Goal: Information Seeking & Learning: Learn about a topic

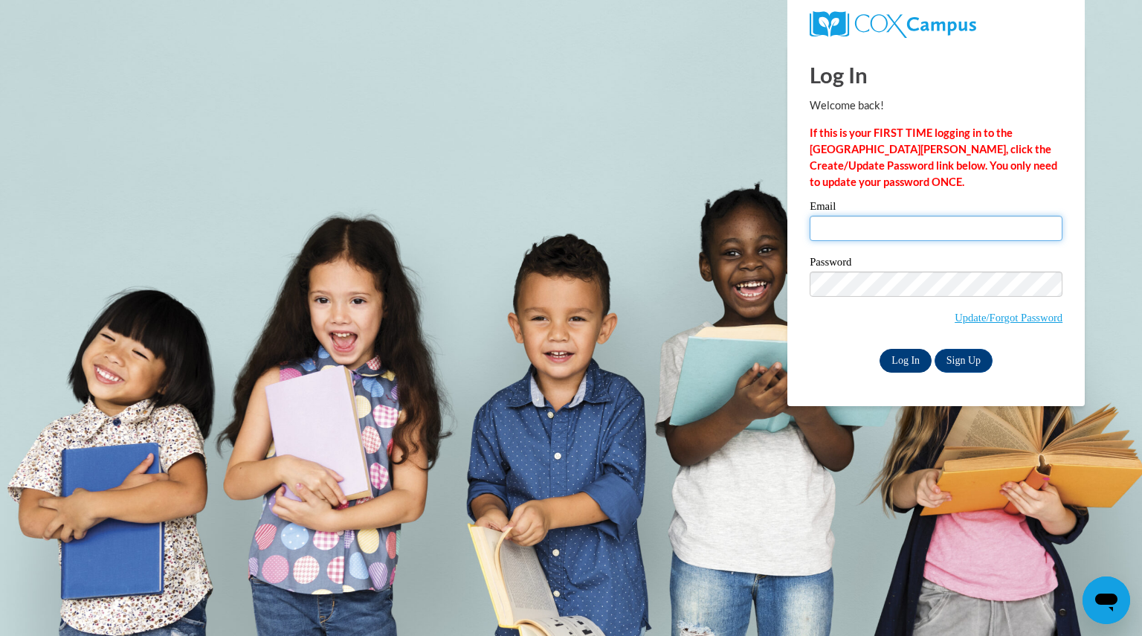
type input "schooljacqueli@aasd.k12.wi.us"
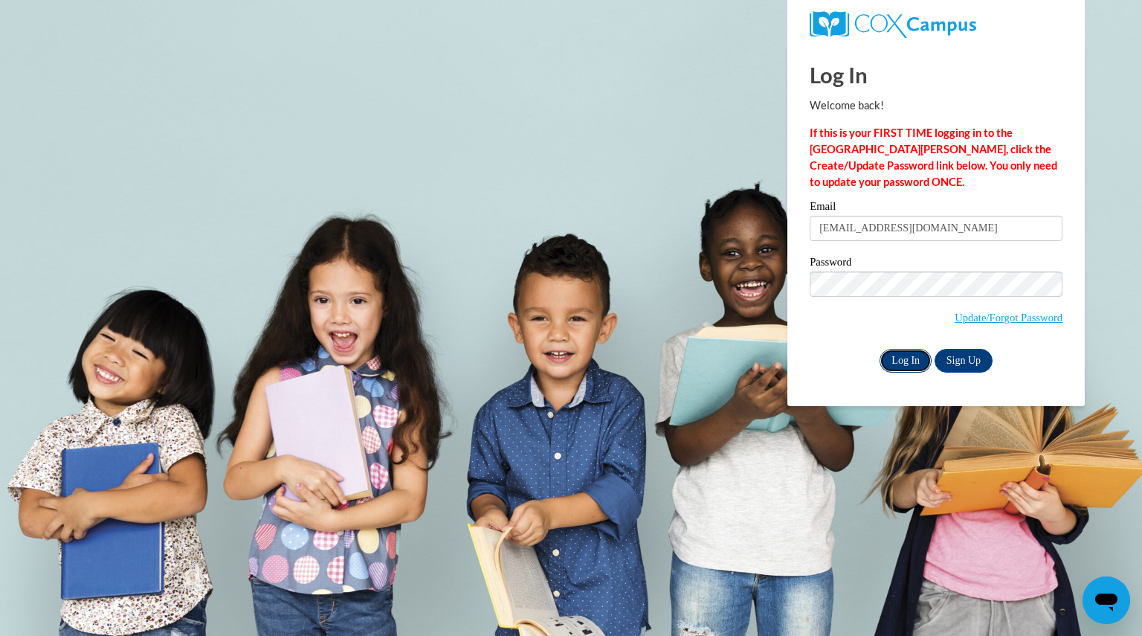
click at [897, 365] on input "Log In" at bounding box center [905, 361] width 52 height 24
click at [899, 362] on input "Log In" at bounding box center [905, 361] width 52 height 24
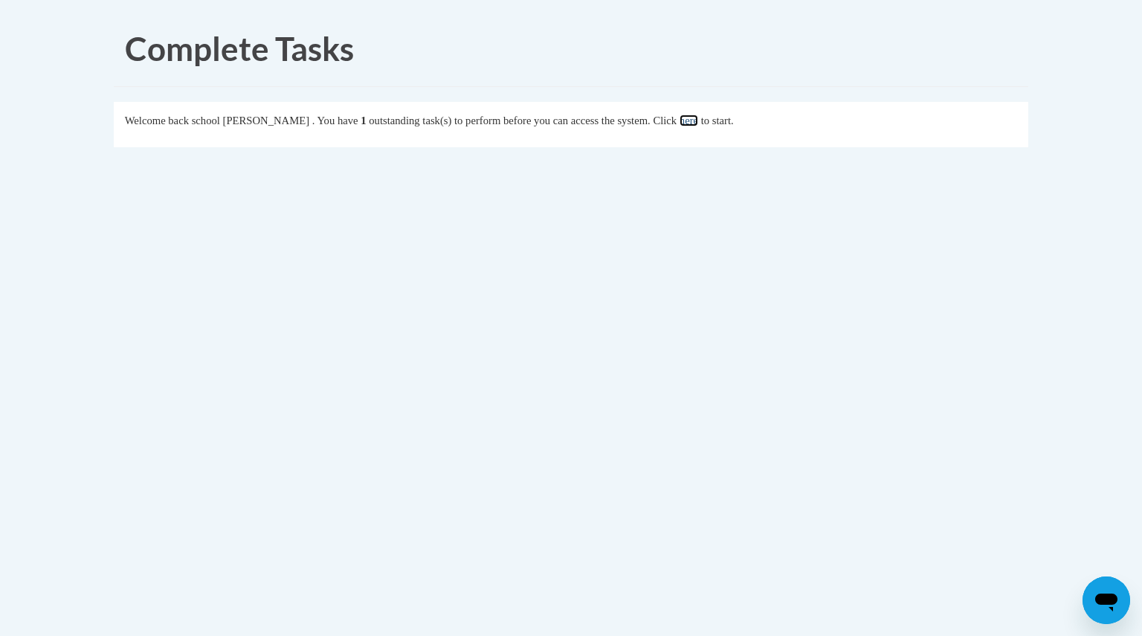
click at [698, 126] on link "here" at bounding box center [688, 120] width 19 height 12
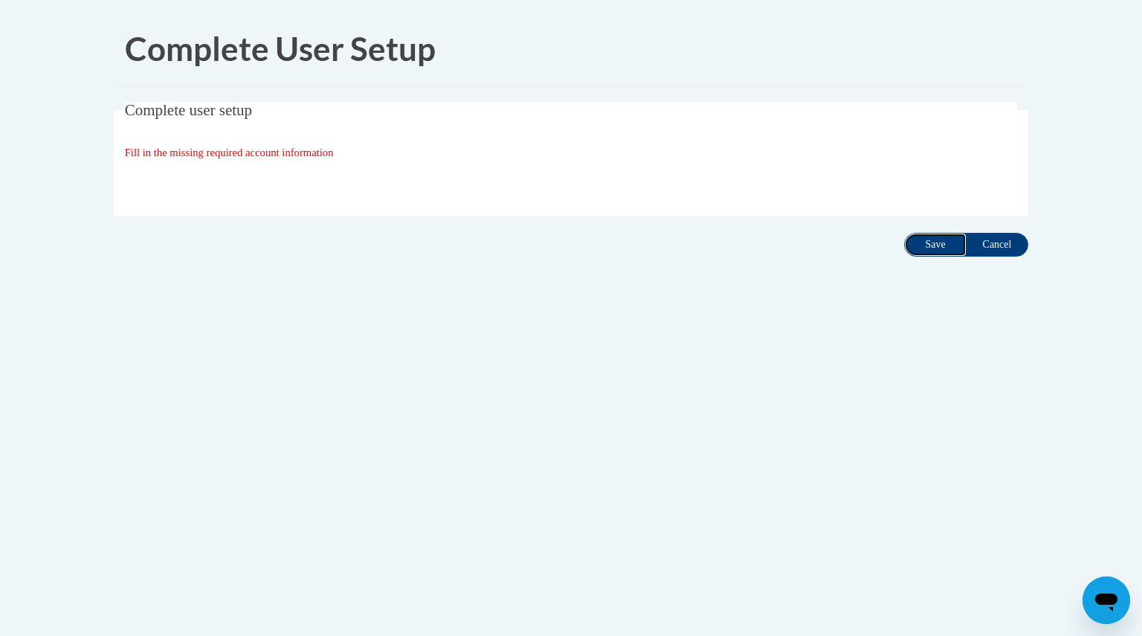
click at [933, 249] on input "Save" at bounding box center [935, 245] width 62 height 24
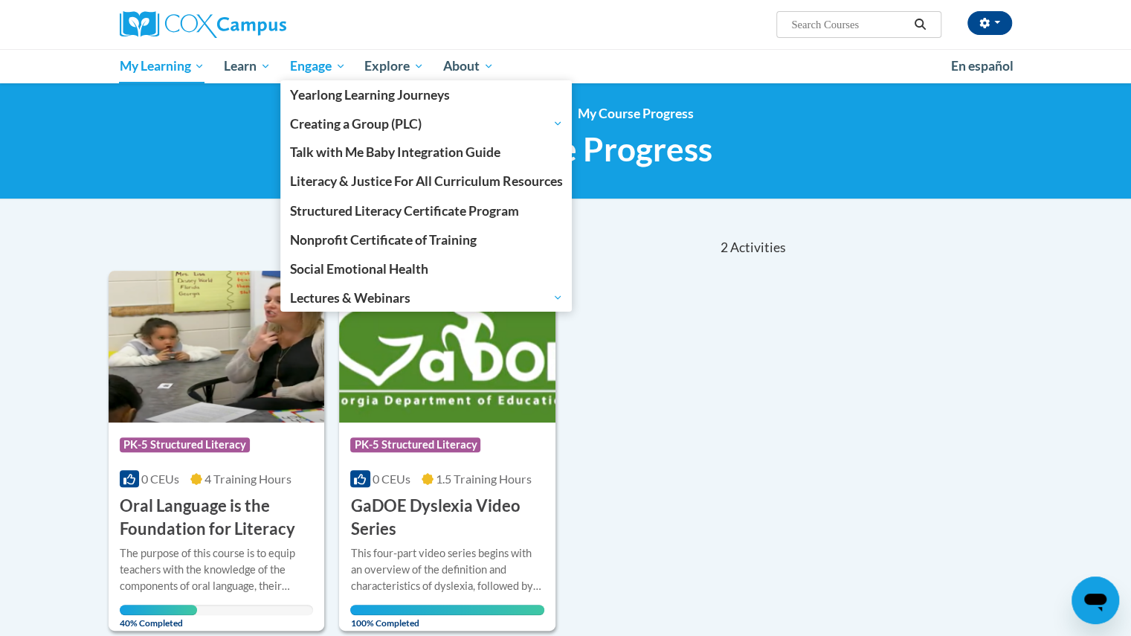
click at [339, 65] on span "Engage" at bounding box center [318, 66] width 56 height 18
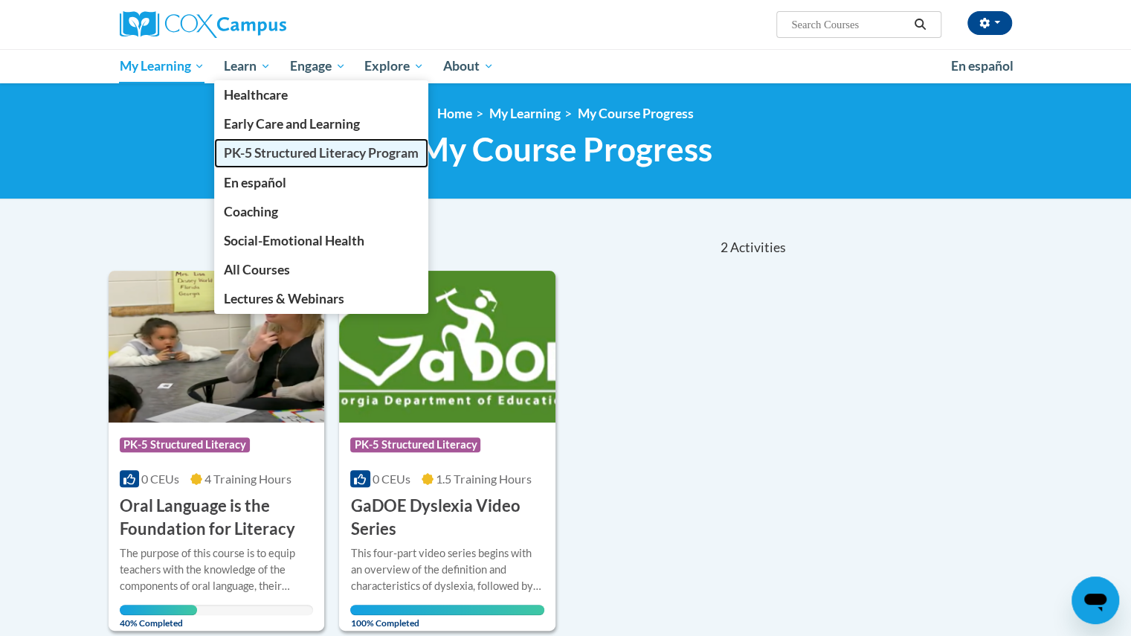
click at [279, 154] on span "PK-5 Structured Literacy Program" at bounding box center [321, 153] width 195 height 16
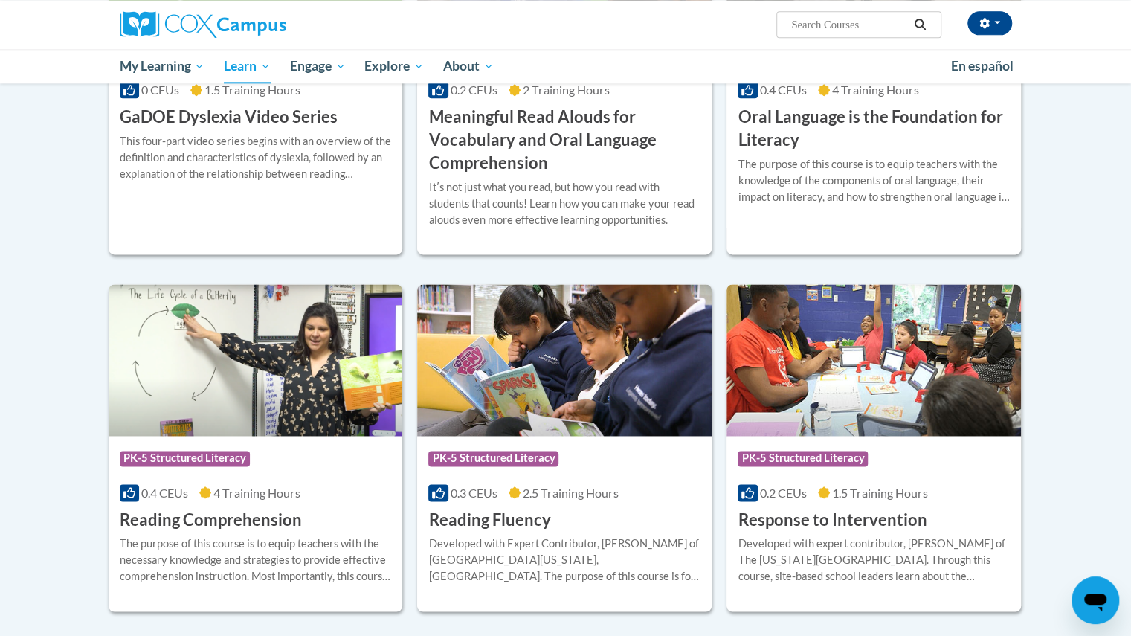
scroll to position [1053, 0]
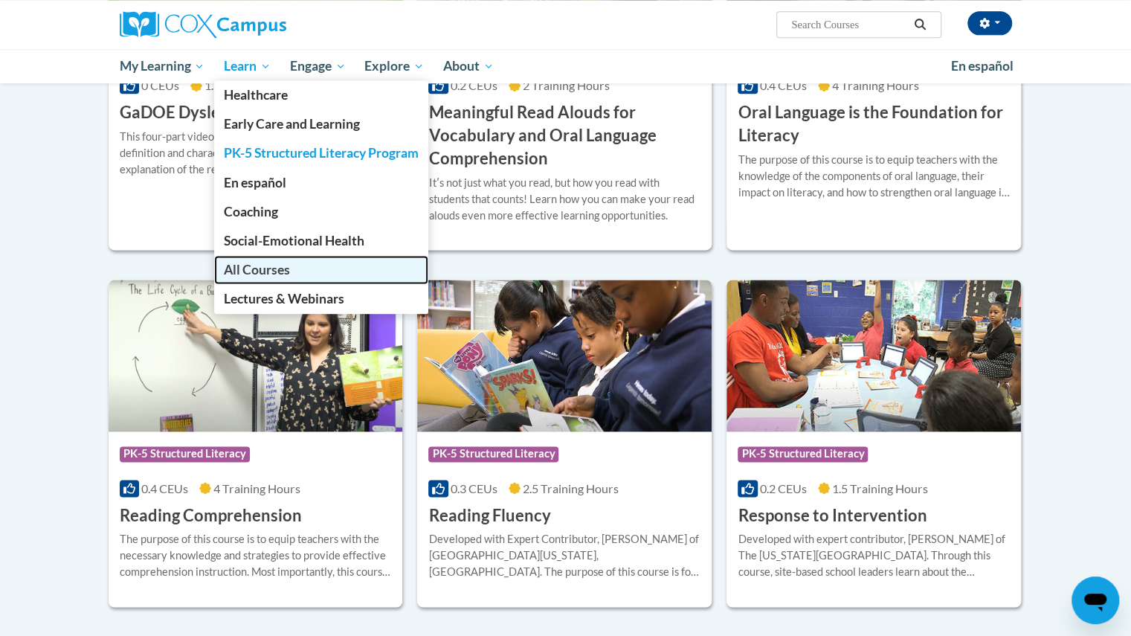
click at [265, 262] on span "All Courses" at bounding box center [257, 270] width 66 height 16
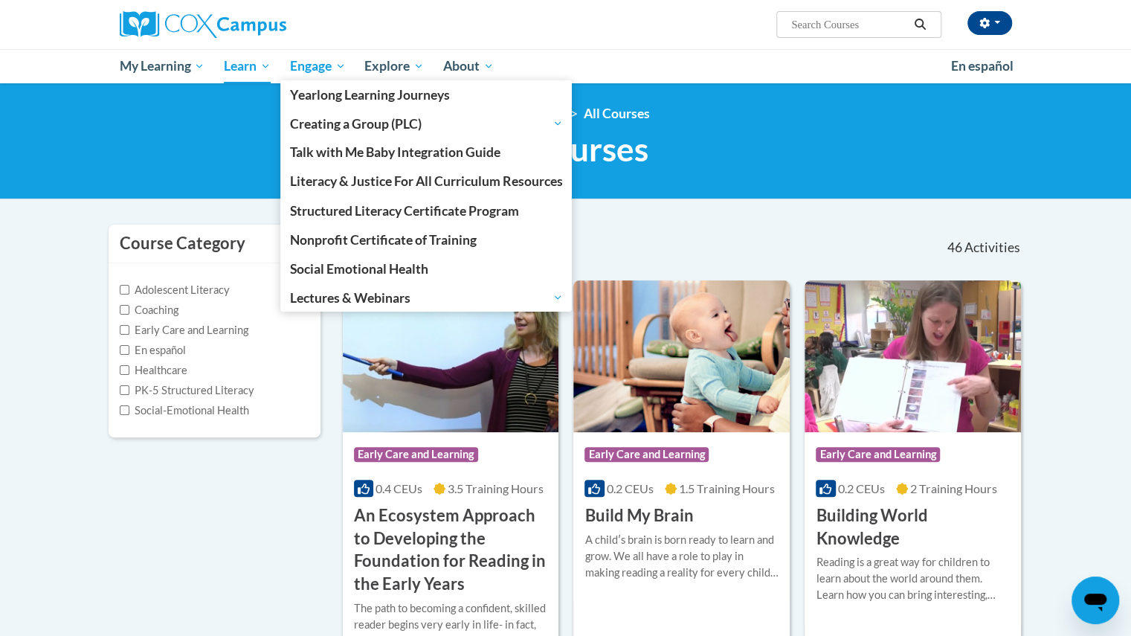
click at [330, 74] on span "Engage" at bounding box center [318, 66] width 56 height 18
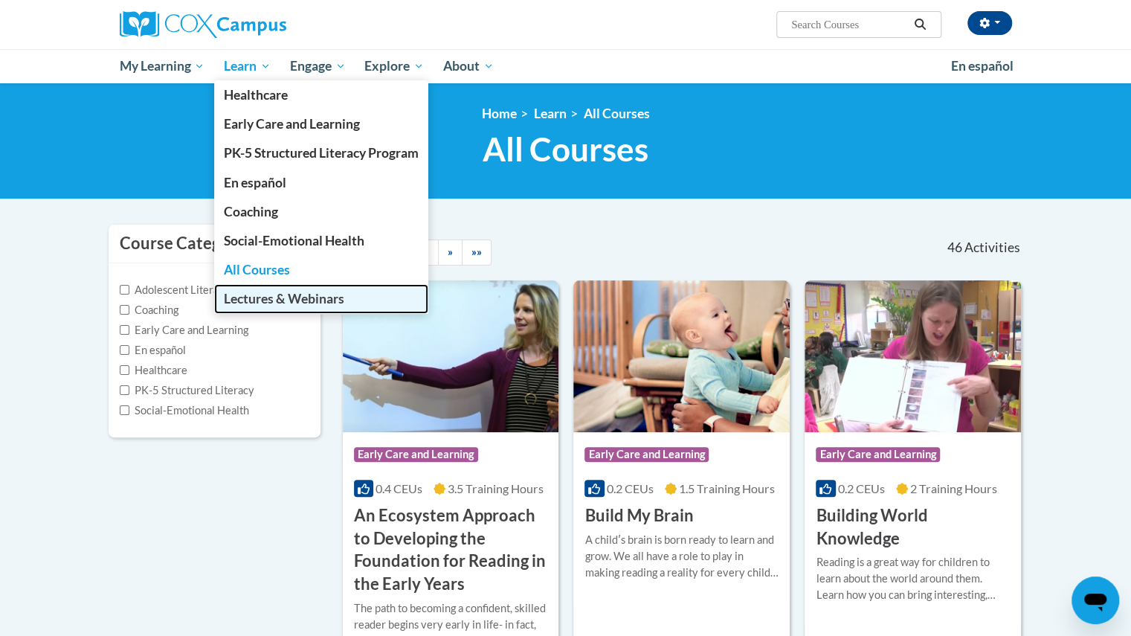
click at [314, 298] on span "Lectures & Webinars" at bounding box center [284, 299] width 120 height 16
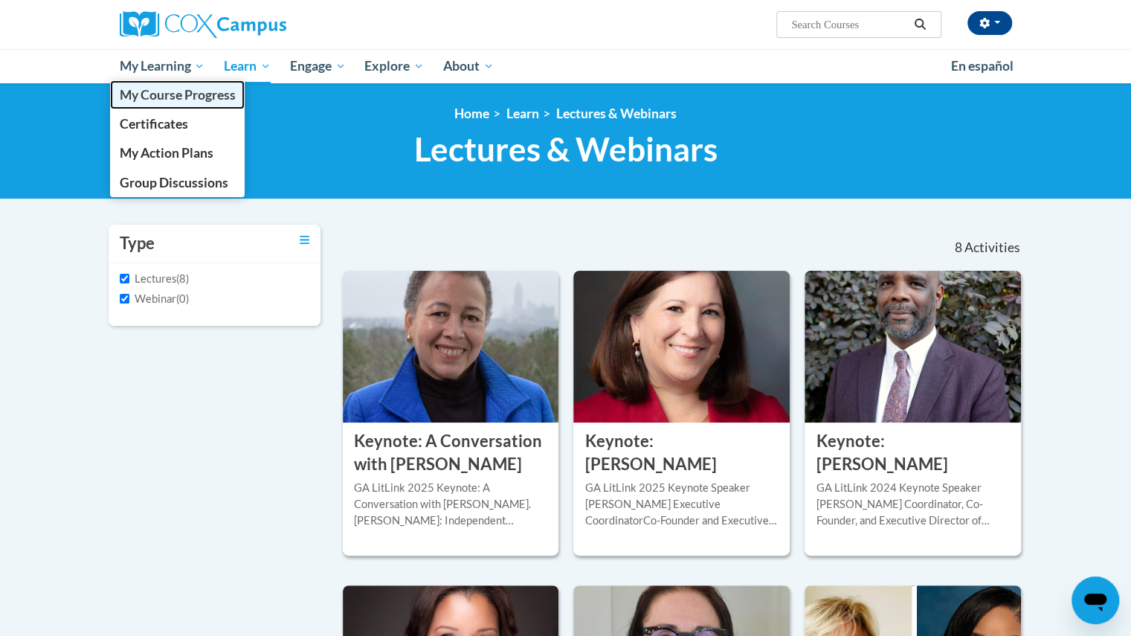
click at [190, 93] on span "My Course Progress" at bounding box center [177, 95] width 116 height 16
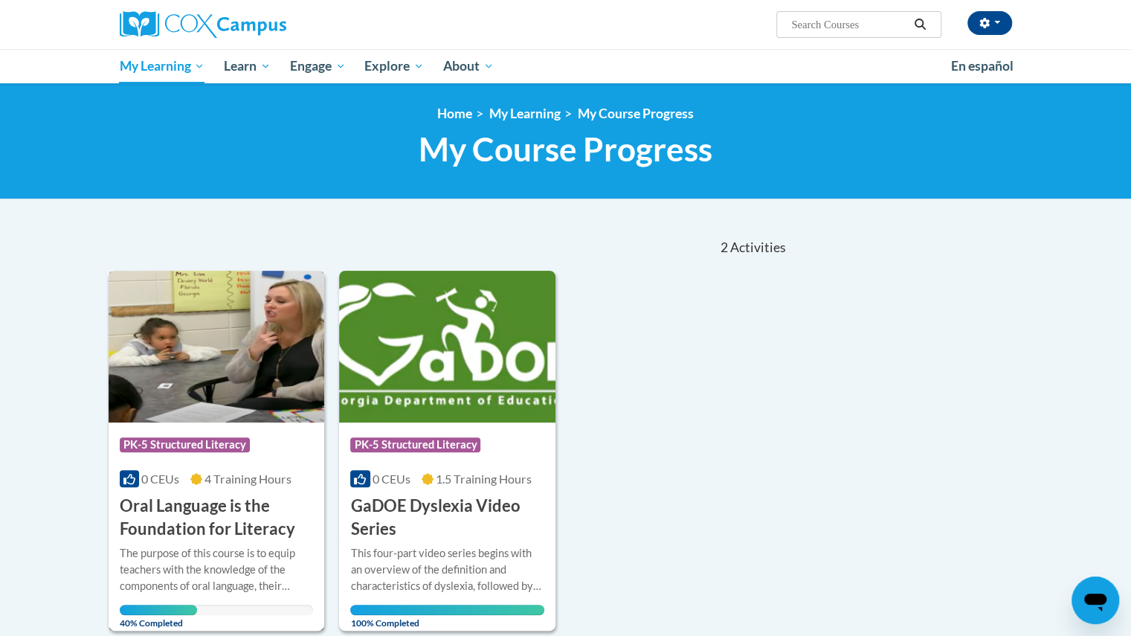
click at [198, 508] on h3 "Oral Language is the Foundation for Literacy" at bounding box center [217, 517] width 194 height 46
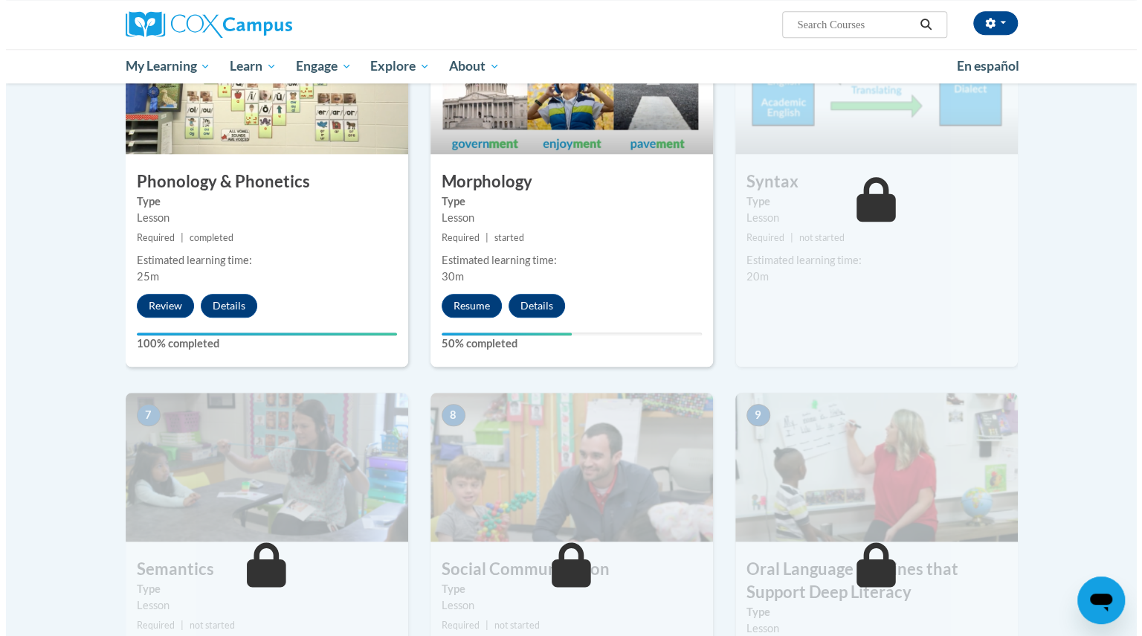
scroll to position [816, 0]
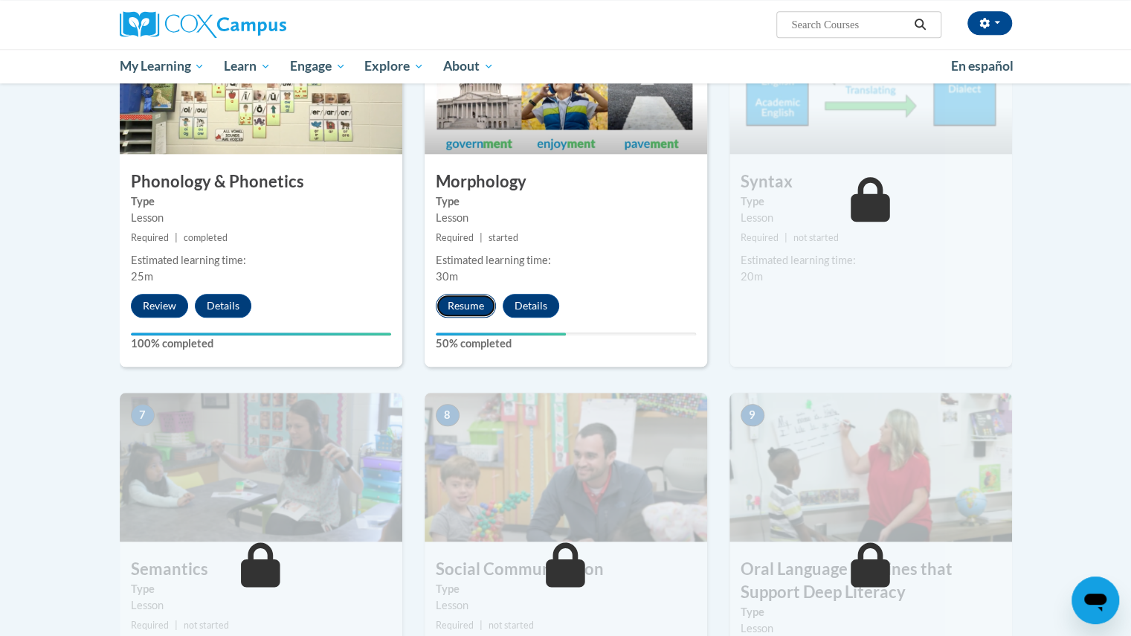
click at [463, 308] on button "Resume" at bounding box center [466, 306] width 60 height 24
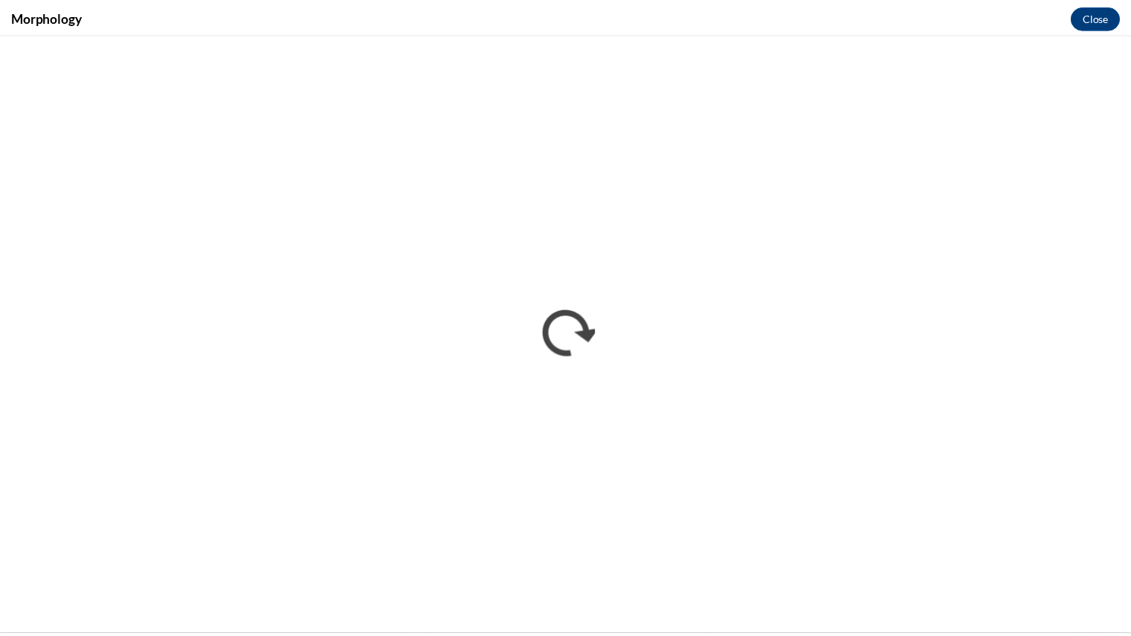
scroll to position [0, 0]
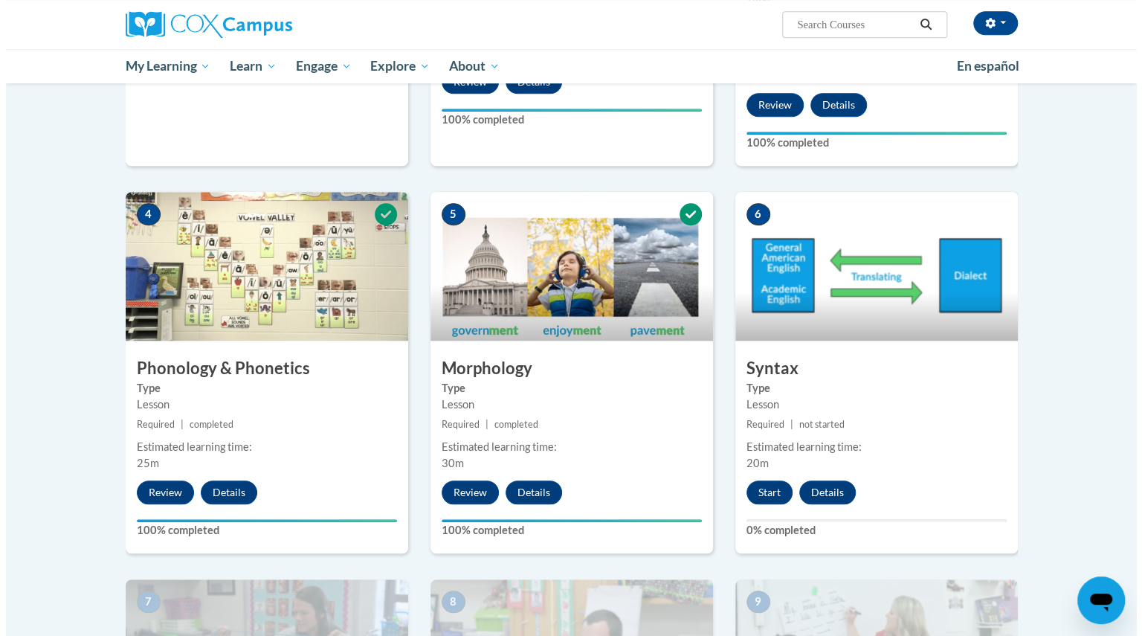
scroll to position [631, 0]
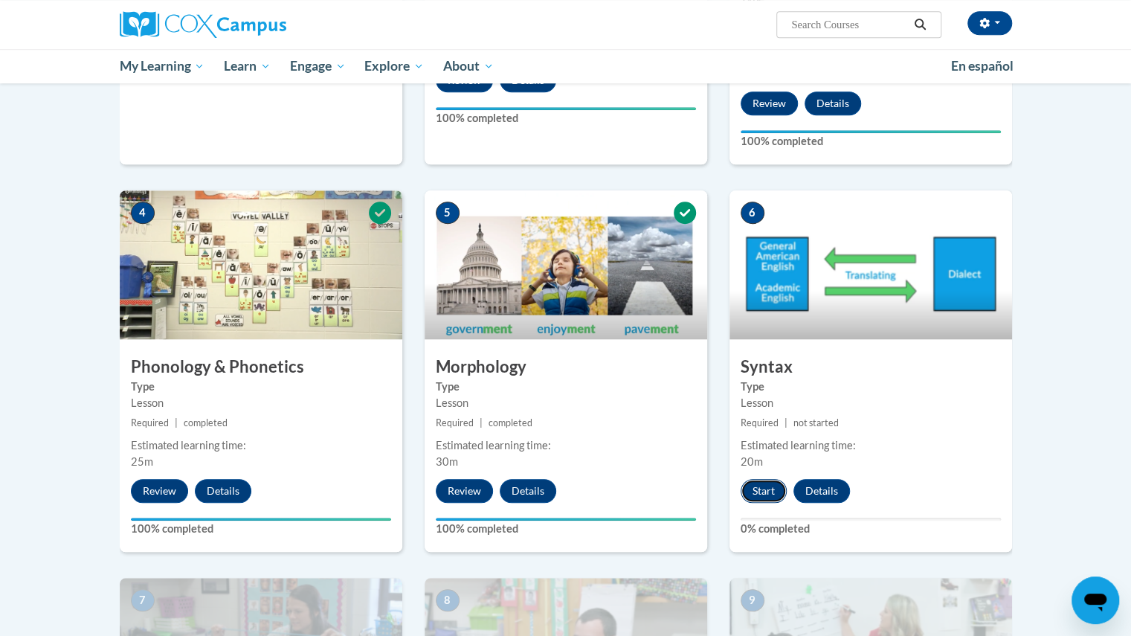
click at [760, 494] on button "Start" at bounding box center [763, 491] width 46 height 24
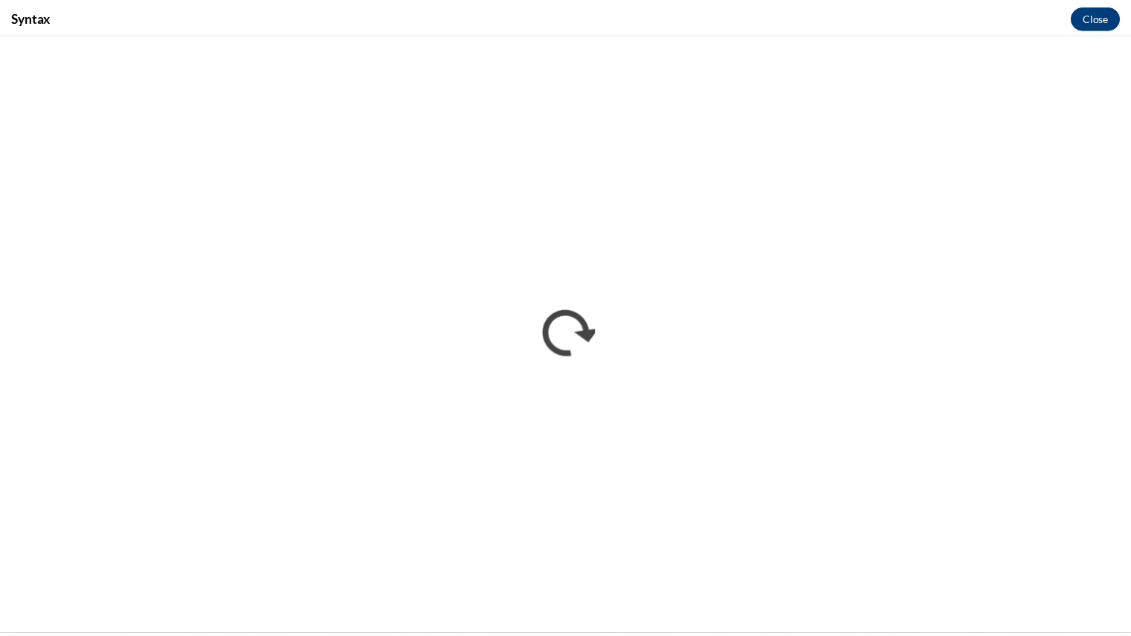
scroll to position [0, 0]
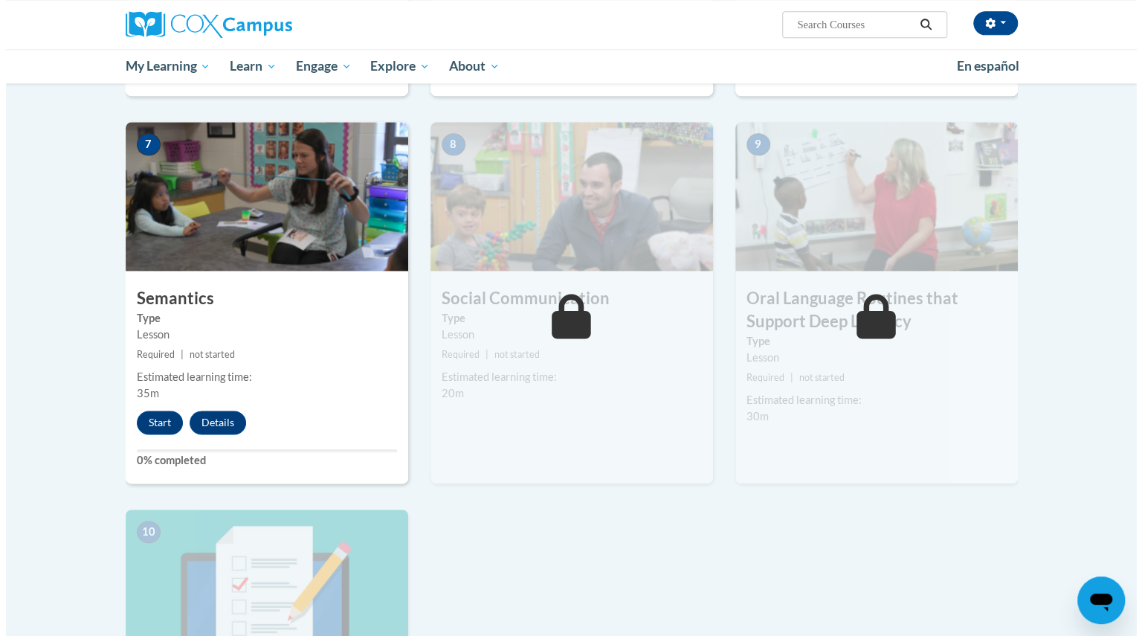
scroll to position [1085, 0]
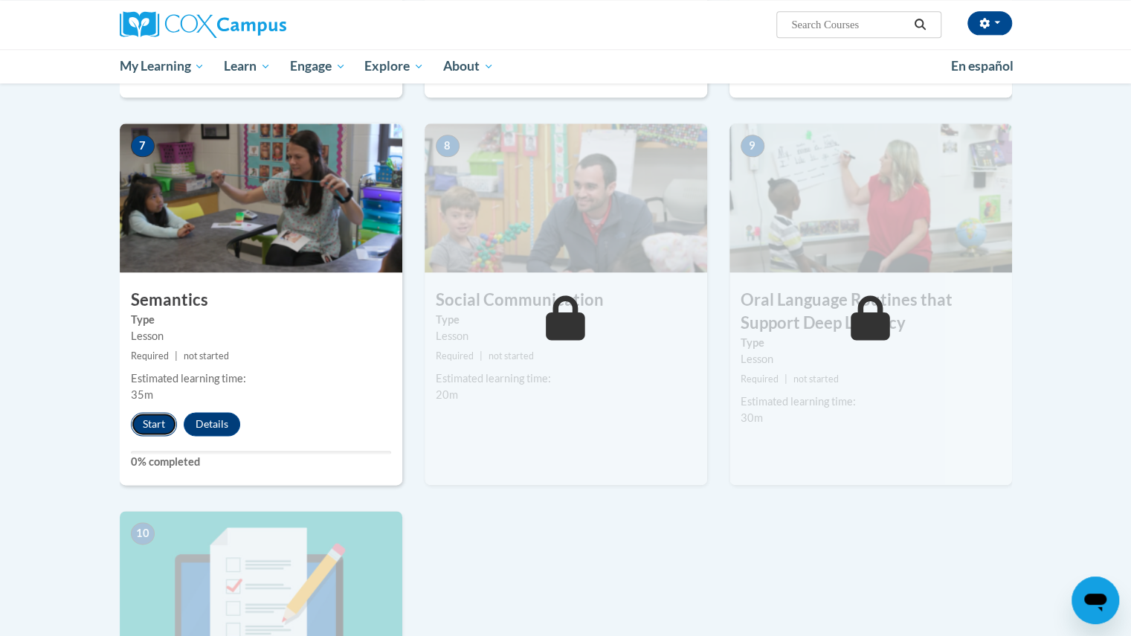
click at [157, 419] on button "Start" at bounding box center [154, 424] width 46 height 24
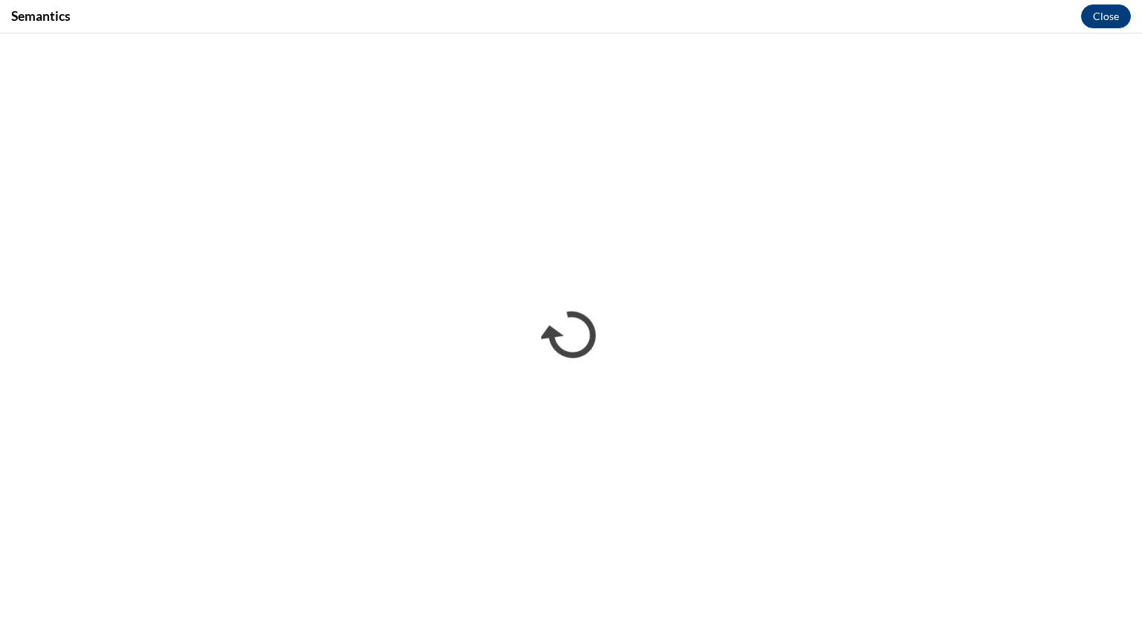
scroll to position [0, 0]
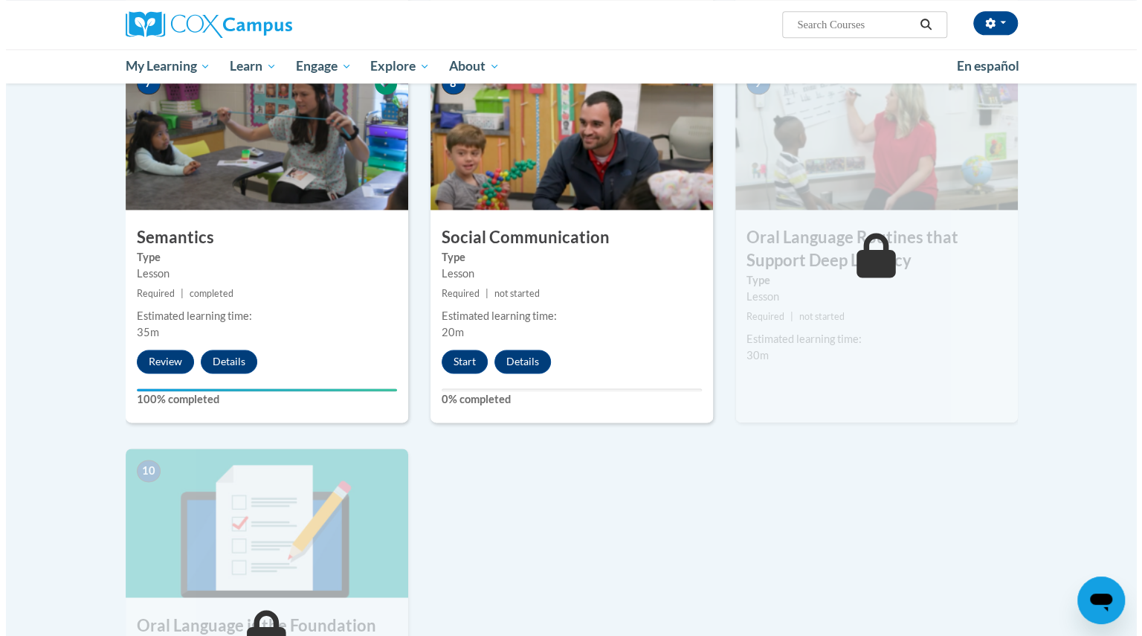
scroll to position [1151, 0]
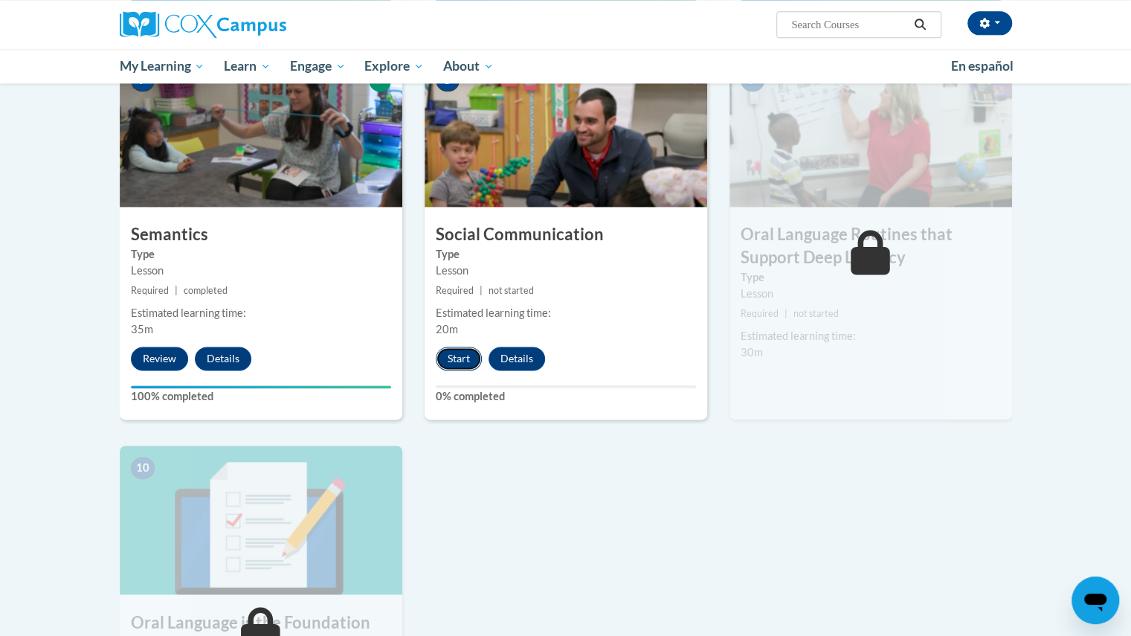
click at [456, 359] on button "Start" at bounding box center [459, 358] width 46 height 24
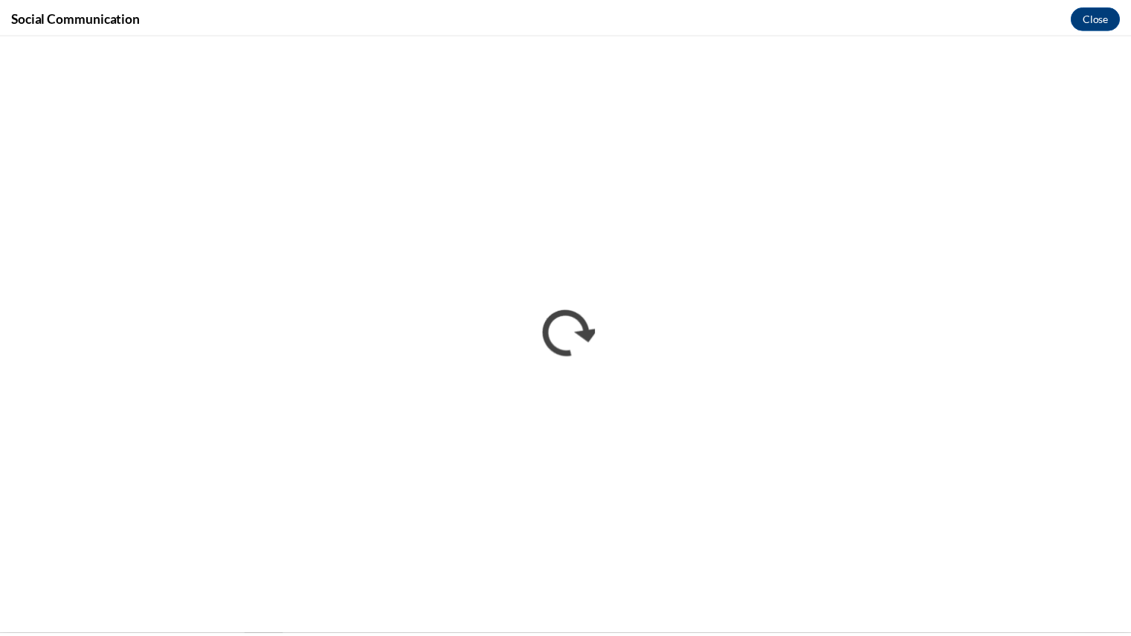
scroll to position [0, 0]
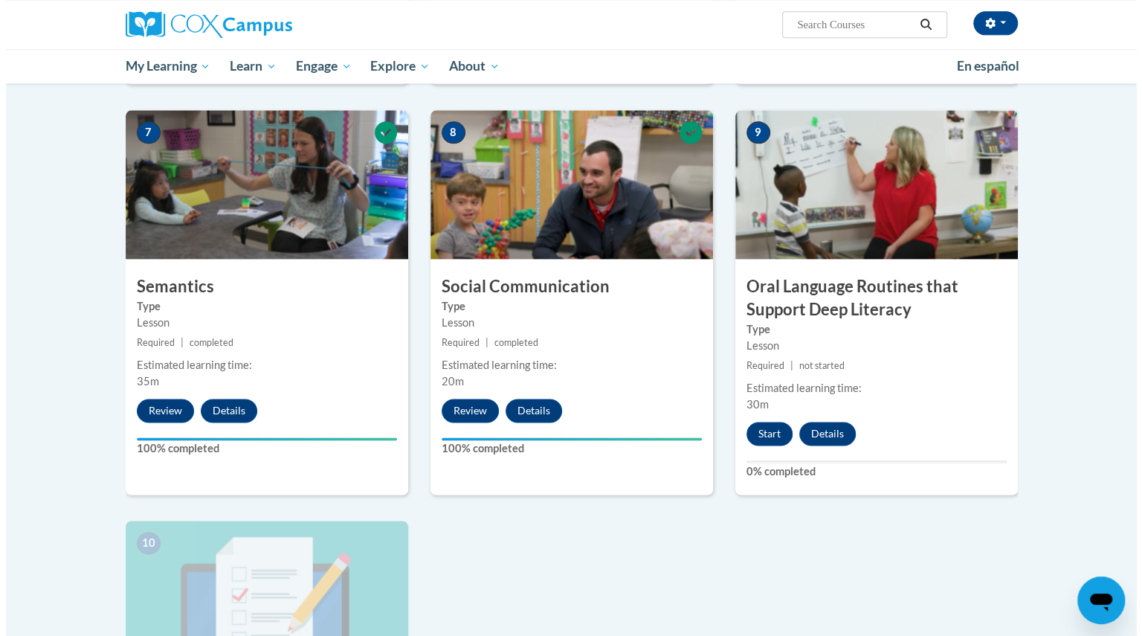
scroll to position [1100, 0]
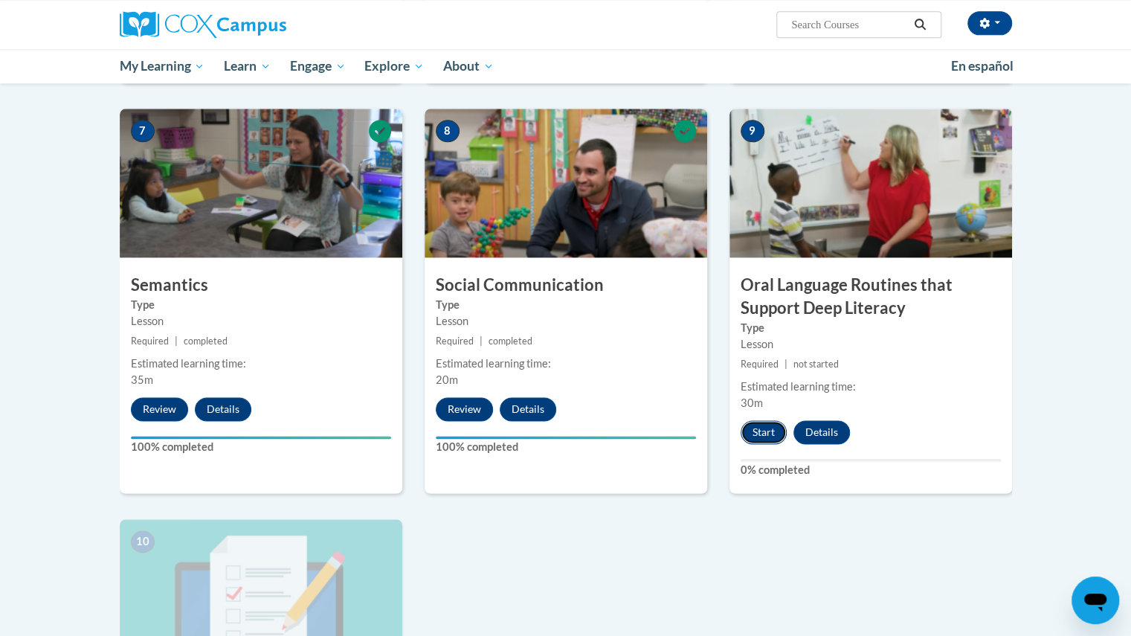
click at [762, 435] on button "Start" at bounding box center [763, 432] width 46 height 24
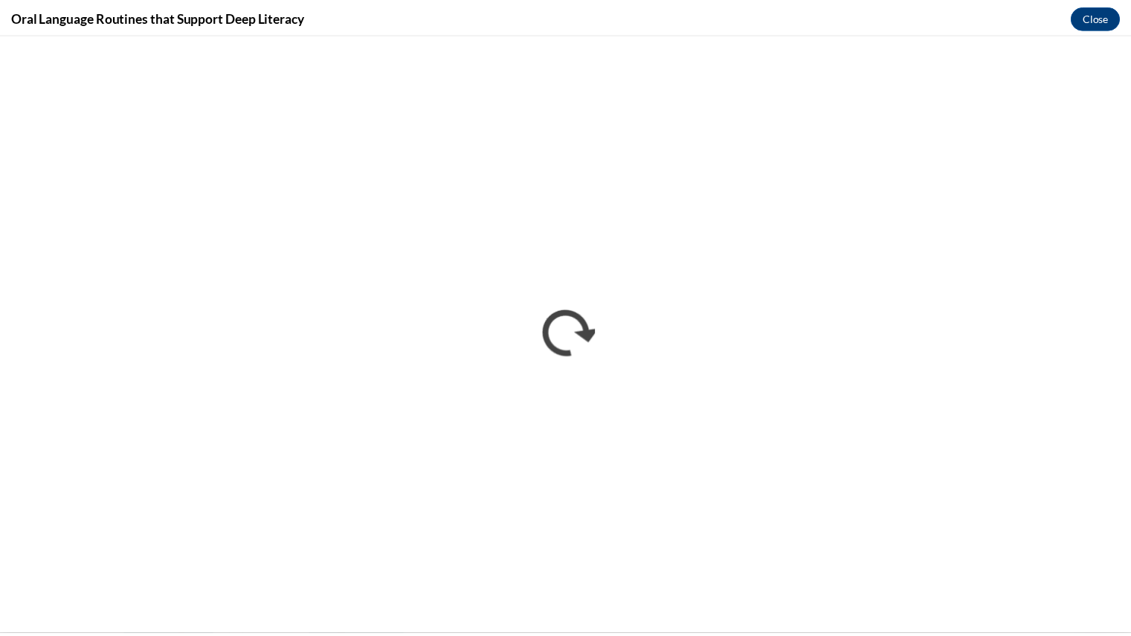
scroll to position [0, 0]
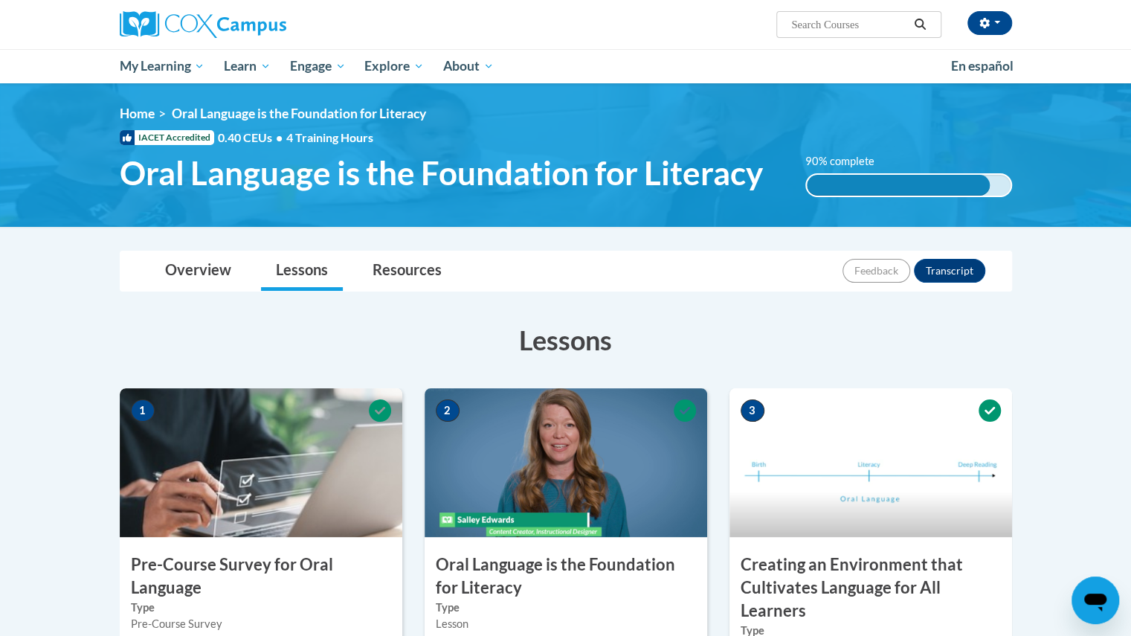
click at [388, 607] on label "Type" at bounding box center [261, 607] width 260 height 16
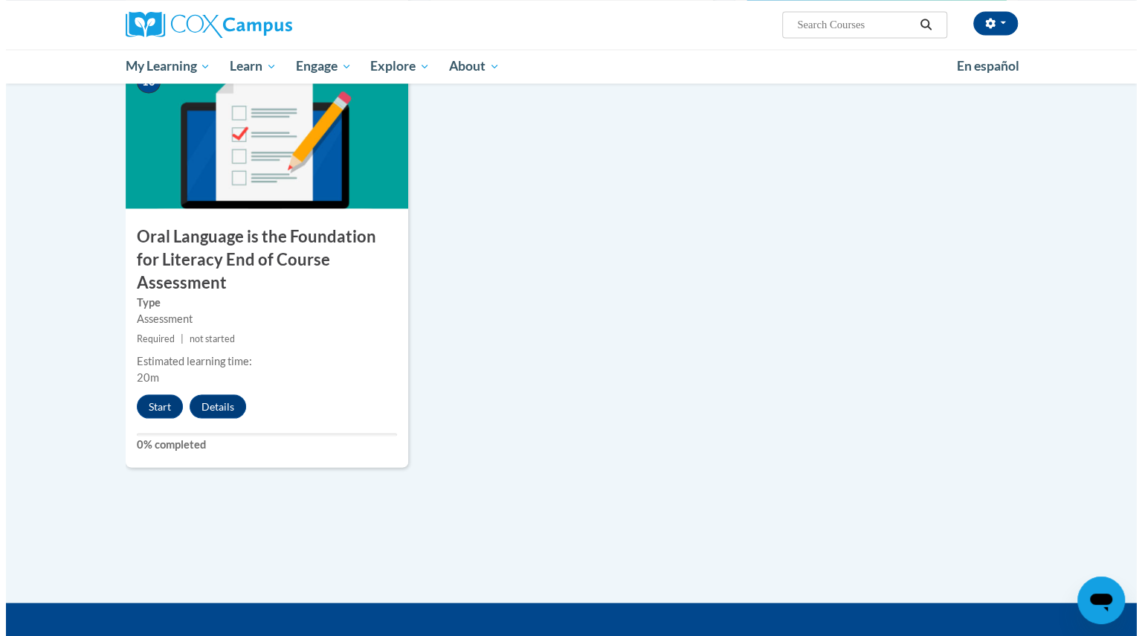
scroll to position [1558, 0]
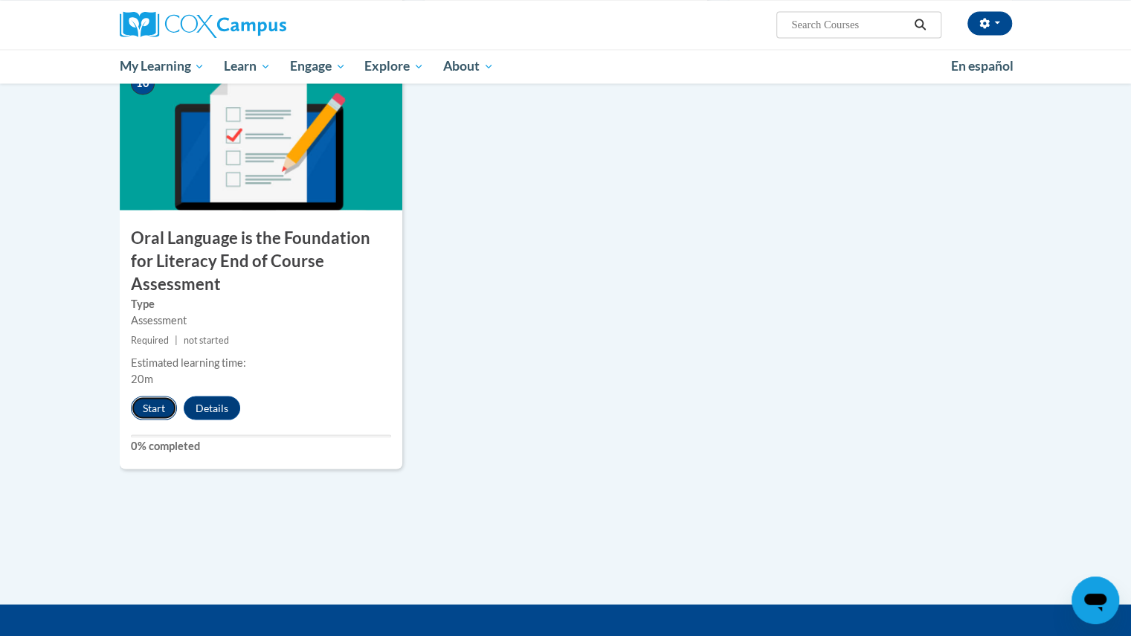
click at [153, 395] on button "Start" at bounding box center [154, 407] width 46 height 24
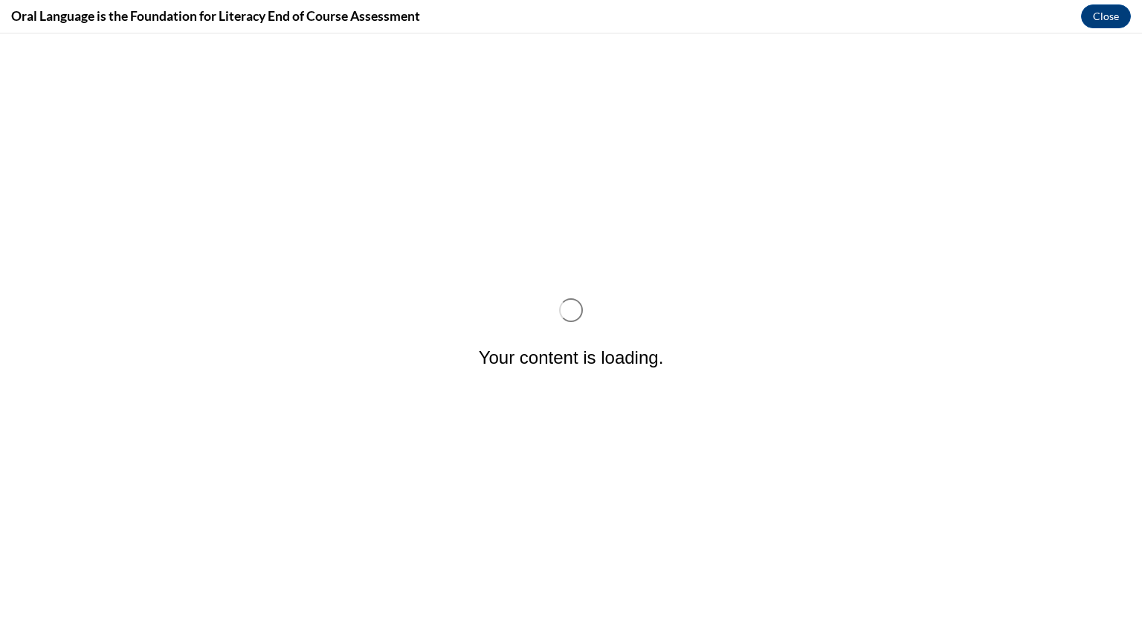
scroll to position [0, 0]
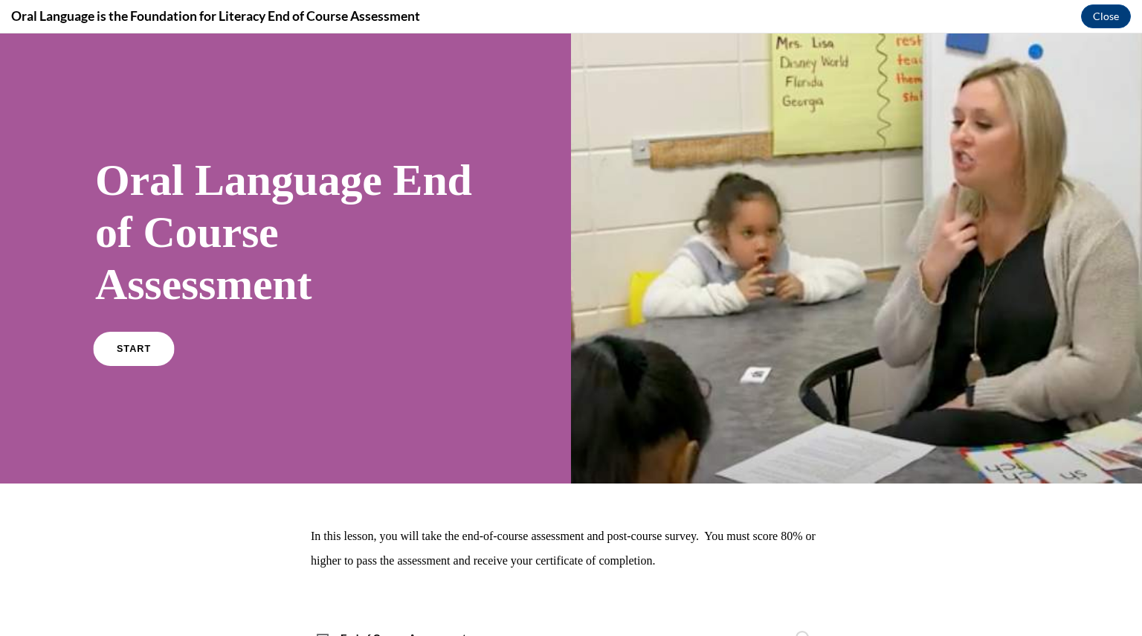
click at [137, 347] on span "START" at bounding box center [134, 348] width 34 height 11
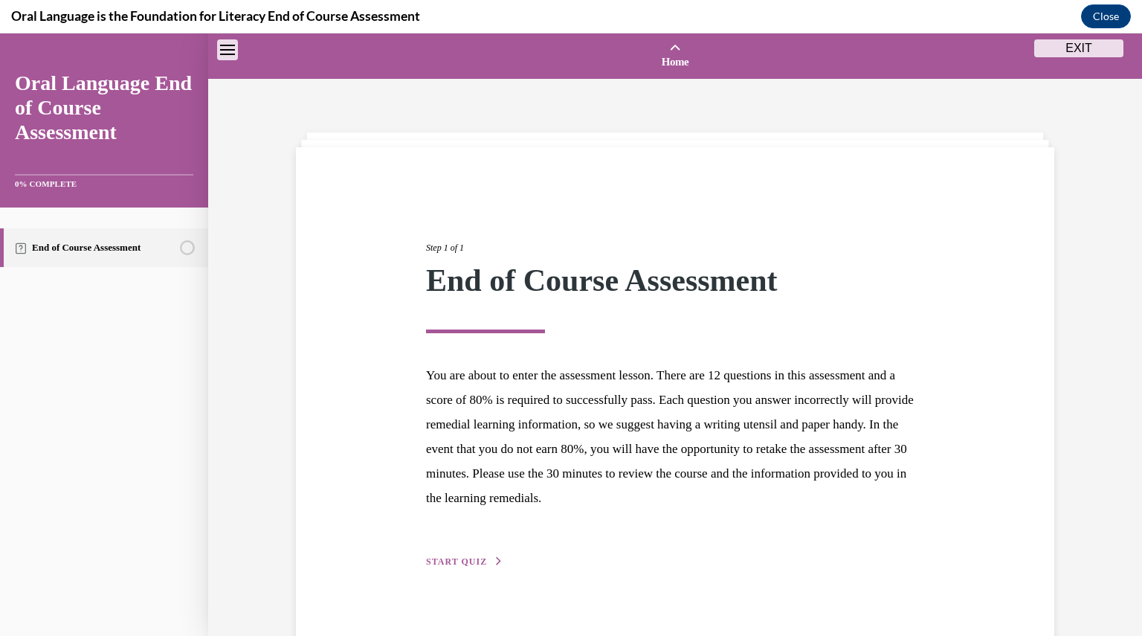
scroll to position [46, 0]
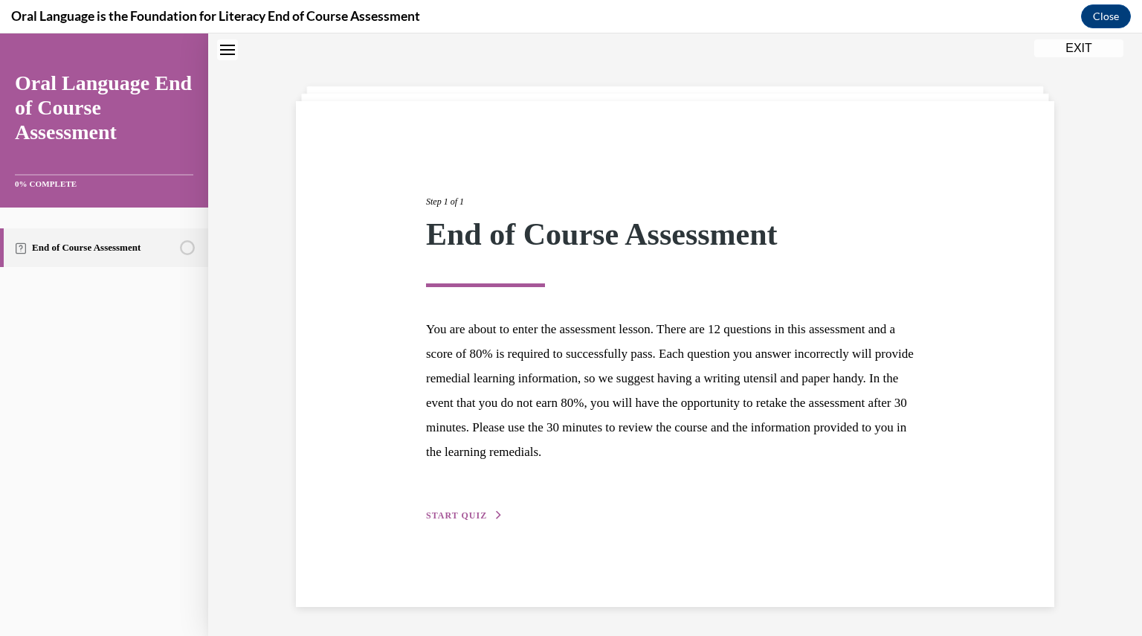
click at [450, 511] on span "START QUIZ" at bounding box center [456, 515] width 61 height 10
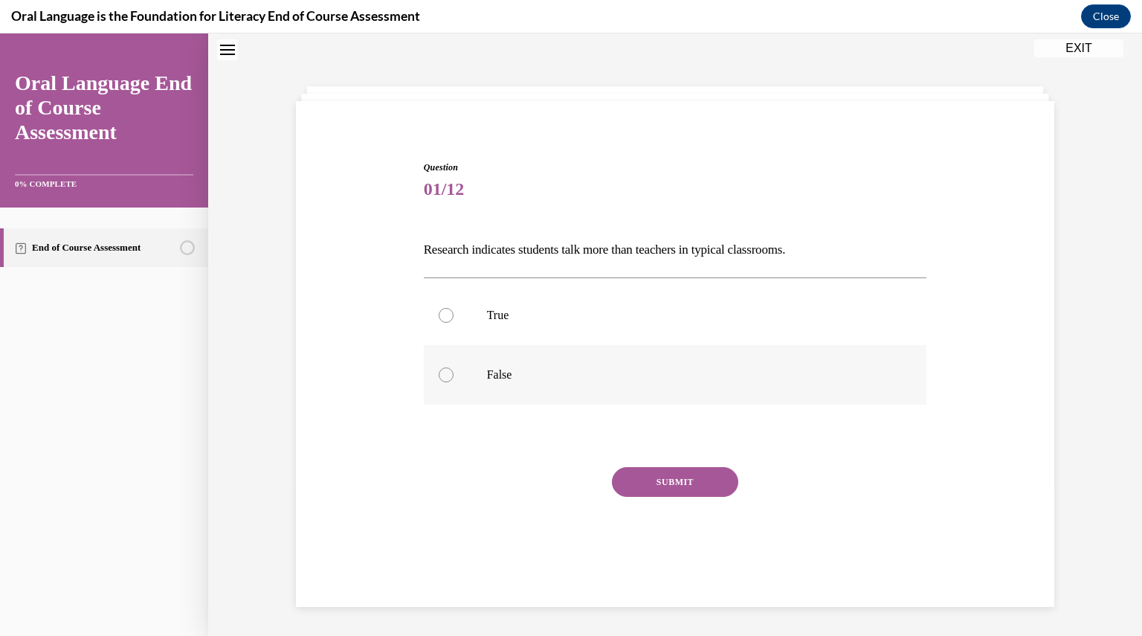
click at [439, 372] on div at bounding box center [446, 374] width 15 height 15
click at [439, 372] on input "False" at bounding box center [446, 374] width 15 height 15
radio input "true"
click at [647, 478] on button "SUBMIT" at bounding box center [675, 482] width 126 height 30
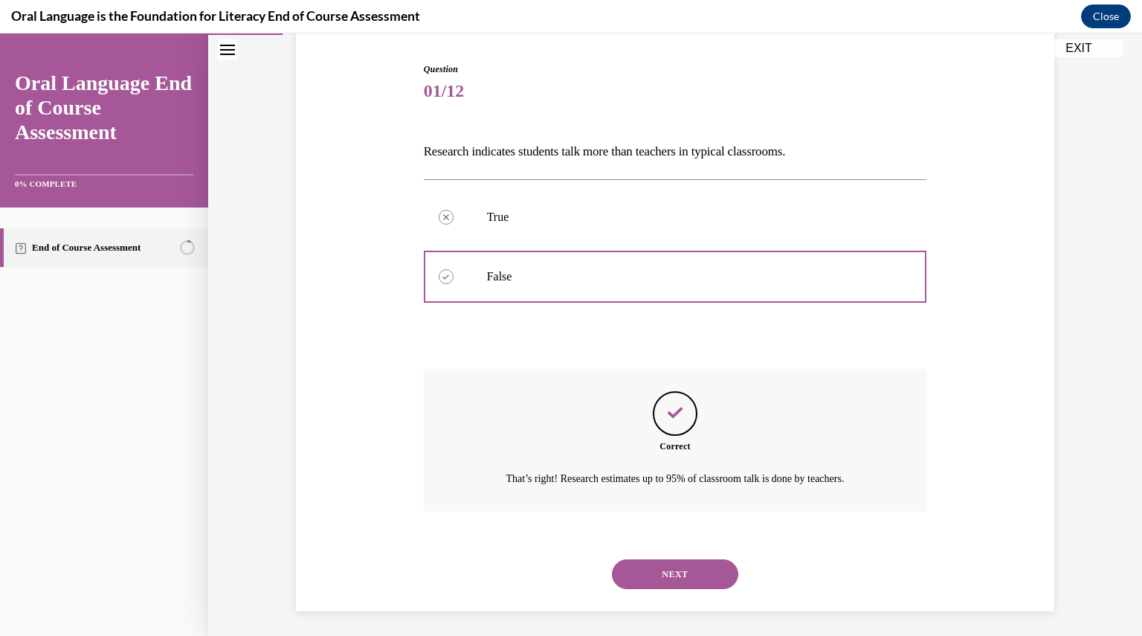
scroll to position [149, 0]
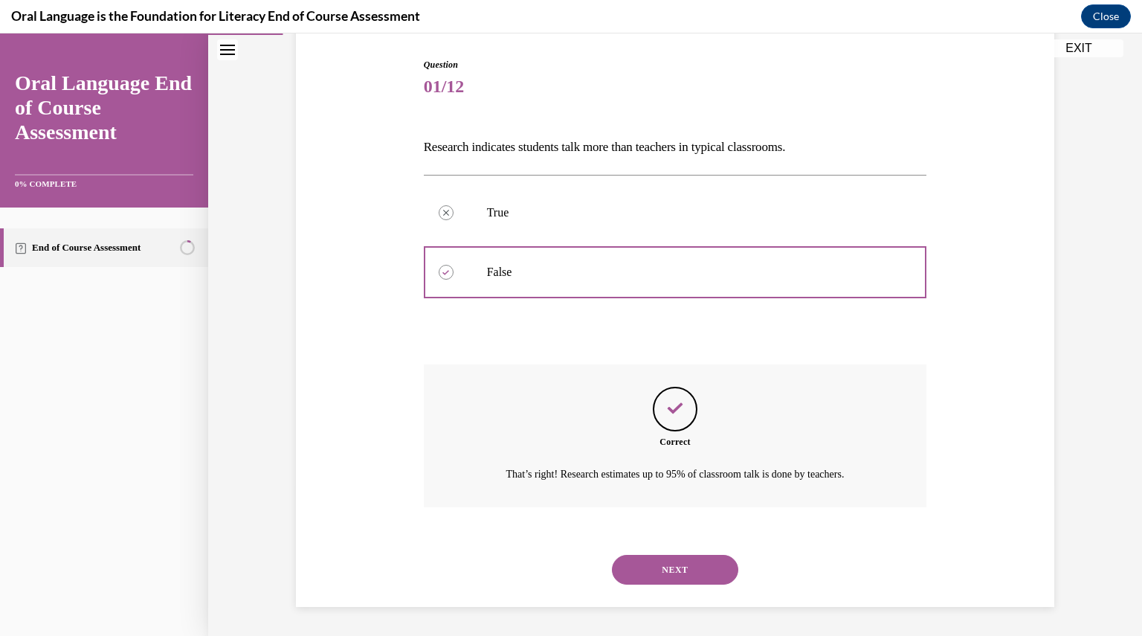
click at [662, 572] on button "NEXT" at bounding box center [675, 570] width 126 height 30
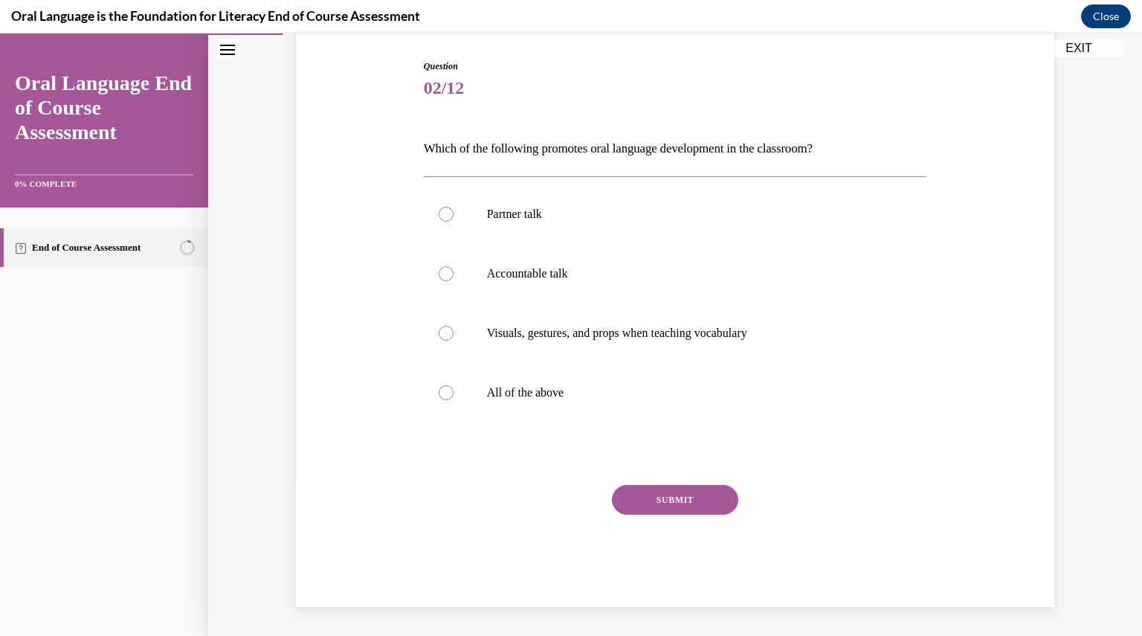
scroll to position [76, 0]
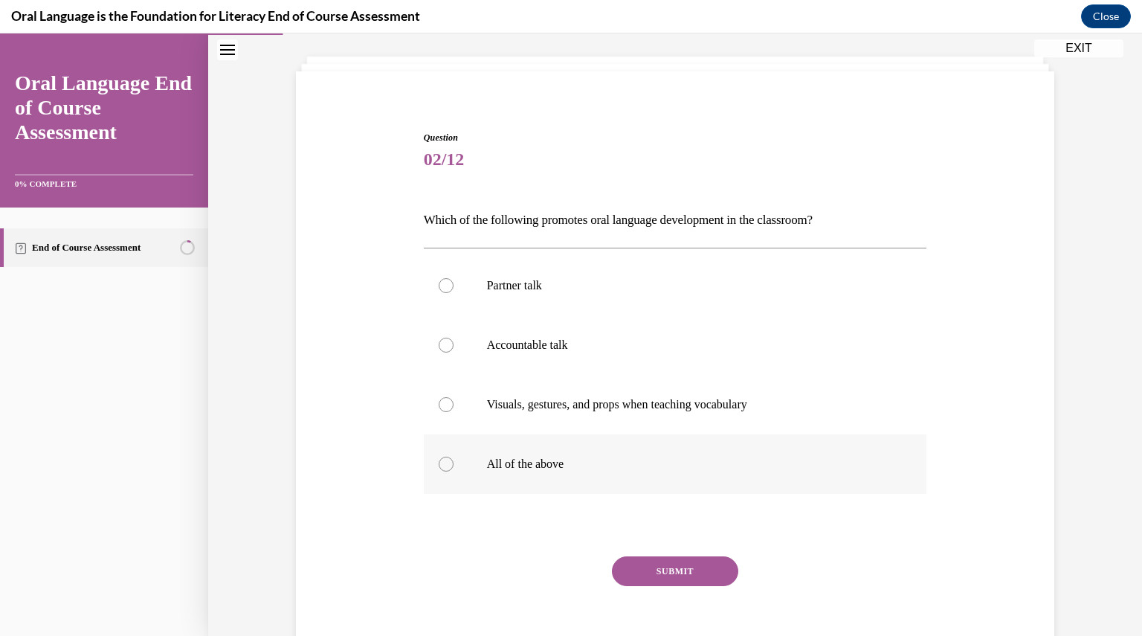
click at [439, 465] on div at bounding box center [446, 463] width 15 height 15
click at [439, 465] on input "All of the above" at bounding box center [446, 463] width 15 height 15
radio input "true"
click at [656, 566] on button "SUBMIT" at bounding box center [675, 571] width 126 height 30
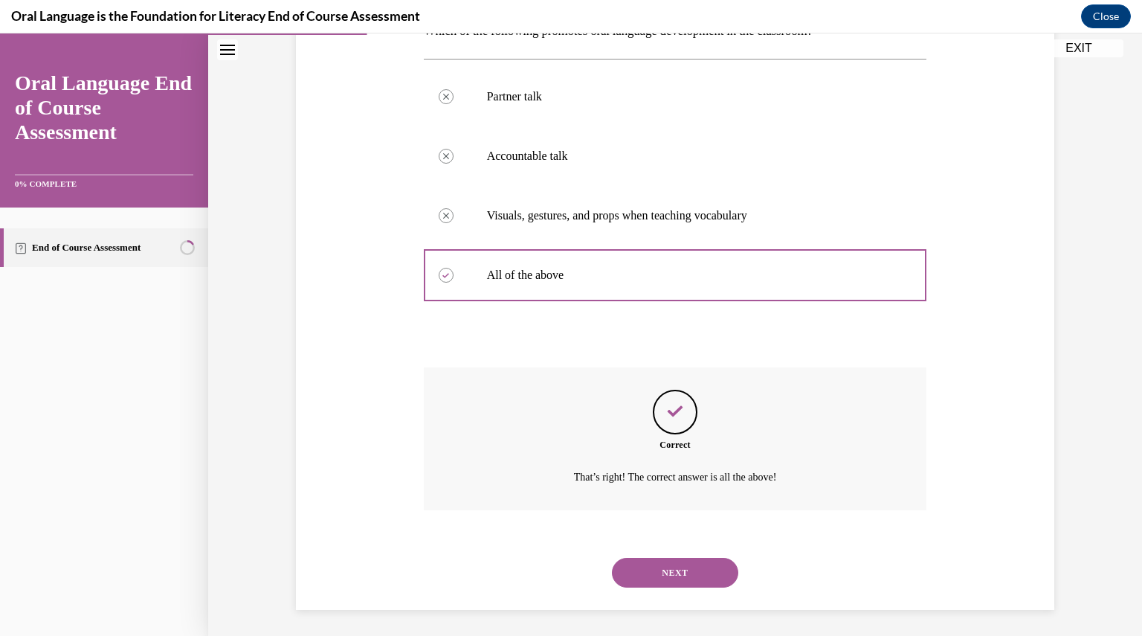
scroll to position [268, 0]
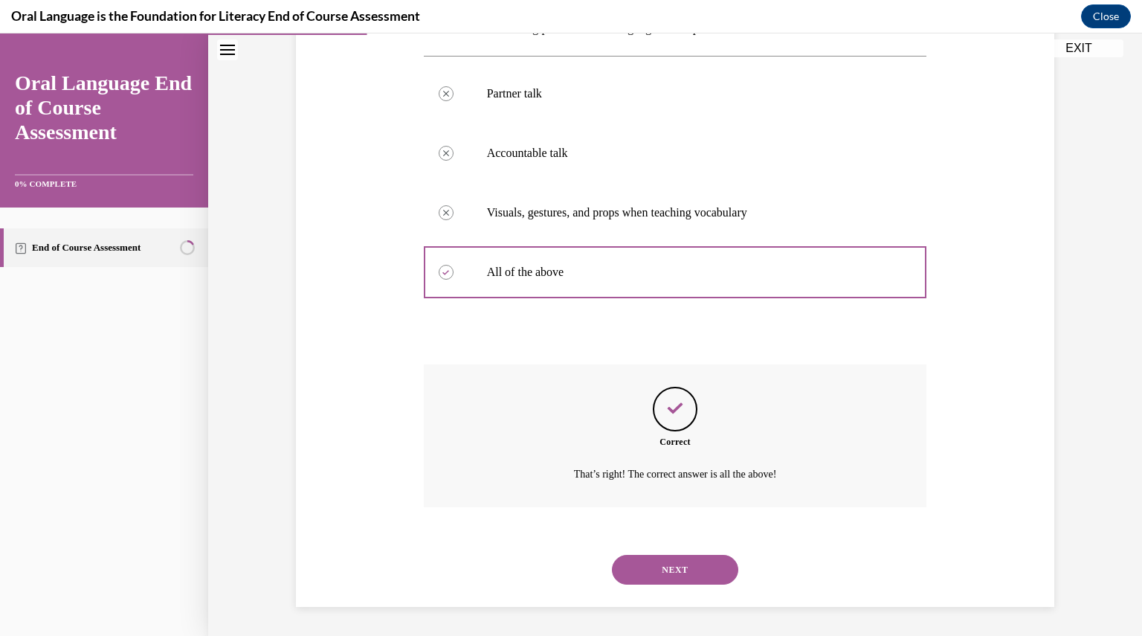
click at [656, 566] on button "NEXT" at bounding box center [675, 570] width 126 height 30
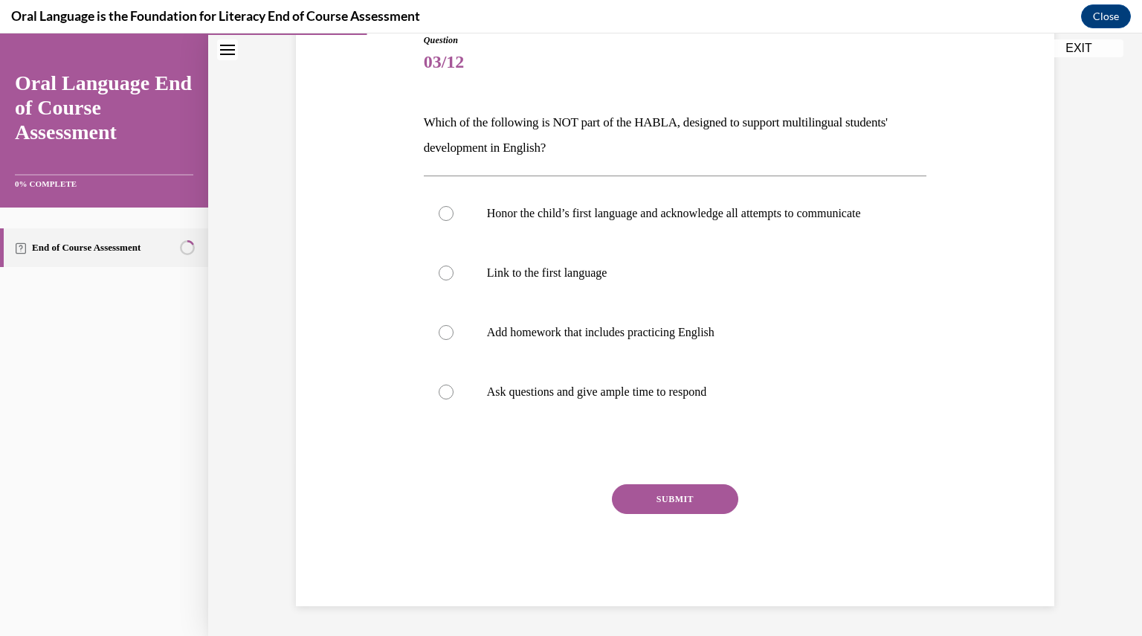
scroll to position [166, 0]
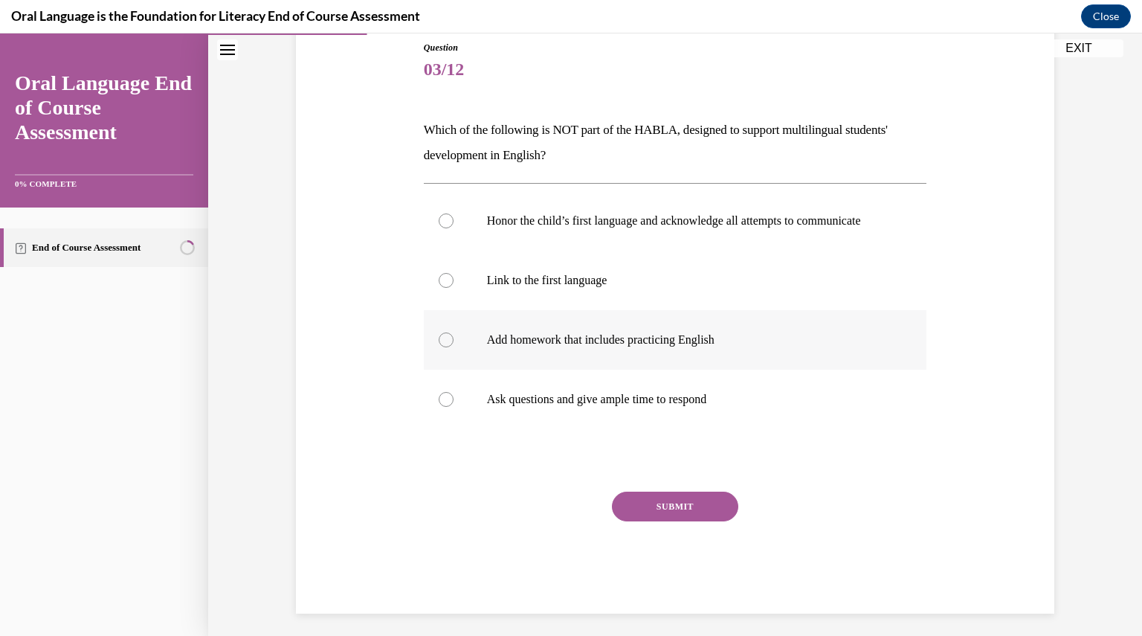
click at [439, 347] on div at bounding box center [446, 339] width 15 height 15
click at [439, 347] on input "Add homework that includes practicing English" at bounding box center [446, 339] width 15 height 15
radio input "true"
click at [693, 517] on button "SUBMIT" at bounding box center [675, 506] width 126 height 30
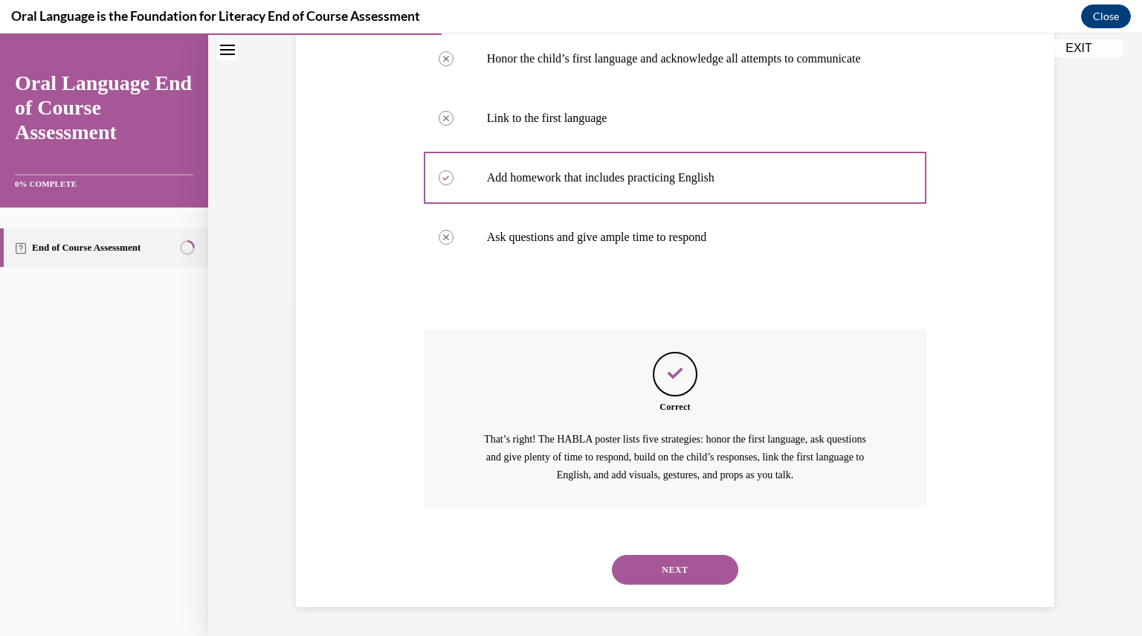
scroll to position [343, 0]
click at [674, 568] on button "NEXT" at bounding box center [675, 569] width 126 height 30
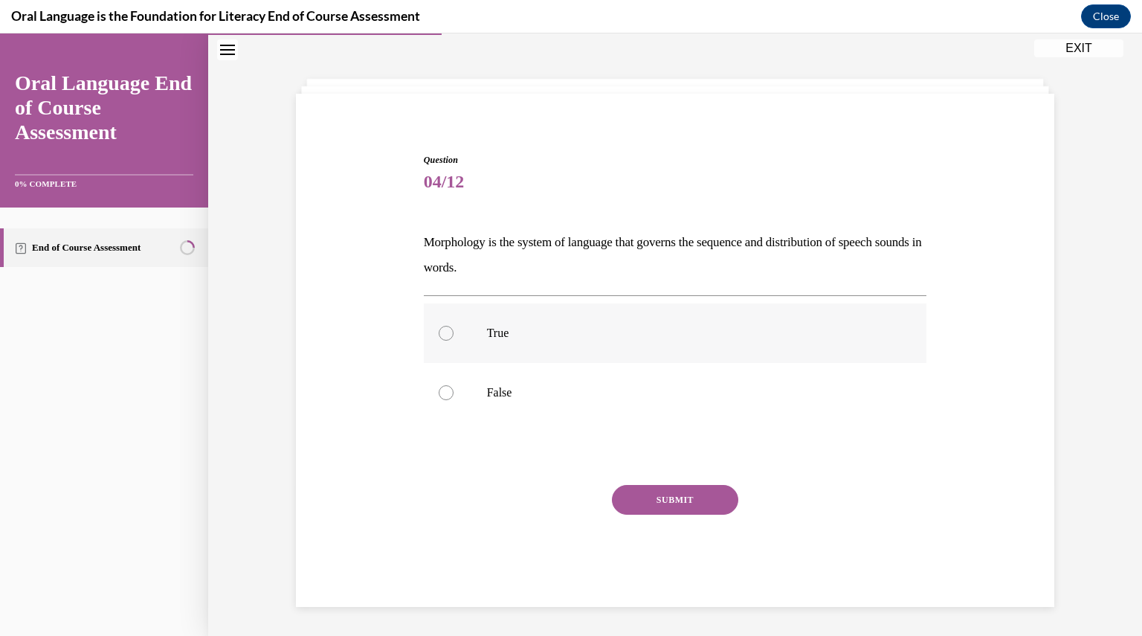
click at [440, 335] on div at bounding box center [446, 333] width 15 height 15
click at [440, 335] on input "True" at bounding box center [446, 333] width 15 height 15
radio input "true"
click at [669, 496] on button "SUBMIT" at bounding box center [675, 500] width 126 height 30
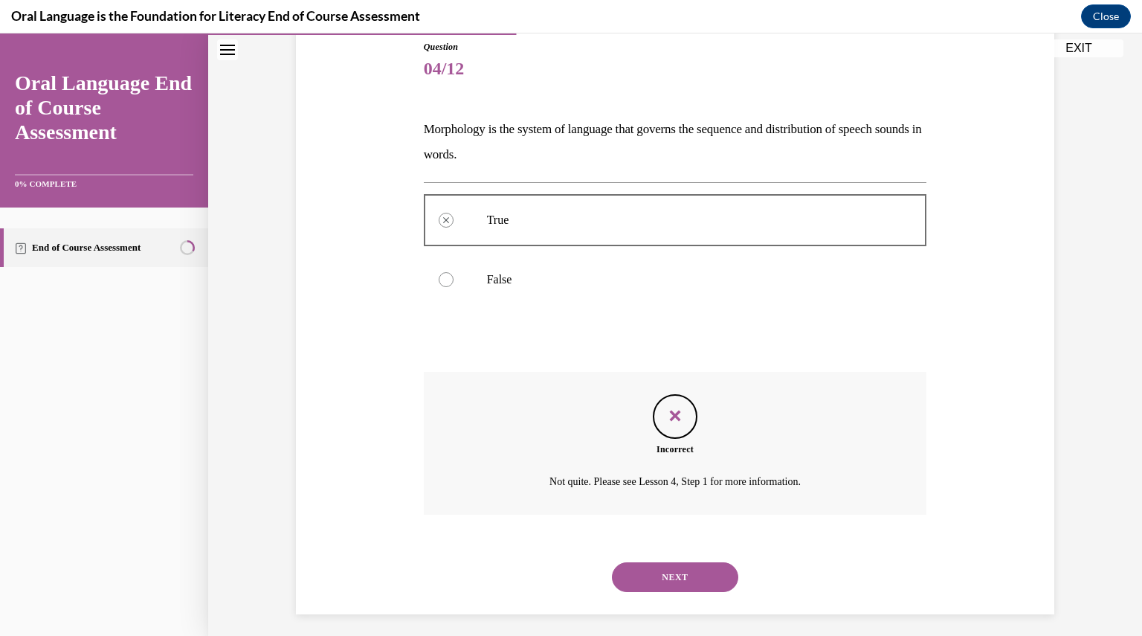
scroll to position [174, 0]
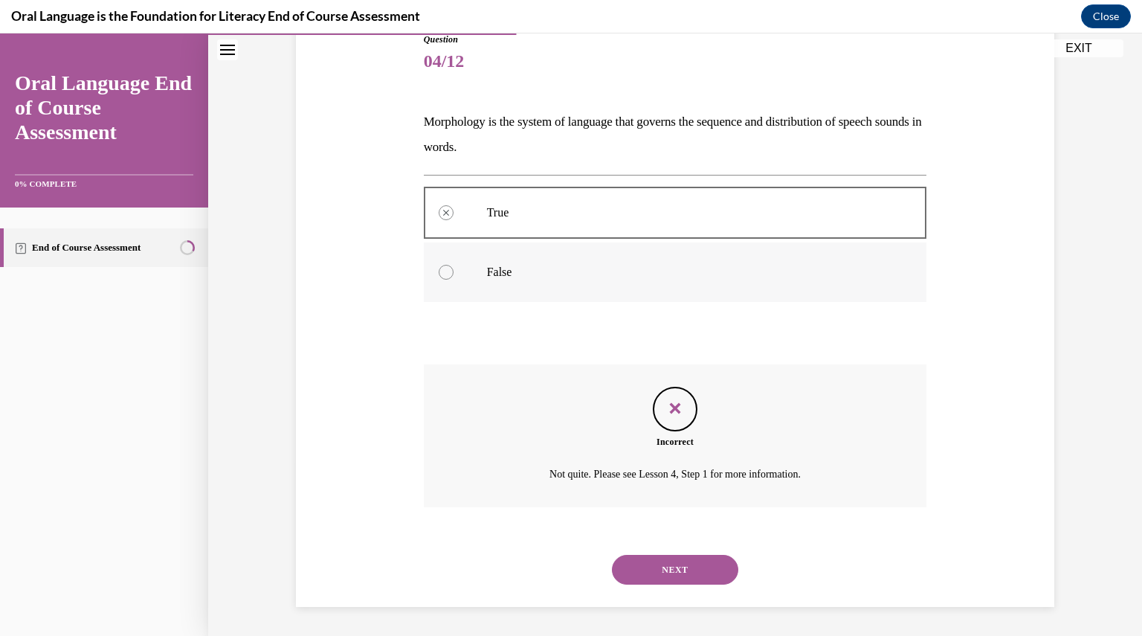
click at [440, 275] on div at bounding box center [446, 272] width 15 height 15
click at [665, 407] on icon "Feedback" at bounding box center [675, 408] width 22 height 22
click at [672, 569] on button "NEXT" at bounding box center [675, 570] width 126 height 30
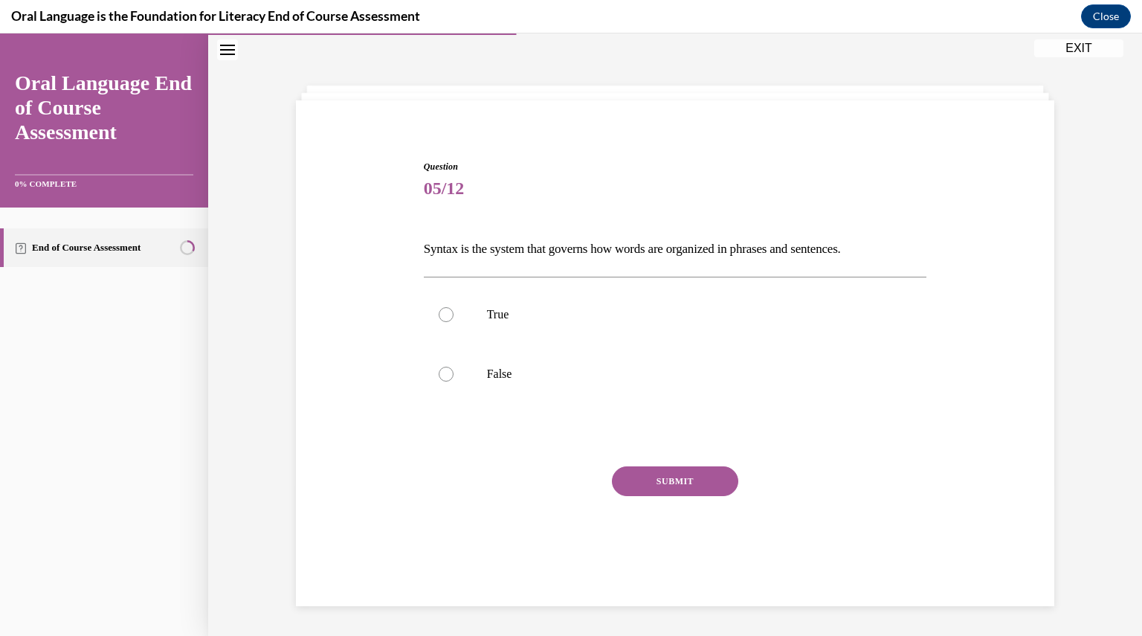
scroll to position [47, 0]
click at [451, 315] on label "True" at bounding box center [675, 314] width 503 height 59
click at [451, 315] on input "True" at bounding box center [446, 314] width 15 height 15
radio input "true"
click at [662, 482] on button "SUBMIT" at bounding box center [675, 481] width 126 height 30
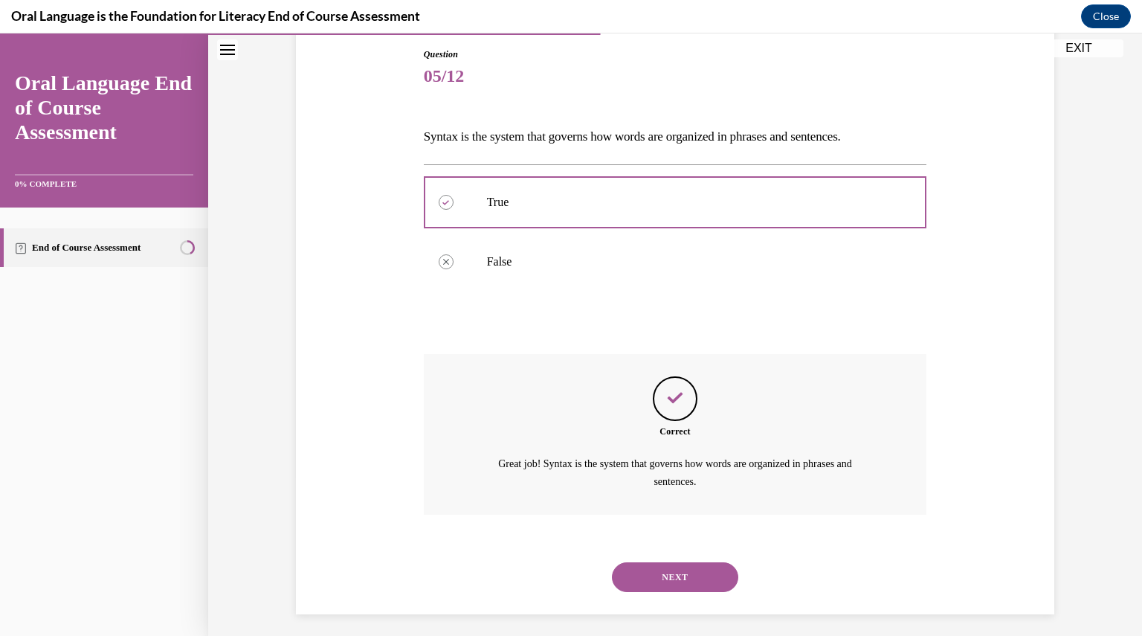
scroll to position [166, 0]
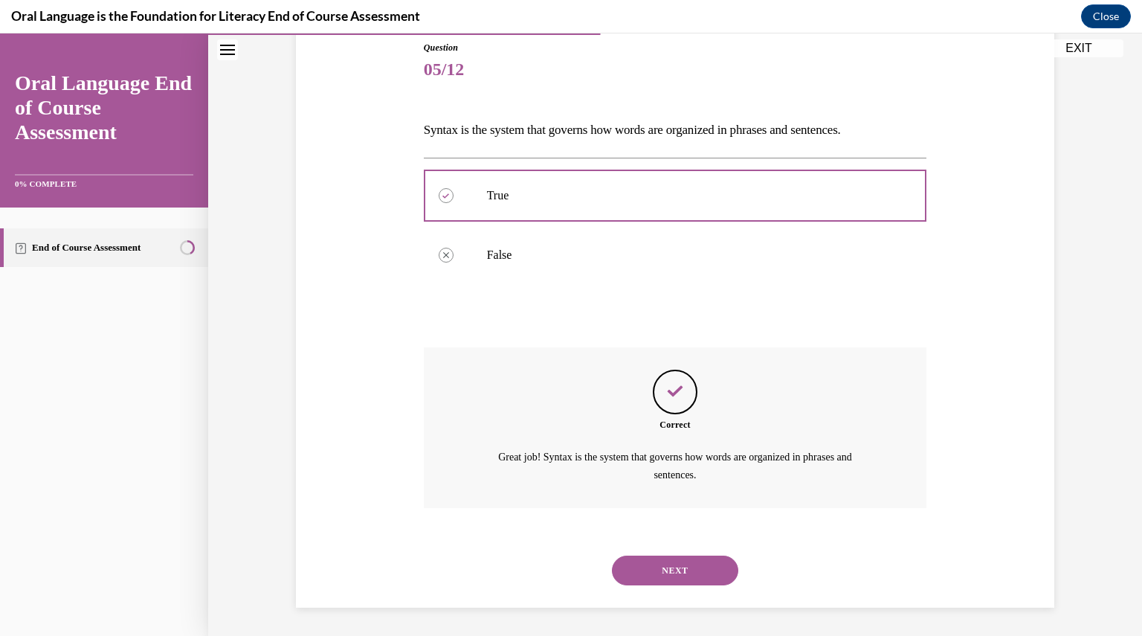
click at [682, 568] on button "NEXT" at bounding box center [675, 570] width 126 height 30
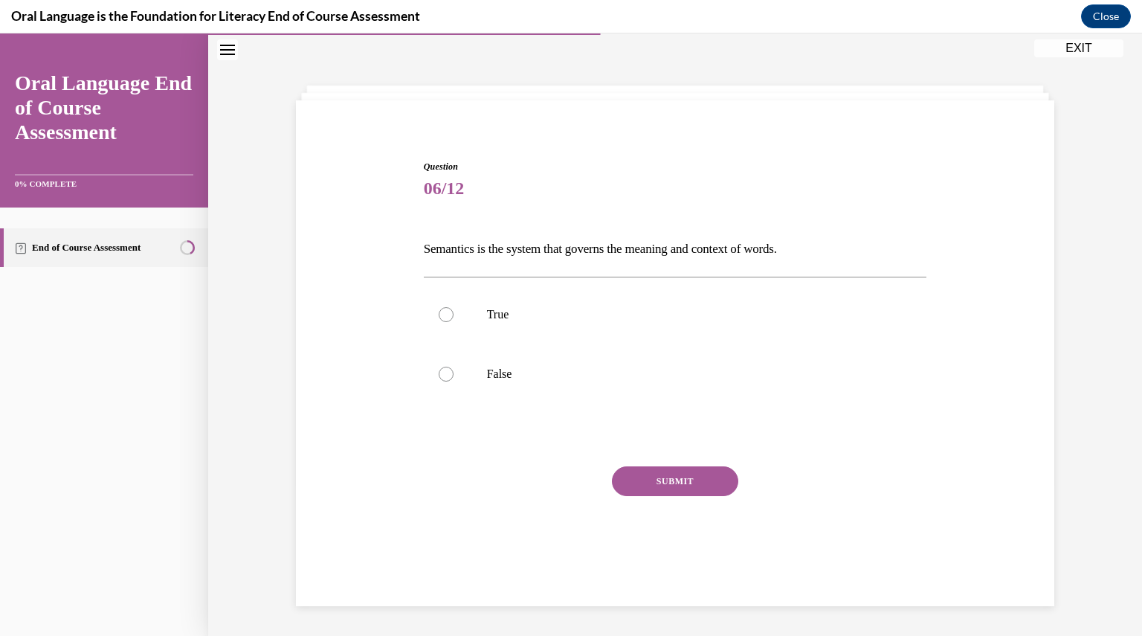
scroll to position [47, 0]
click at [445, 372] on div at bounding box center [446, 374] width 15 height 15
click at [445, 372] on input "False" at bounding box center [446, 374] width 15 height 15
radio input "true"
click at [662, 478] on button "SUBMIT" at bounding box center [675, 481] width 126 height 30
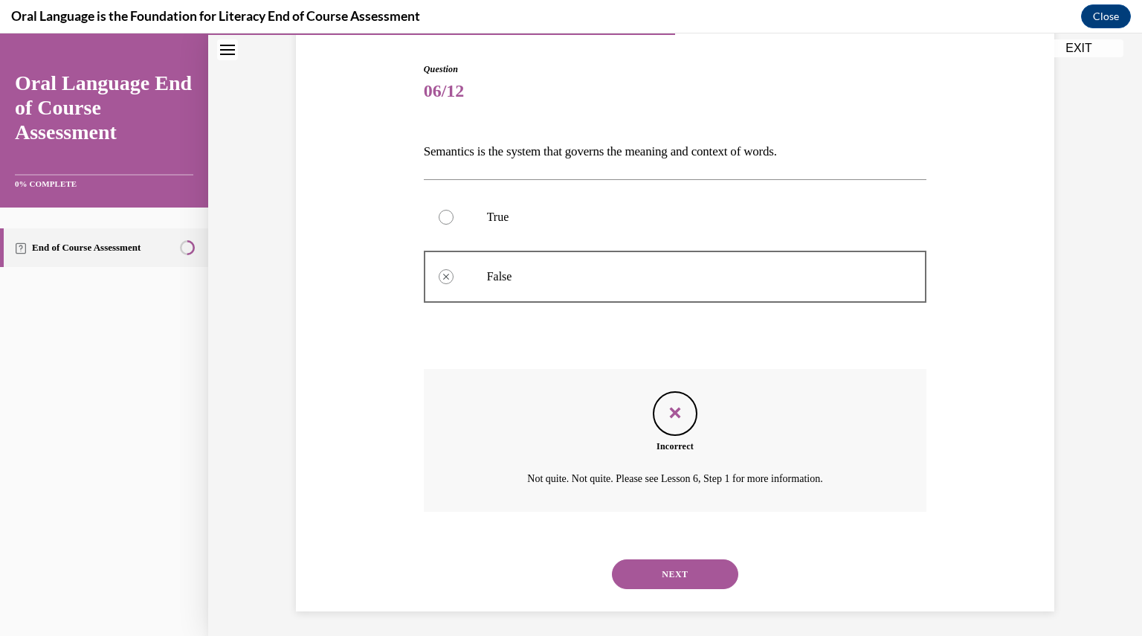
scroll to position [149, 0]
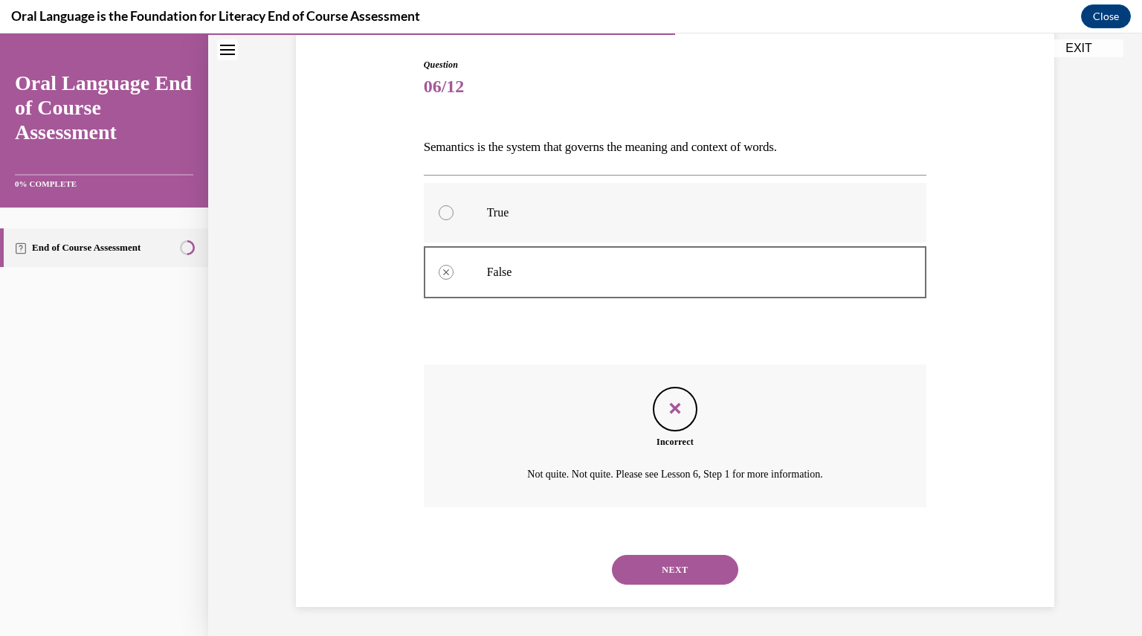
click at [444, 218] on div at bounding box center [446, 212] width 15 height 15
click at [679, 569] on button "NEXT" at bounding box center [675, 570] width 126 height 30
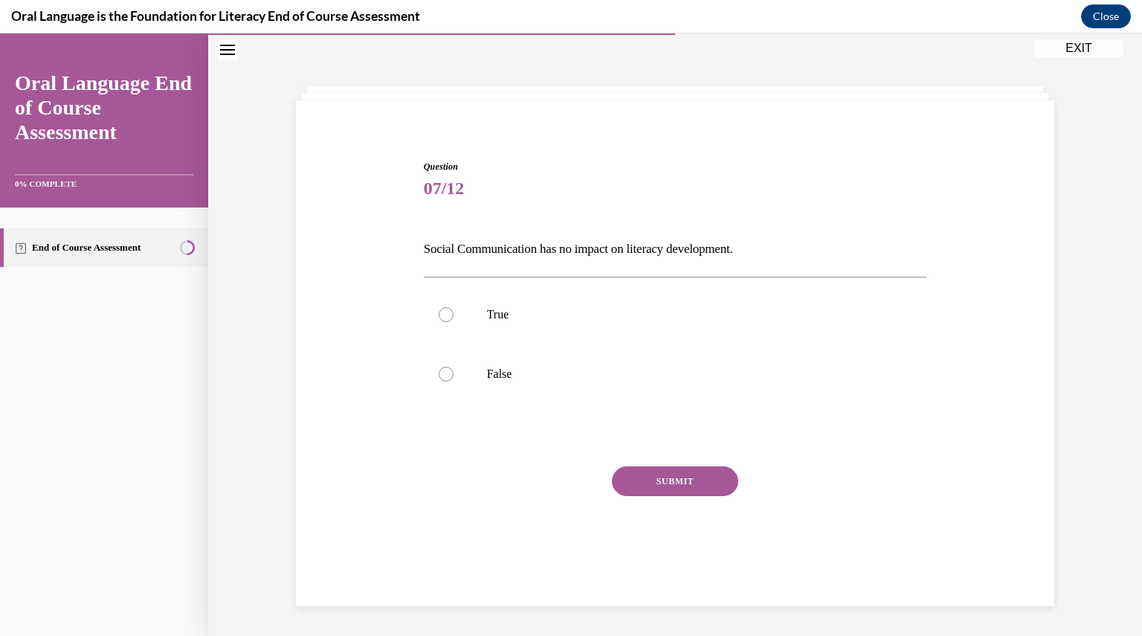
click at [679, 569] on div "SUBMIT NEXT" at bounding box center [675, 527] width 503 height 122
click at [439, 373] on div at bounding box center [446, 374] width 15 height 15
click at [439, 373] on input "False" at bounding box center [446, 374] width 15 height 15
radio input "true"
click at [656, 482] on button "SUBMIT" at bounding box center [675, 481] width 126 height 30
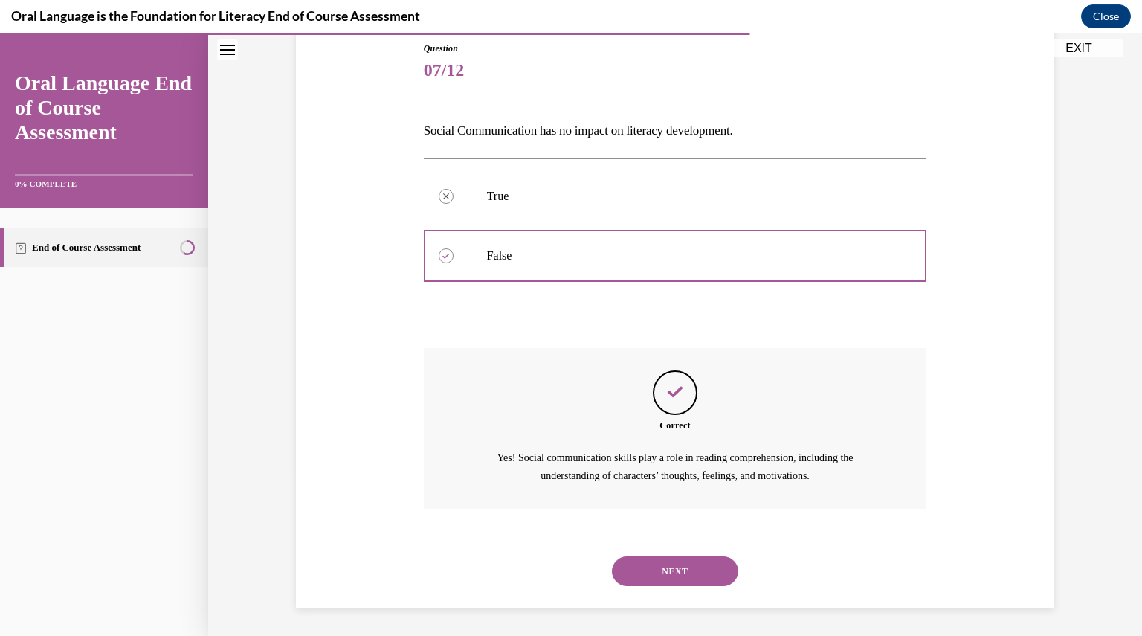
scroll to position [166, 0]
click at [671, 567] on button "NEXT" at bounding box center [675, 570] width 126 height 30
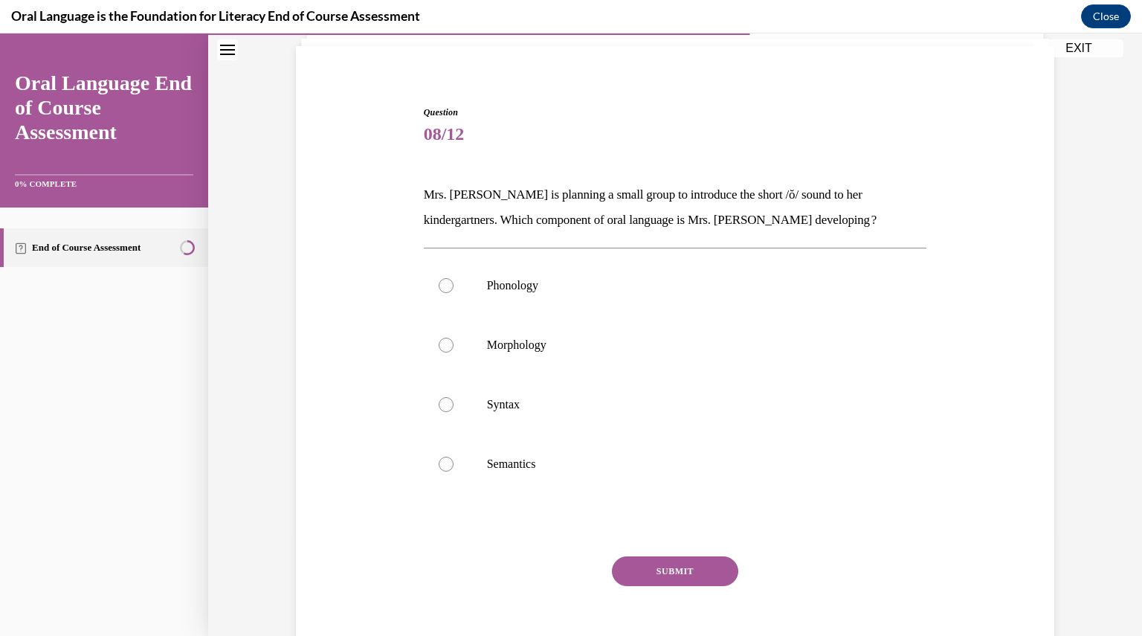
scroll to position [77, 0]
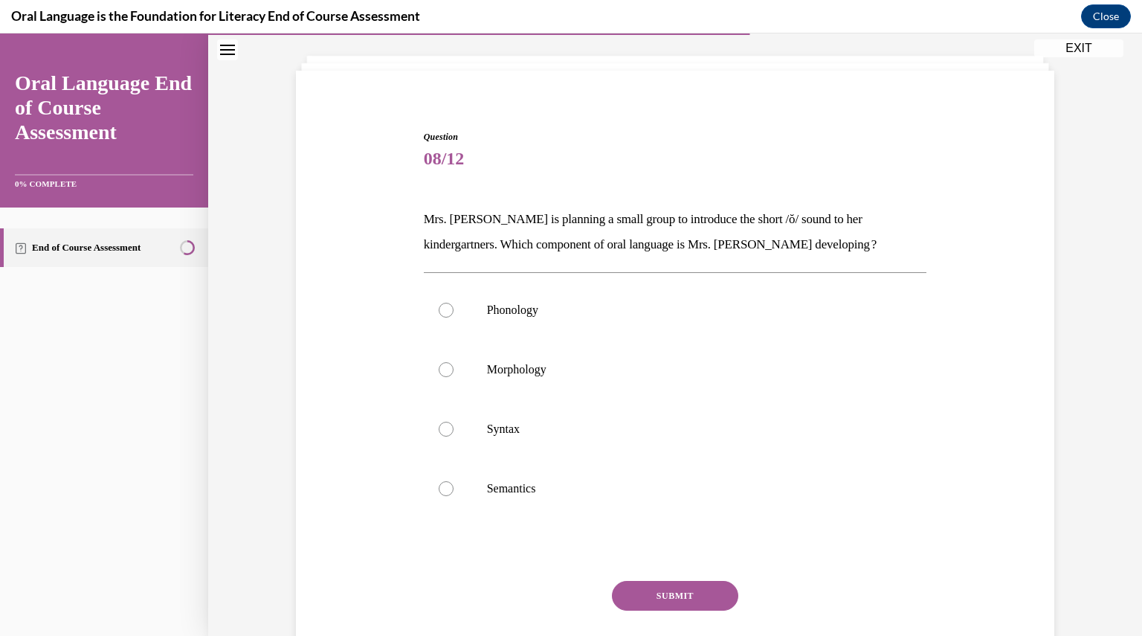
click at [619, 270] on div "Question 08/12 Mrs. [PERSON_NAME] is planning a small group to introduce the sh…" at bounding box center [675, 416] width 503 height 572
click at [439, 310] on div at bounding box center [446, 310] width 15 height 15
click at [439, 310] on input "Phonology" at bounding box center [446, 310] width 15 height 15
radio input "true"
click at [679, 591] on button "SUBMIT" at bounding box center [675, 596] width 126 height 30
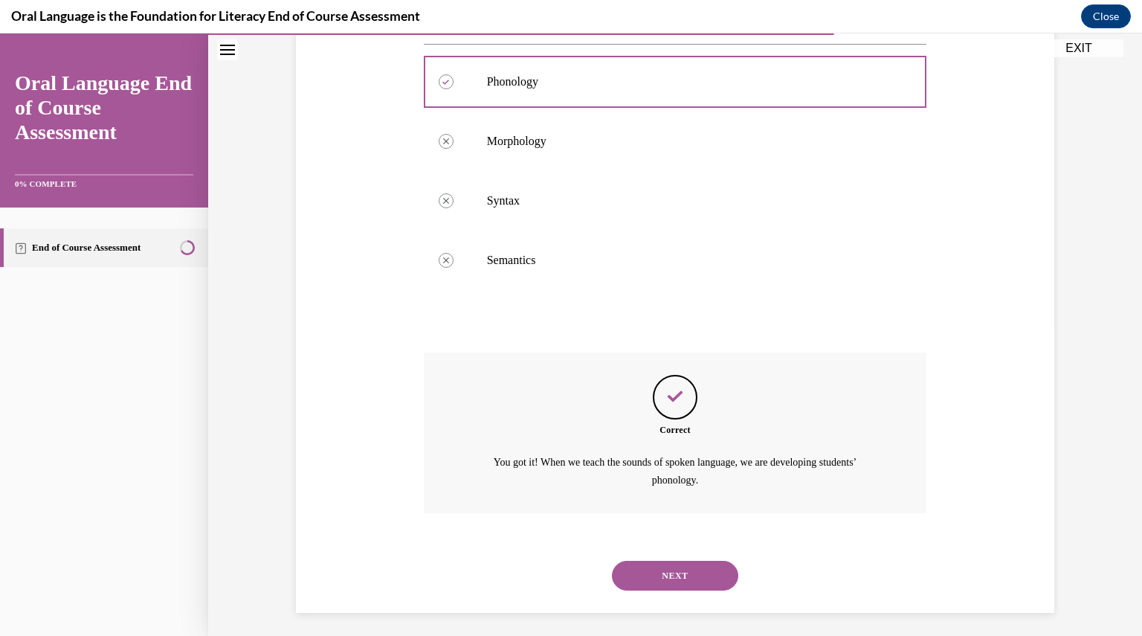
scroll to position [310, 0]
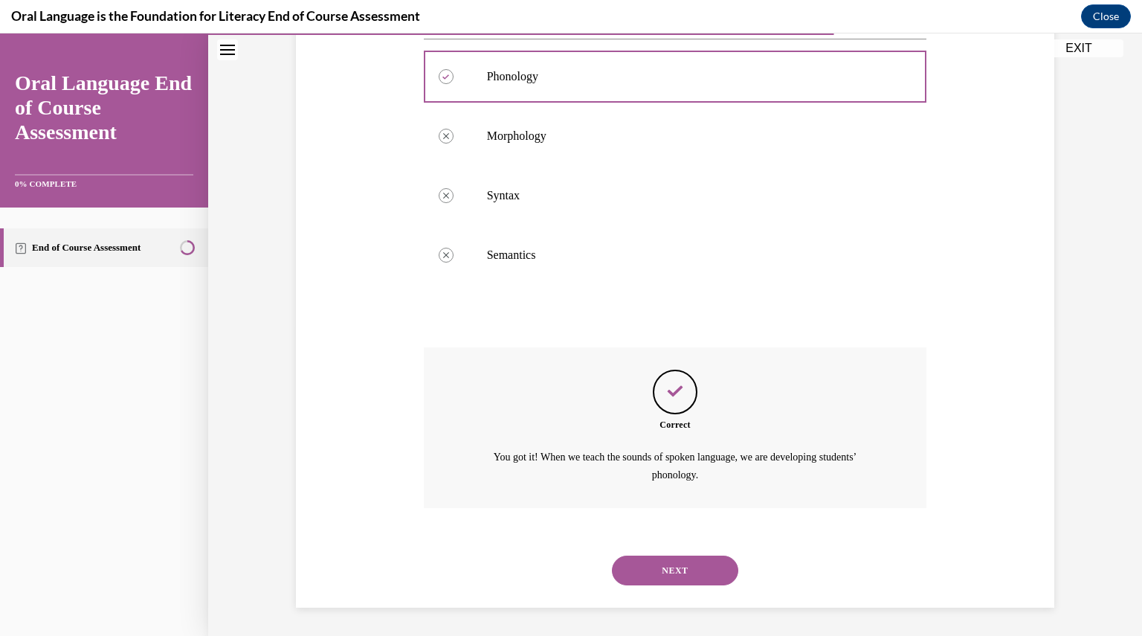
click at [674, 575] on button "NEXT" at bounding box center [675, 570] width 126 height 30
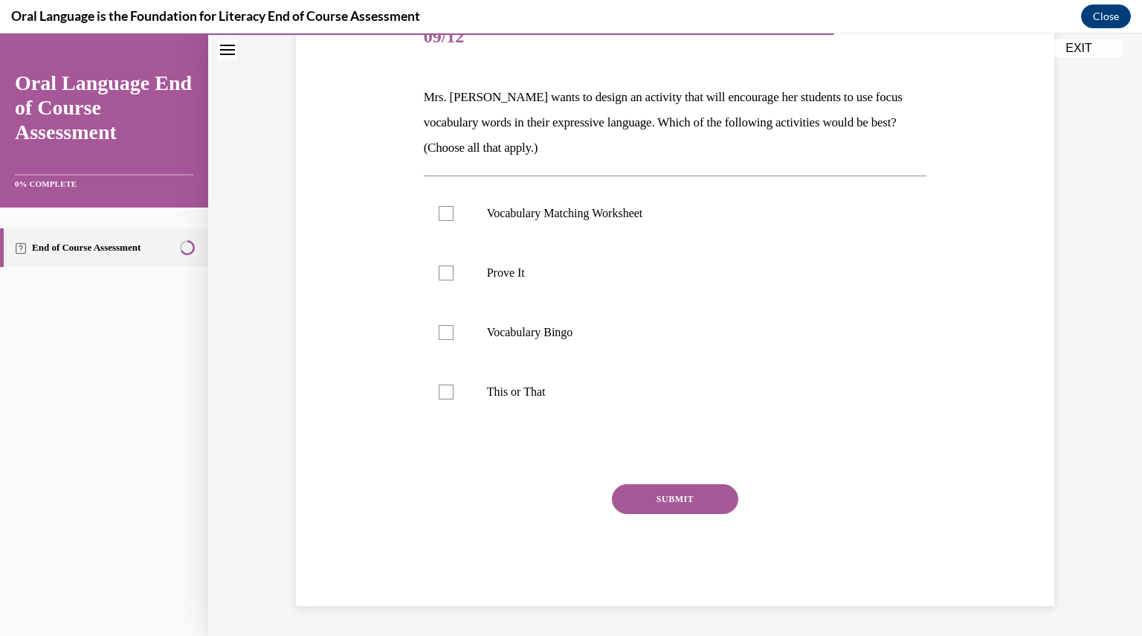
scroll to position [166, 0]
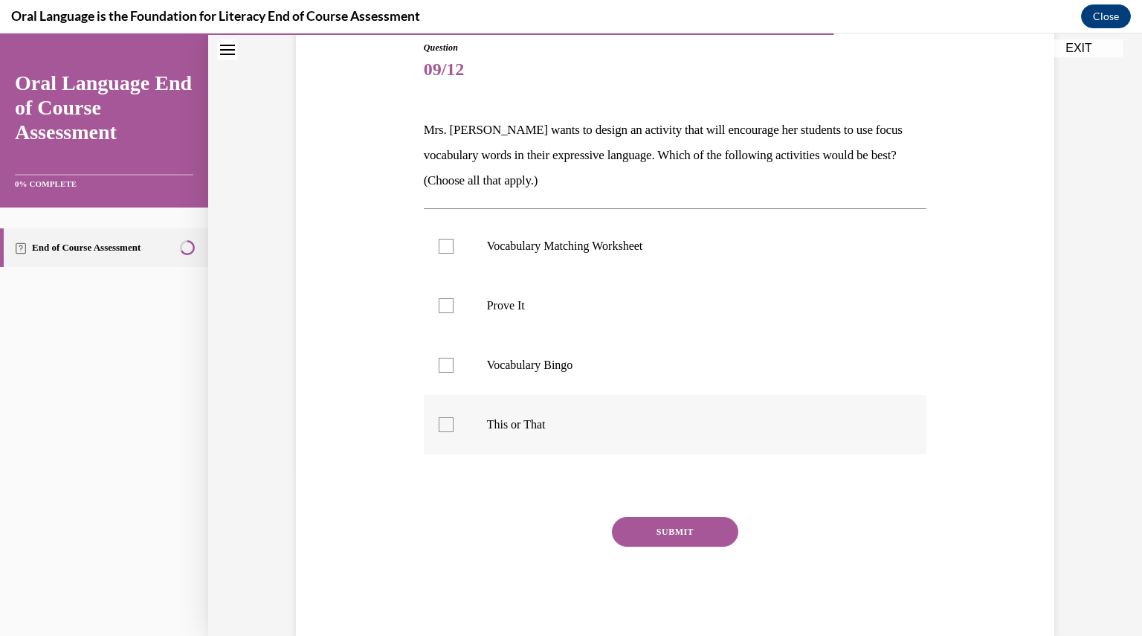
click at [440, 423] on div at bounding box center [446, 424] width 15 height 15
click at [440, 423] on input "This or That" at bounding box center [446, 424] width 15 height 15
checkbox input "true"
click at [439, 307] on div at bounding box center [446, 305] width 15 height 15
click at [439, 307] on input "Prove It" at bounding box center [446, 305] width 15 height 15
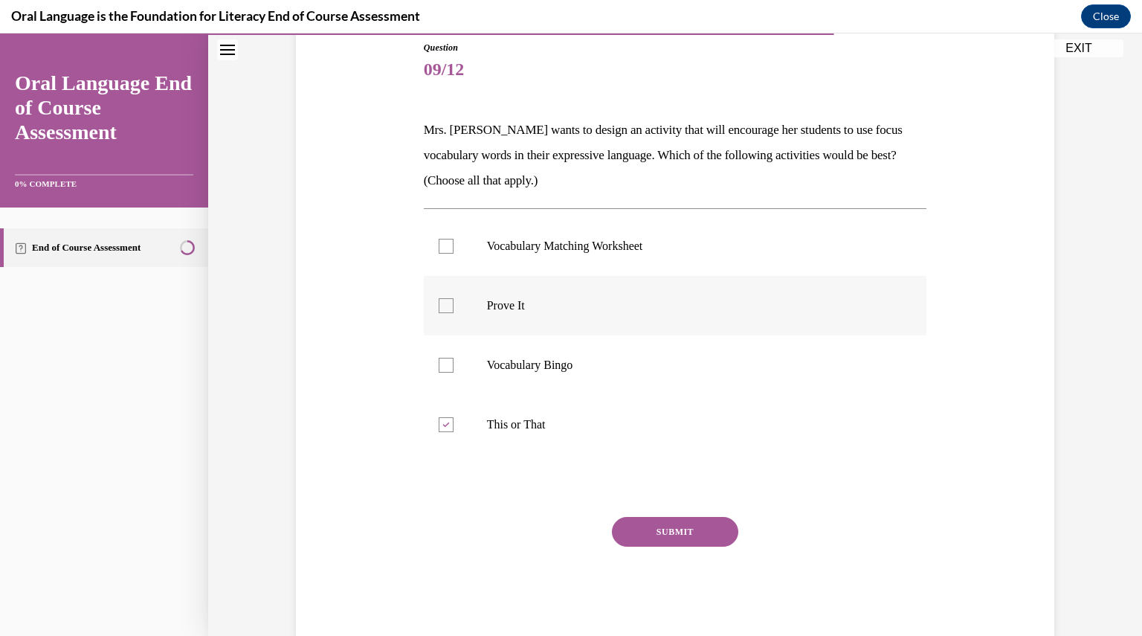
checkbox input "true"
click at [674, 532] on button "SUBMIT" at bounding box center [675, 532] width 126 height 30
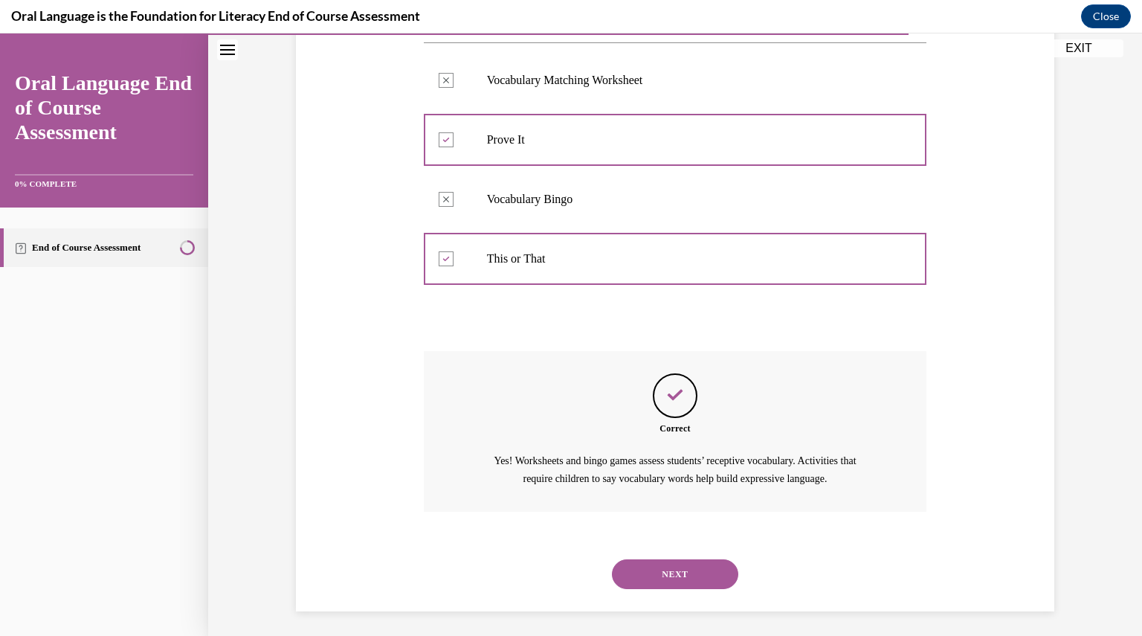
scroll to position [335, 0]
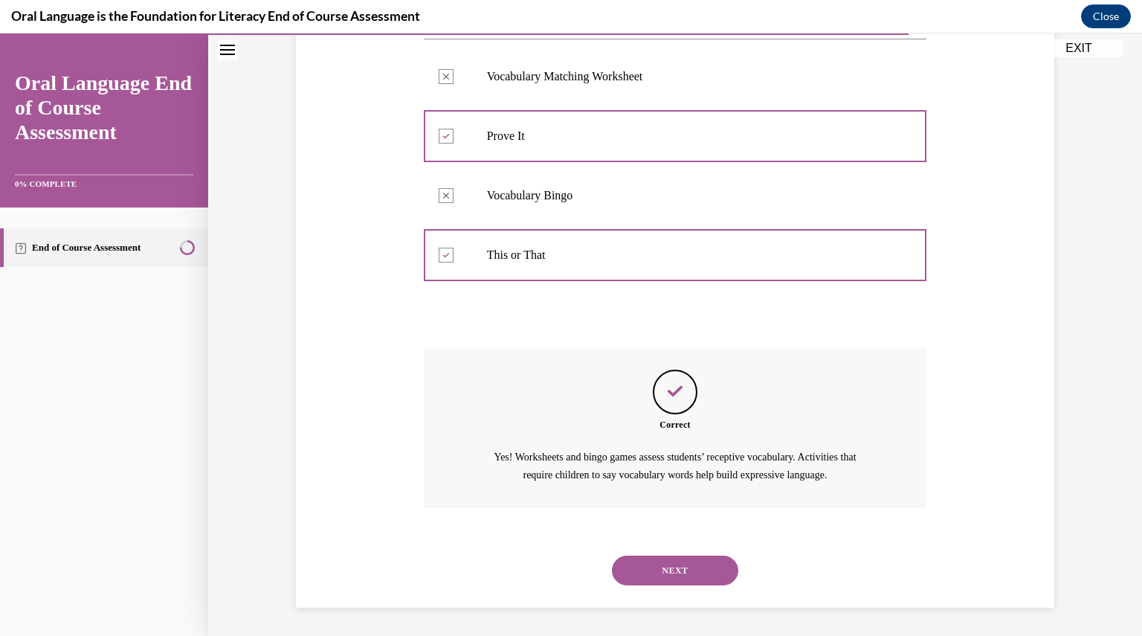
click at [681, 570] on button "NEXT" at bounding box center [675, 570] width 126 height 30
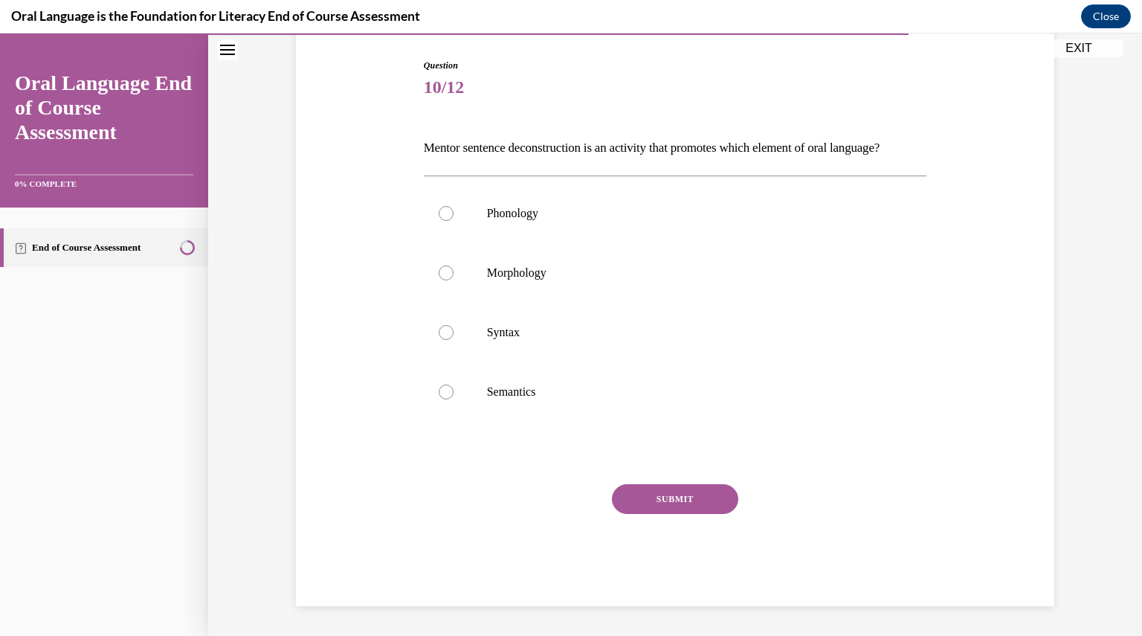
scroll to position [165, 0]
click at [439, 337] on div at bounding box center [446, 332] width 15 height 15
click at [439, 337] on input "Syntax" at bounding box center [446, 332] width 15 height 15
radio input "true"
click at [666, 511] on button "SUBMIT" at bounding box center [675, 499] width 126 height 30
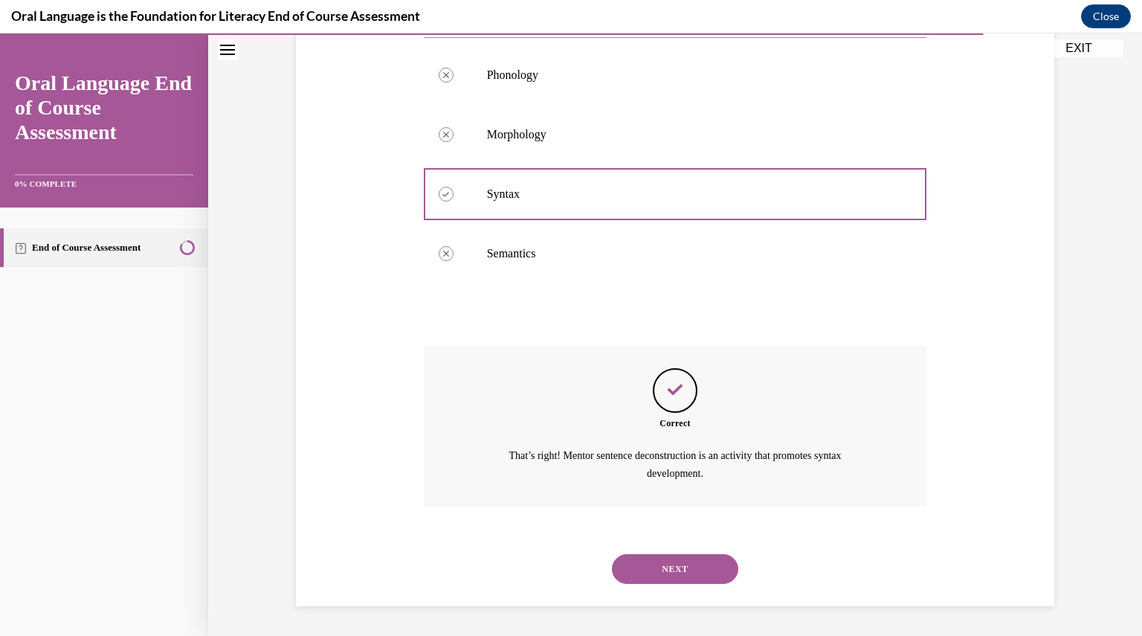
scroll to position [310, 0]
click at [678, 571] on button "NEXT" at bounding box center [675, 569] width 126 height 30
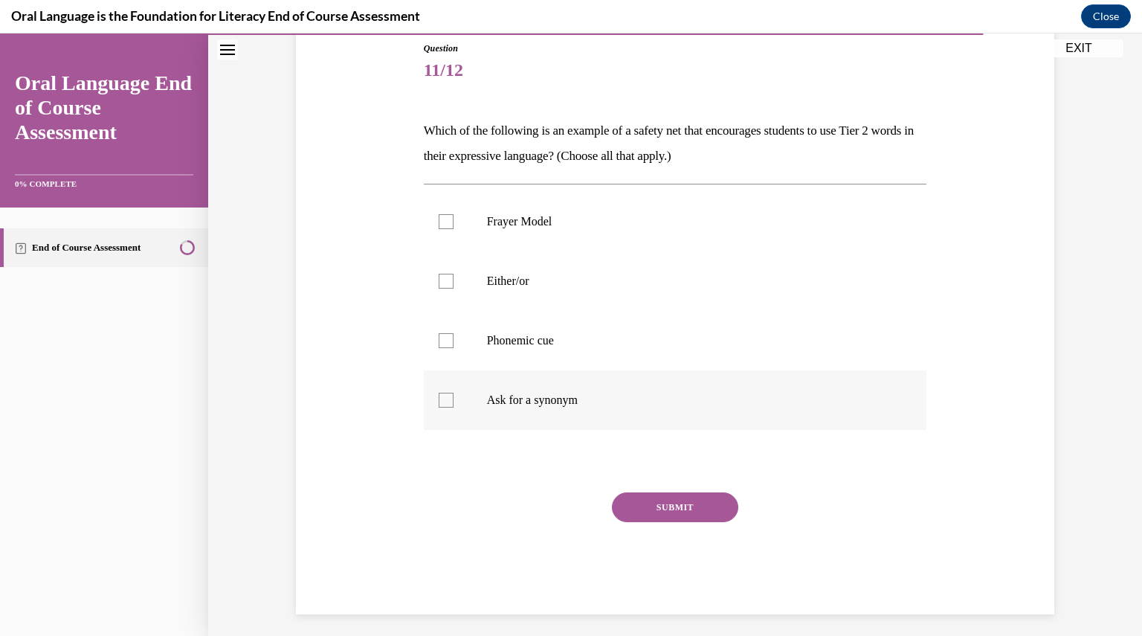
click at [440, 401] on div at bounding box center [446, 400] width 15 height 15
click at [440, 401] on input "Ask for a synonym" at bounding box center [446, 400] width 15 height 15
checkbox input "true"
click at [659, 507] on button "SUBMIT" at bounding box center [675, 507] width 126 height 30
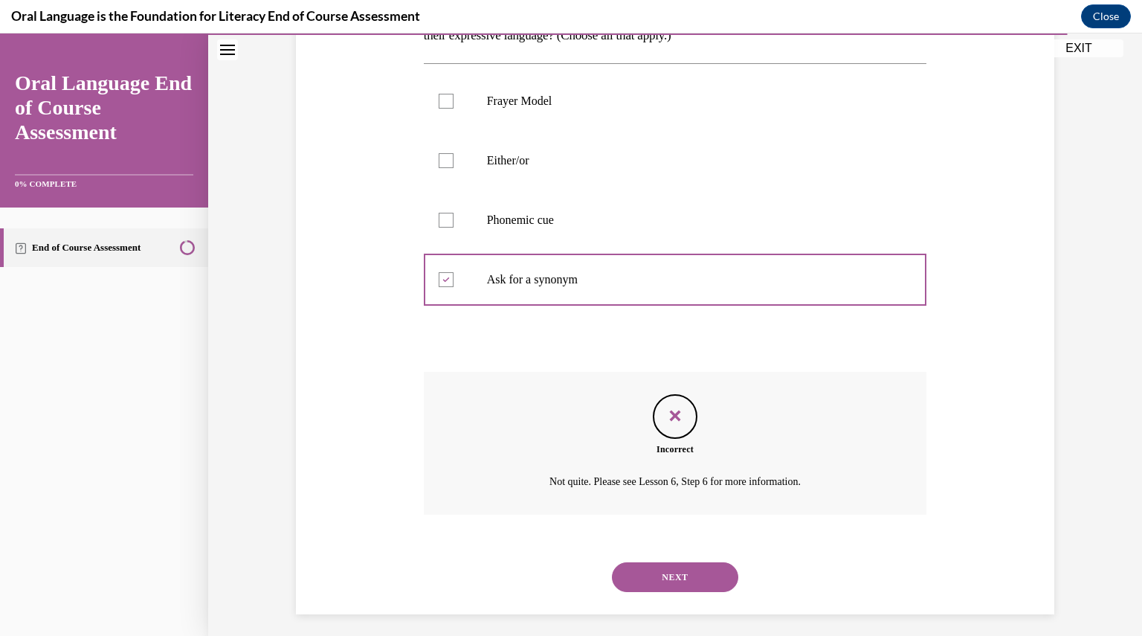
scroll to position [293, 0]
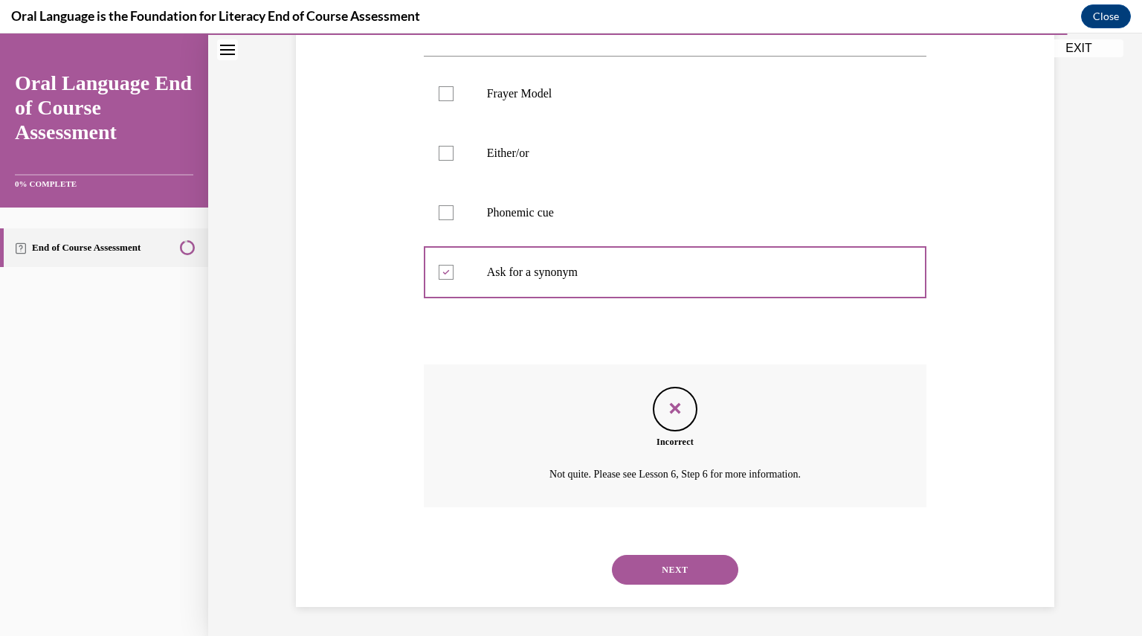
click at [439, 208] on div at bounding box center [446, 212] width 15 height 15
click at [679, 569] on button "NEXT" at bounding box center [675, 570] width 126 height 30
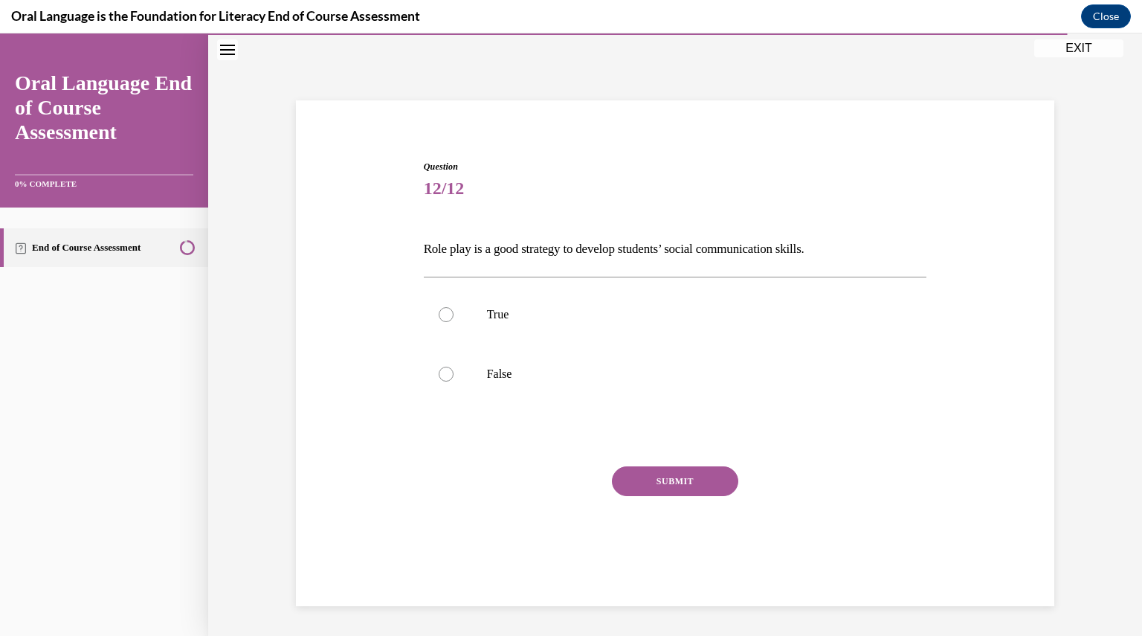
scroll to position [47, 0]
click at [440, 314] on div at bounding box center [446, 314] width 15 height 15
click at [440, 314] on input "True" at bounding box center [446, 314] width 15 height 15
radio input "true"
click at [657, 482] on button "SUBMIT" at bounding box center [675, 481] width 126 height 30
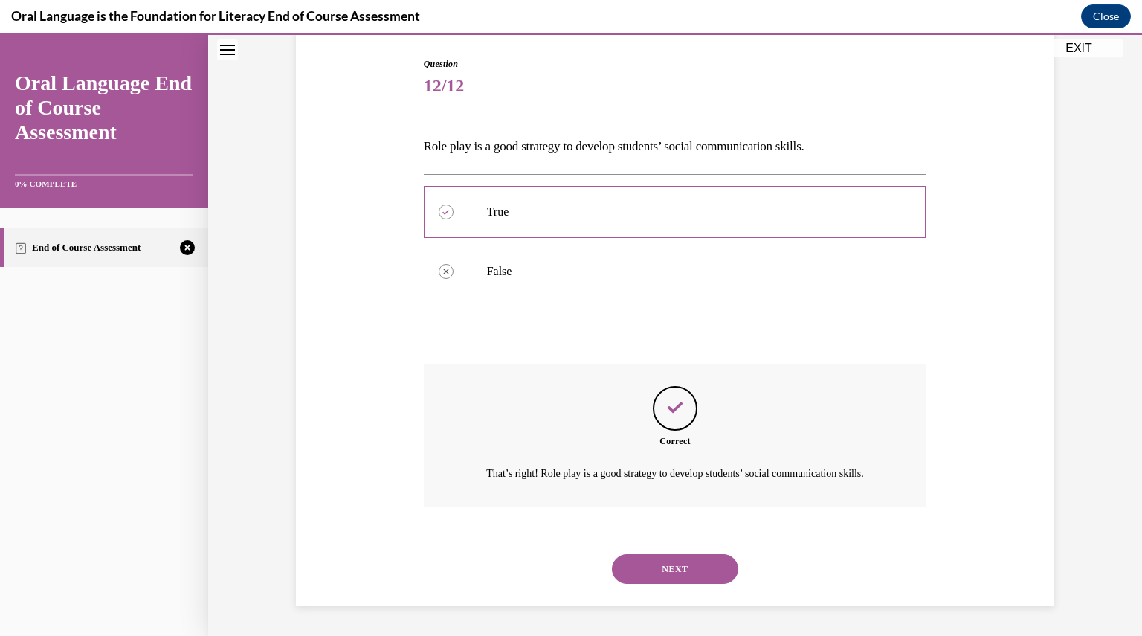
scroll to position [166, 0]
click at [675, 569] on button "NEXT" at bounding box center [675, 569] width 126 height 30
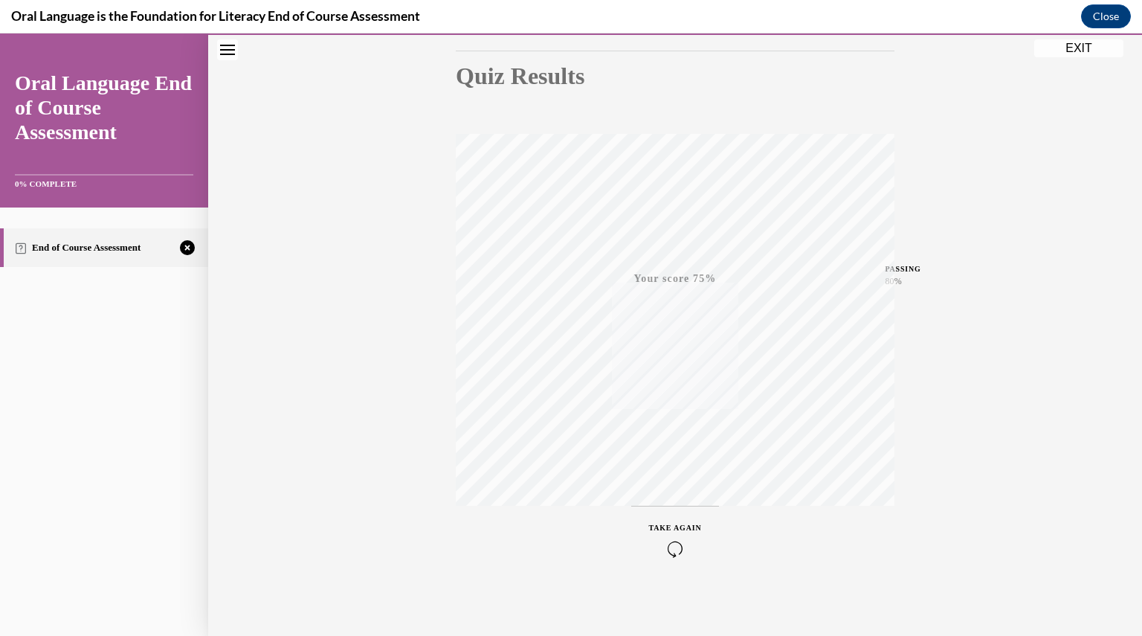
scroll to position [159, 0]
click at [663, 543] on icon "button" at bounding box center [675, 545] width 53 height 16
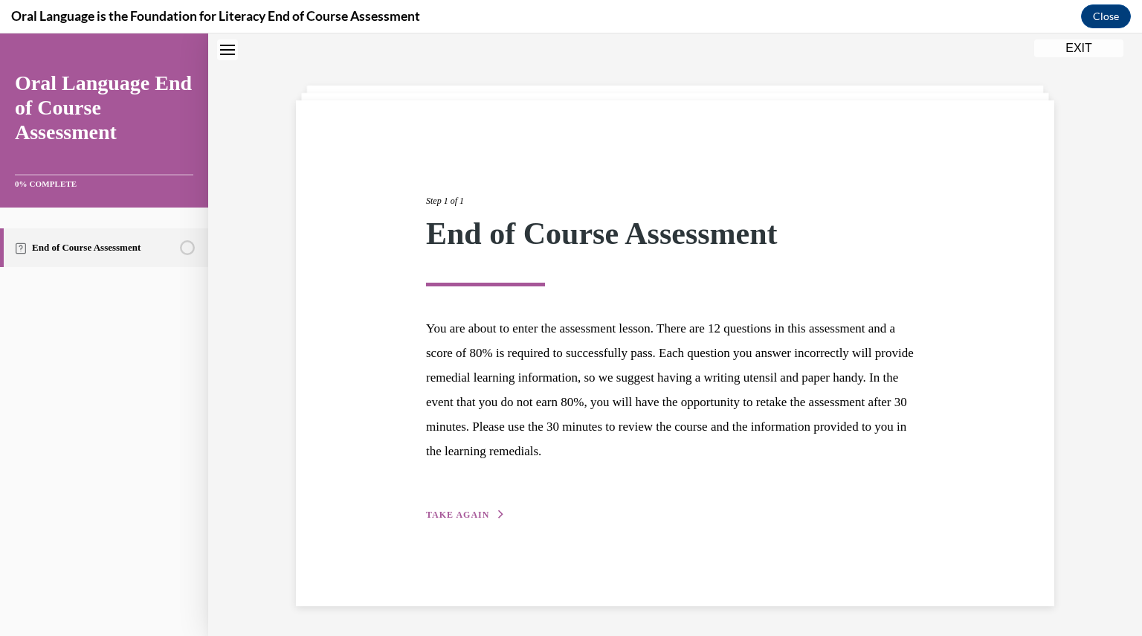
click at [442, 511] on span "TAKE AGAIN" at bounding box center [457, 514] width 63 height 10
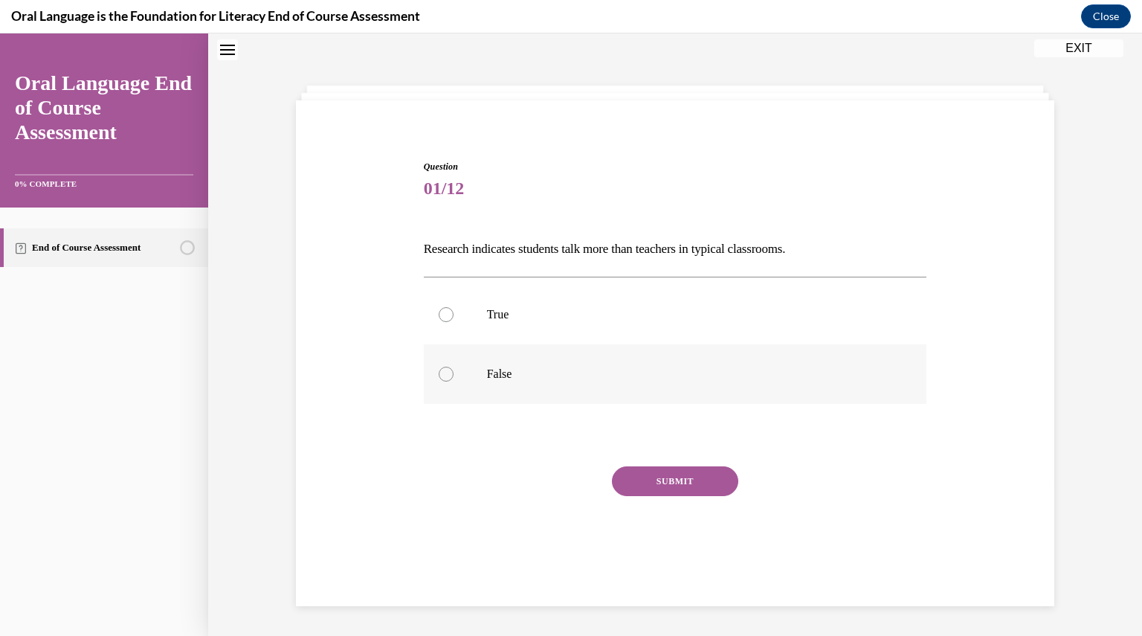
click at [440, 372] on div at bounding box center [446, 374] width 15 height 15
click at [440, 372] on input "False" at bounding box center [446, 374] width 15 height 15
radio input "true"
click at [658, 480] on button "SUBMIT" at bounding box center [675, 481] width 126 height 30
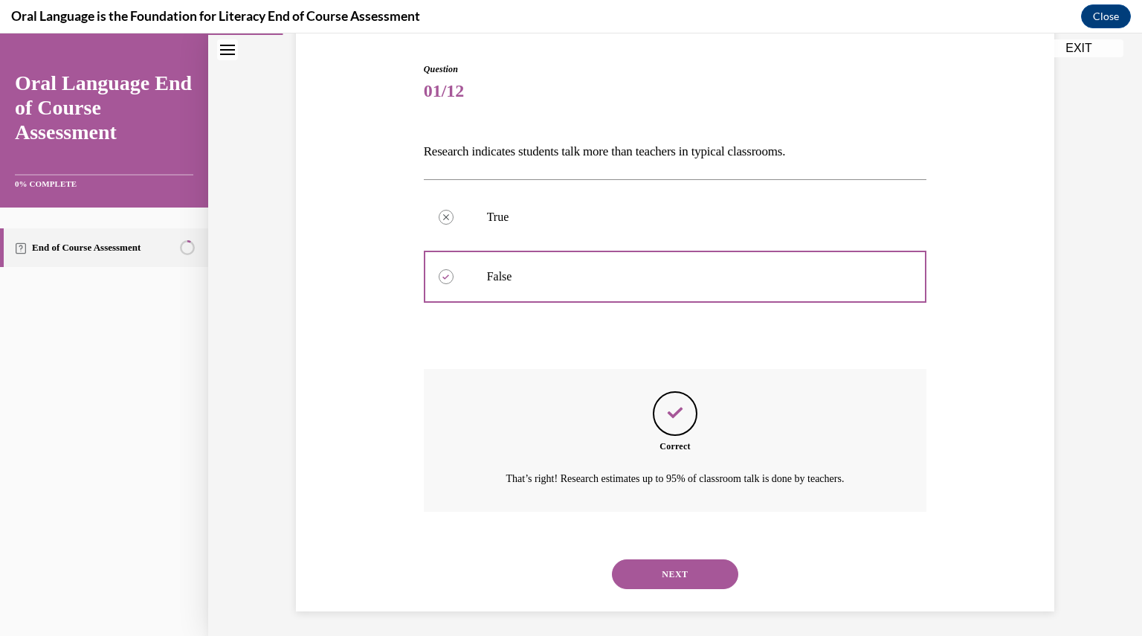
scroll to position [149, 0]
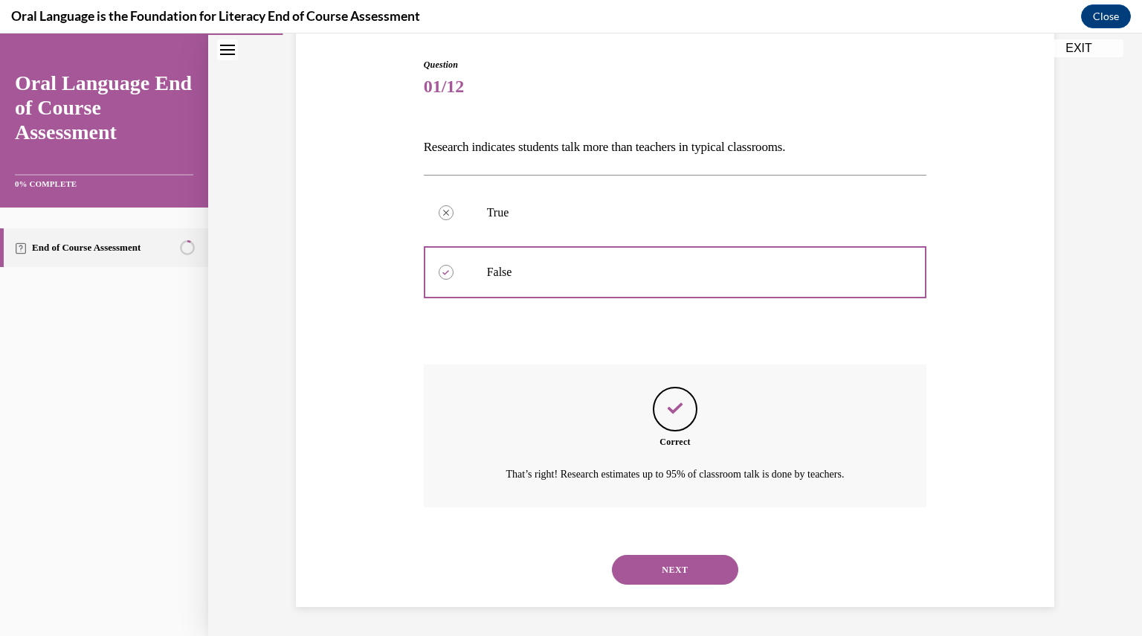
click at [668, 570] on button "NEXT" at bounding box center [675, 570] width 126 height 30
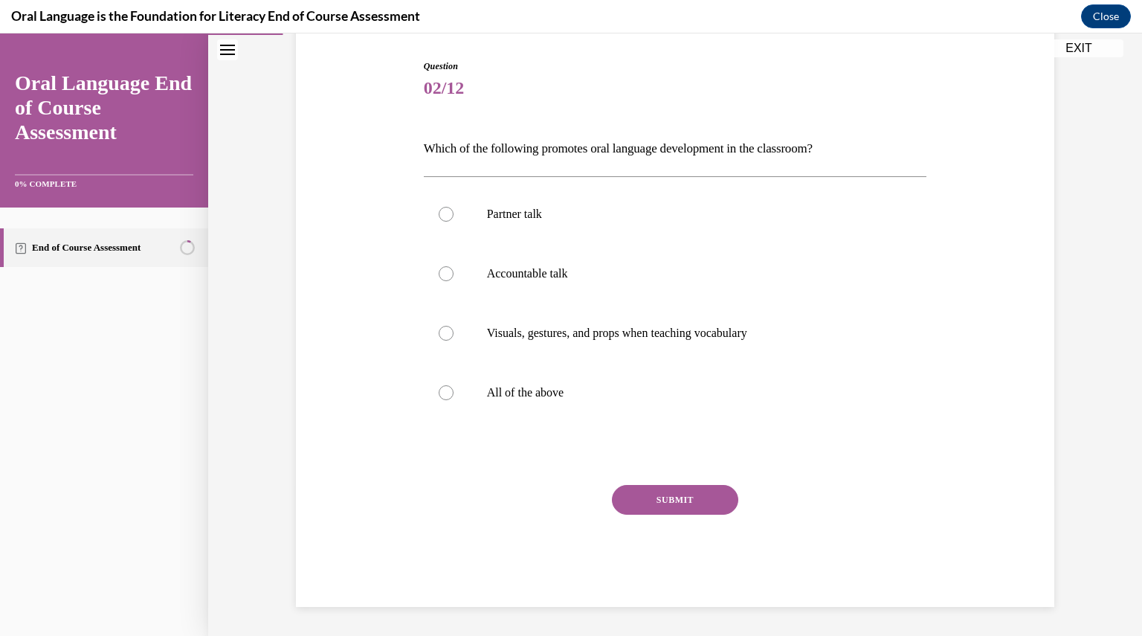
scroll to position [76, 0]
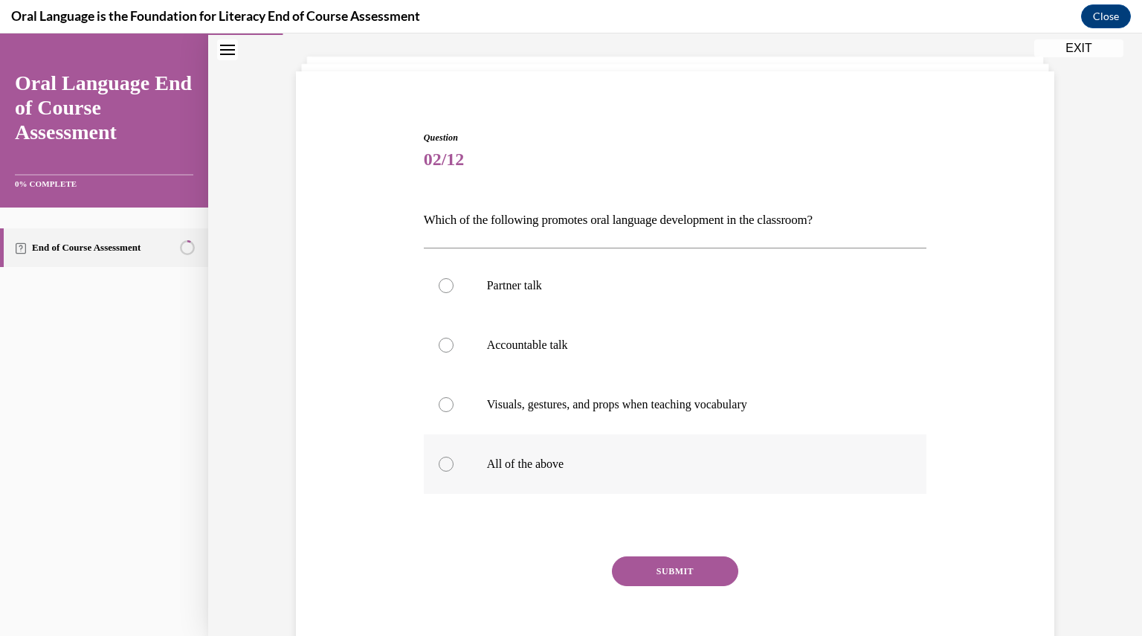
click at [439, 459] on div at bounding box center [446, 463] width 15 height 15
click at [439, 459] on input "All of the above" at bounding box center [446, 463] width 15 height 15
radio input "true"
click at [665, 566] on button "SUBMIT" at bounding box center [675, 571] width 126 height 30
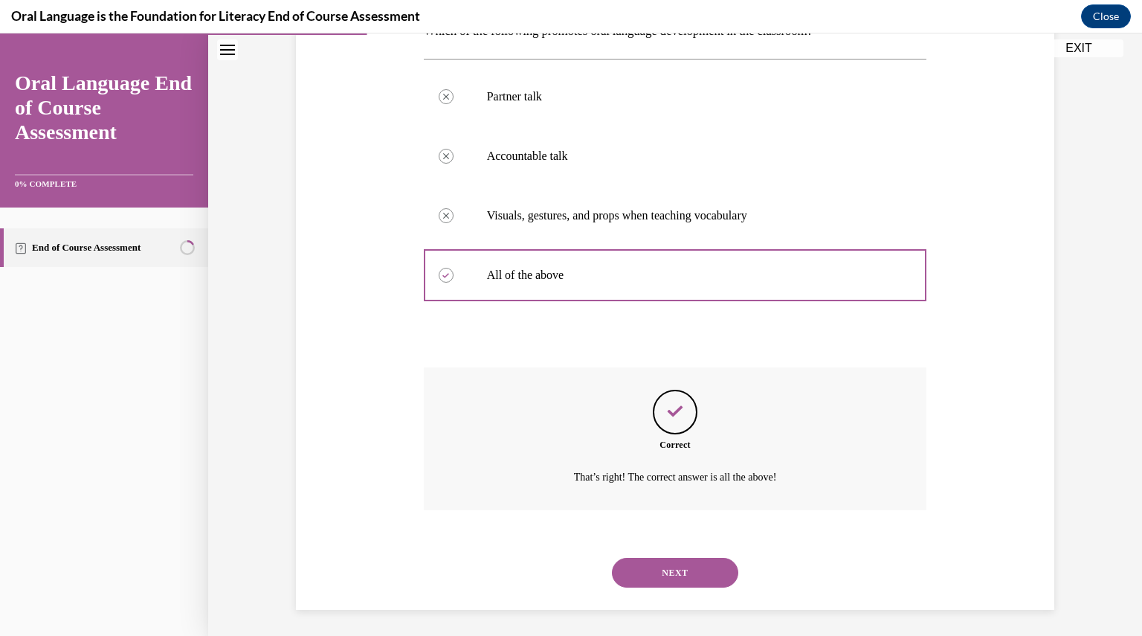
scroll to position [268, 0]
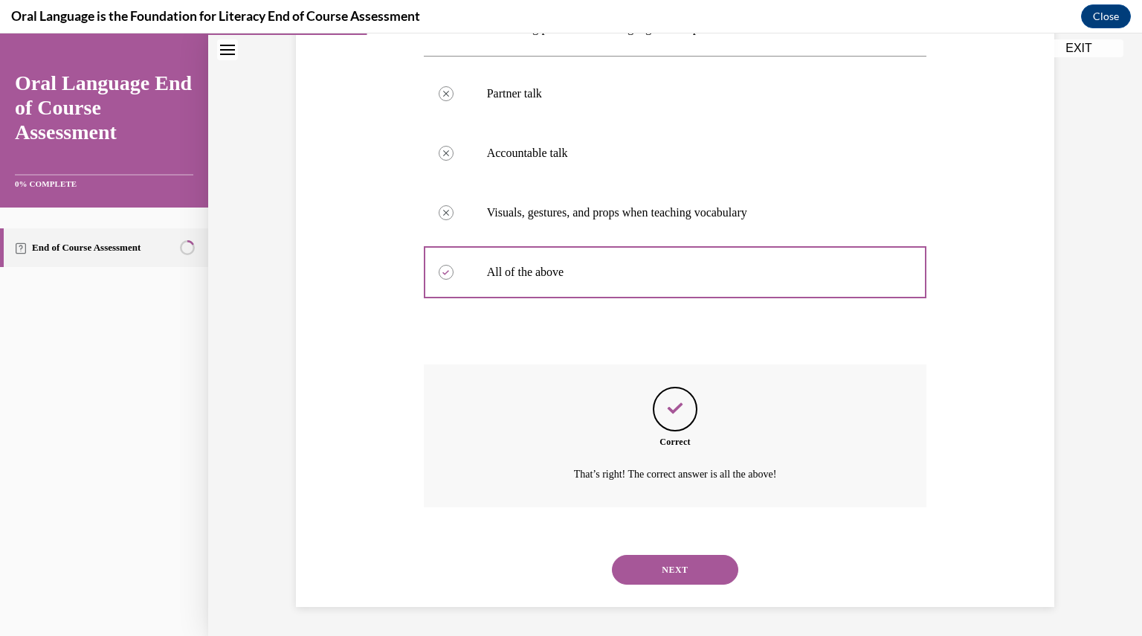
click at [665, 571] on button "NEXT" at bounding box center [675, 570] width 126 height 30
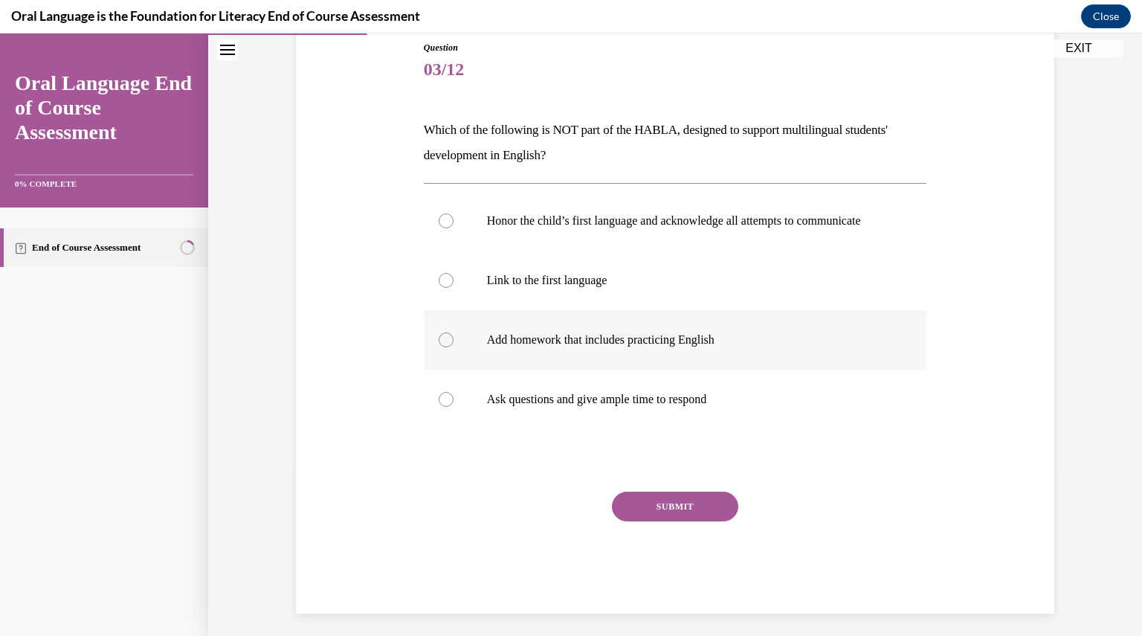
click at [439, 347] on div at bounding box center [446, 339] width 15 height 15
click at [439, 347] on input "Add homework that includes practicing English" at bounding box center [446, 339] width 15 height 15
radio input "true"
click at [687, 518] on button "SUBMIT" at bounding box center [675, 506] width 126 height 30
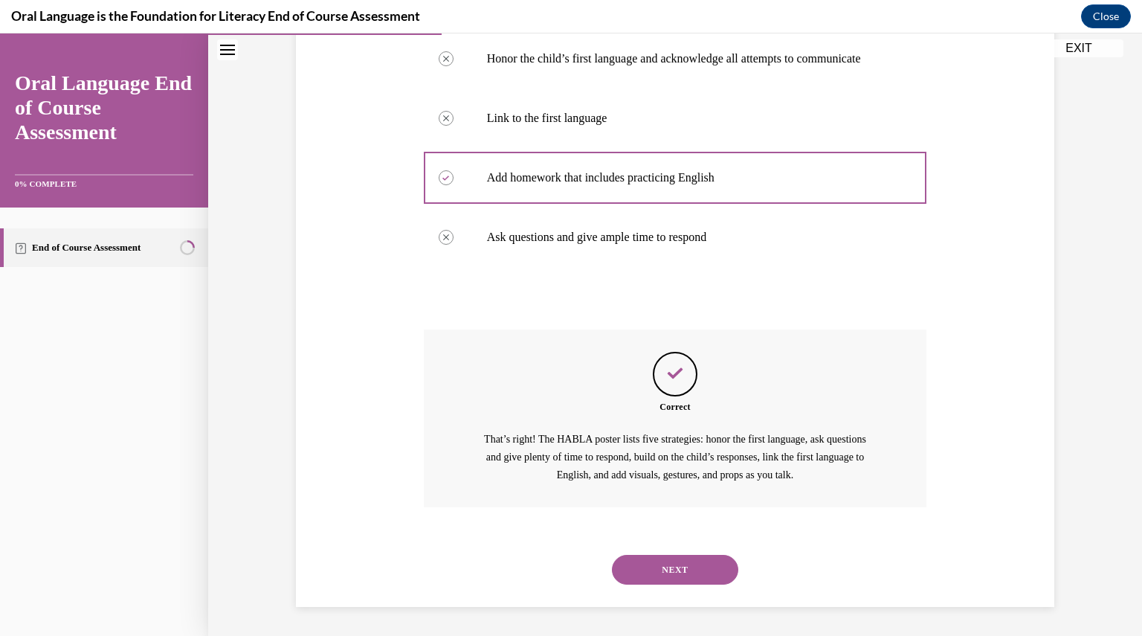
scroll to position [343, 0]
click at [677, 568] on button "NEXT" at bounding box center [675, 569] width 126 height 30
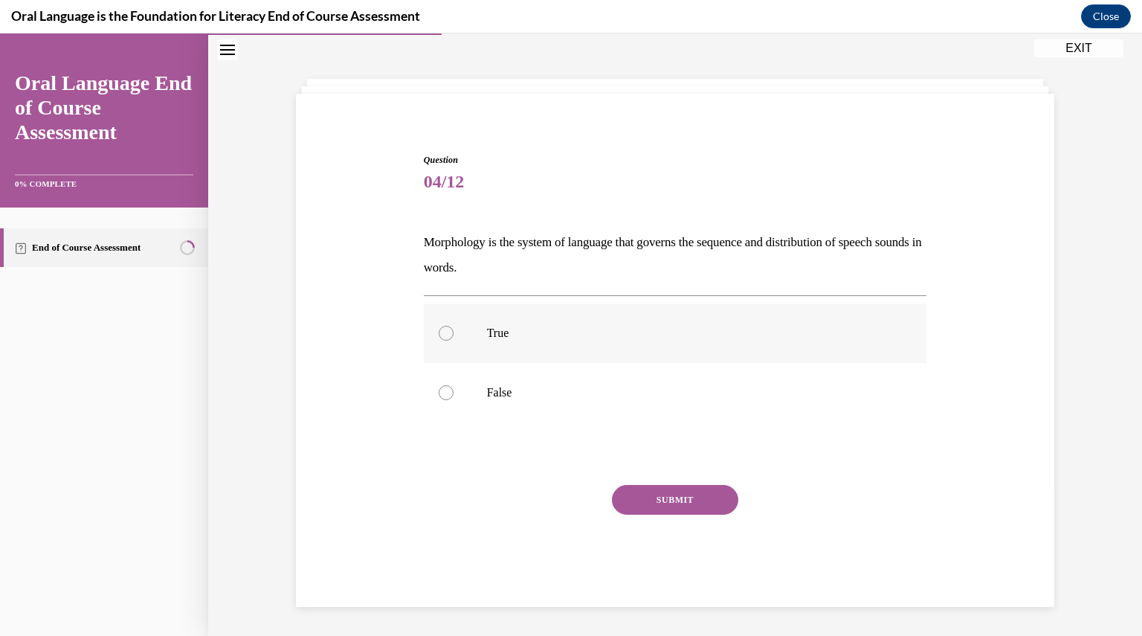
click at [439, 329] on div at bounding box center [446, 333] width 15 height 15
click at [439, 329] on input "True" at bounding box center [446, 333] width 15 height 15
radio input "true"
click at [668, 505] on button "SUBMIT" at bounding box center [675, 500] width 126 height 30
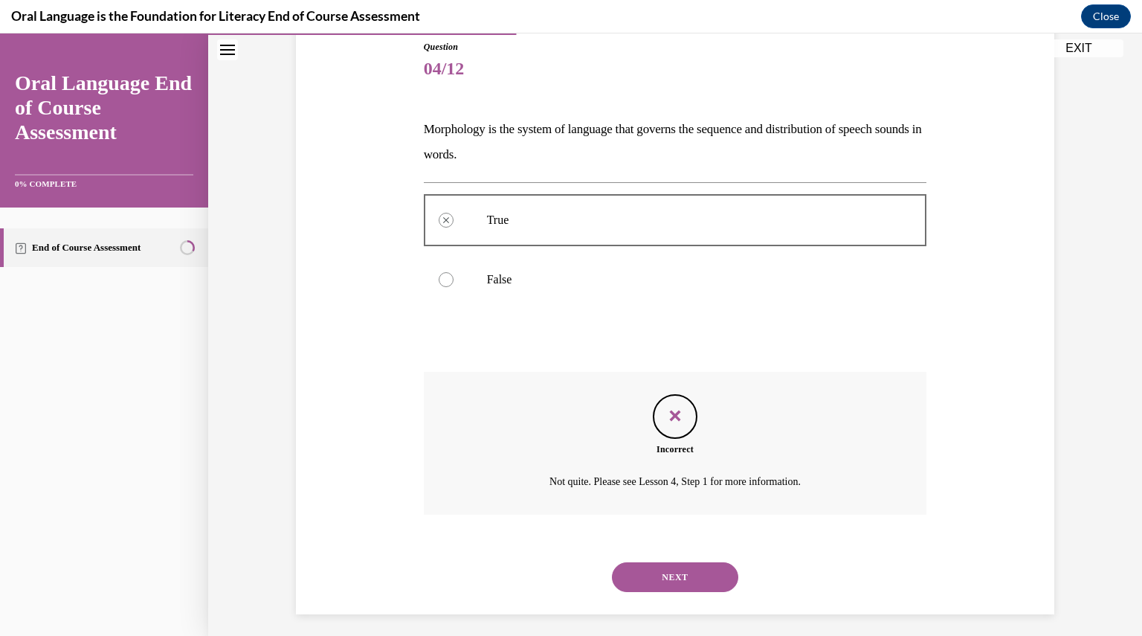
scroll to position [174, 0]
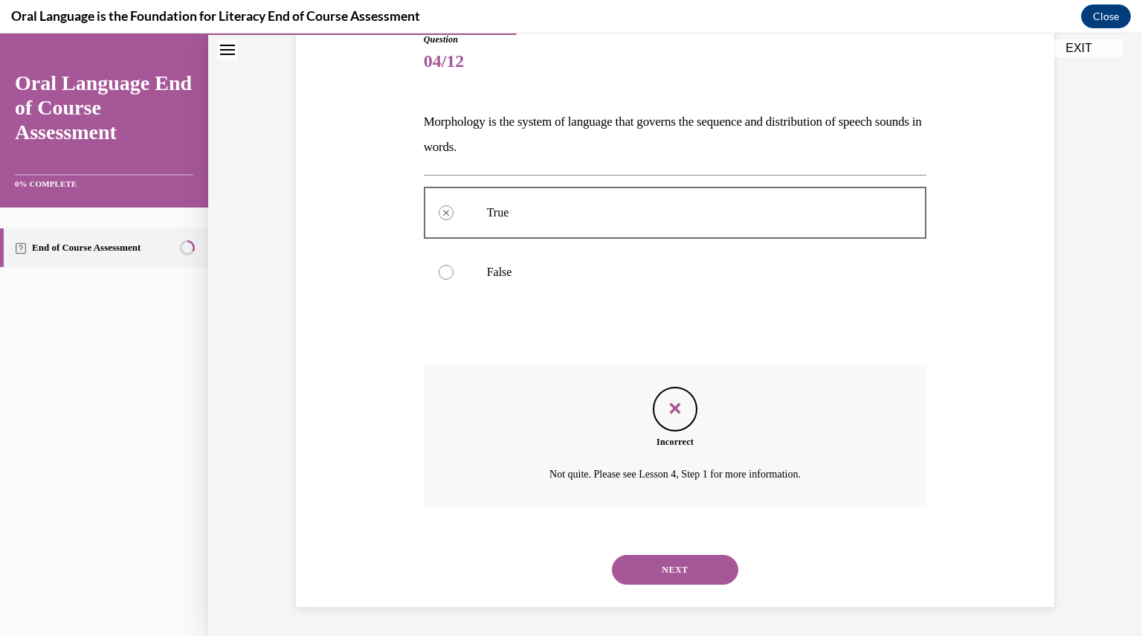
click at [671, 567] on button "NEXT" at bounding box center [675, 570] width 126 height 30
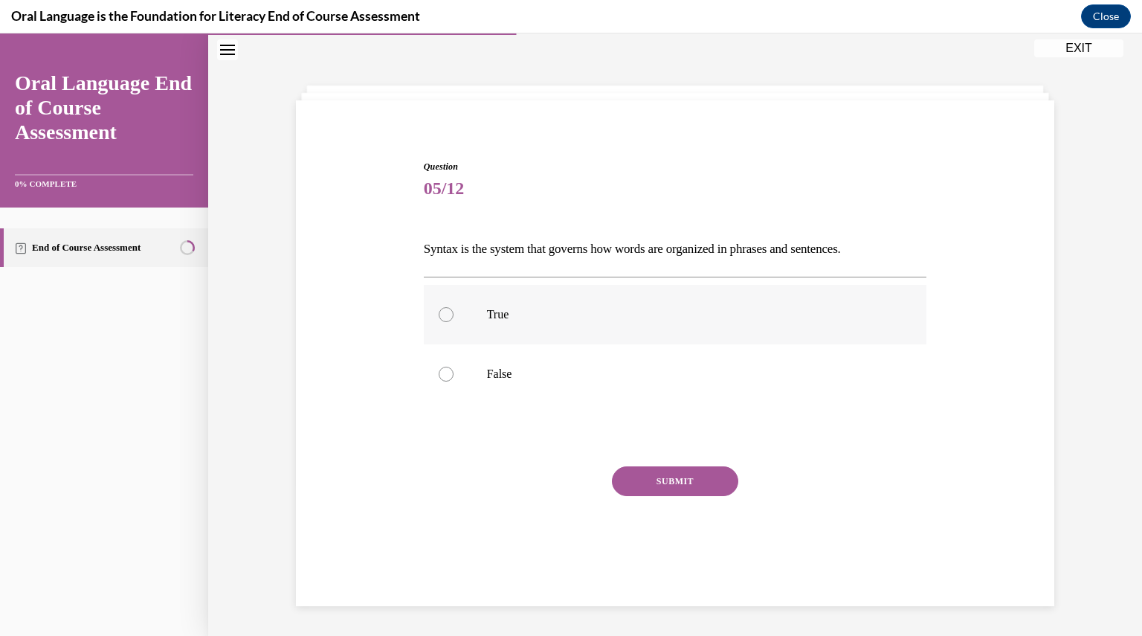
click at [439, 311] on div at bounding box center [446, 314] width 15 height 15
click at [439, 311] on input "True" at bounding box center [446, 314] width 15 height 15
radio input "true"
click at [668, 480] on button "SUBMIT" at bounding box center [675, 481] width 126 height 30
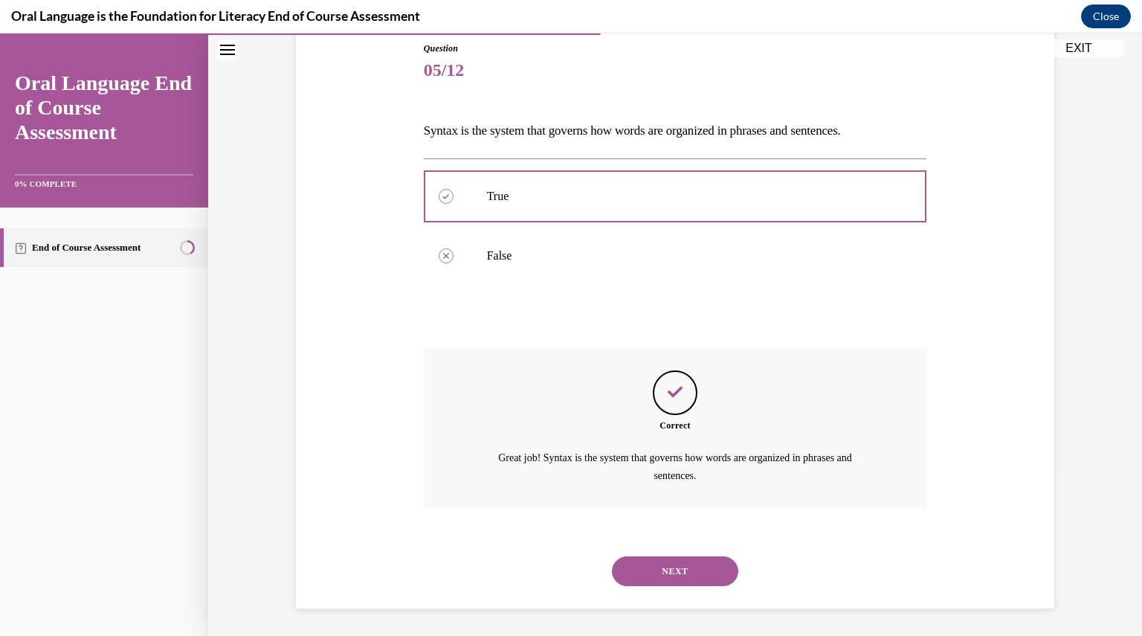
scroll to position [166, 0]
click at [681, 566] on button "NEXT" at bounding box center [675, 570] width 126 height 30
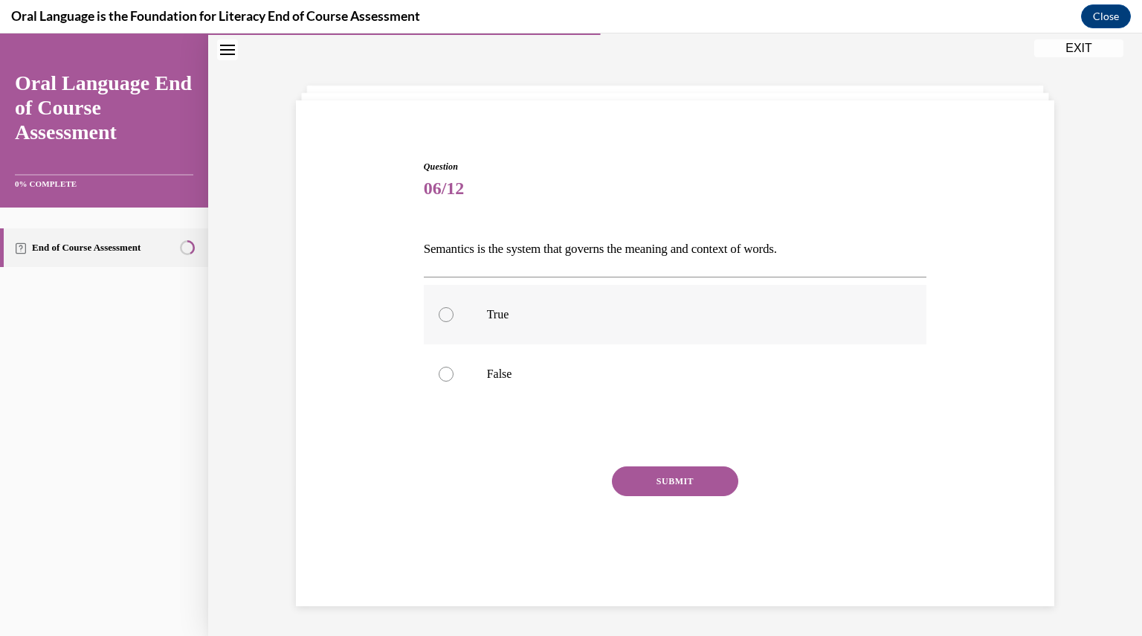
click at [440, 309] on div at bounding box center [446, 314] width 15 height 15
click at [440, 309] on input "True" at bounding box center [446, 314] width 15 height 15
radio input "true"
click at [653, 480] on button "SUBMIT" at bounding box center [675, 481] width 126 height 30
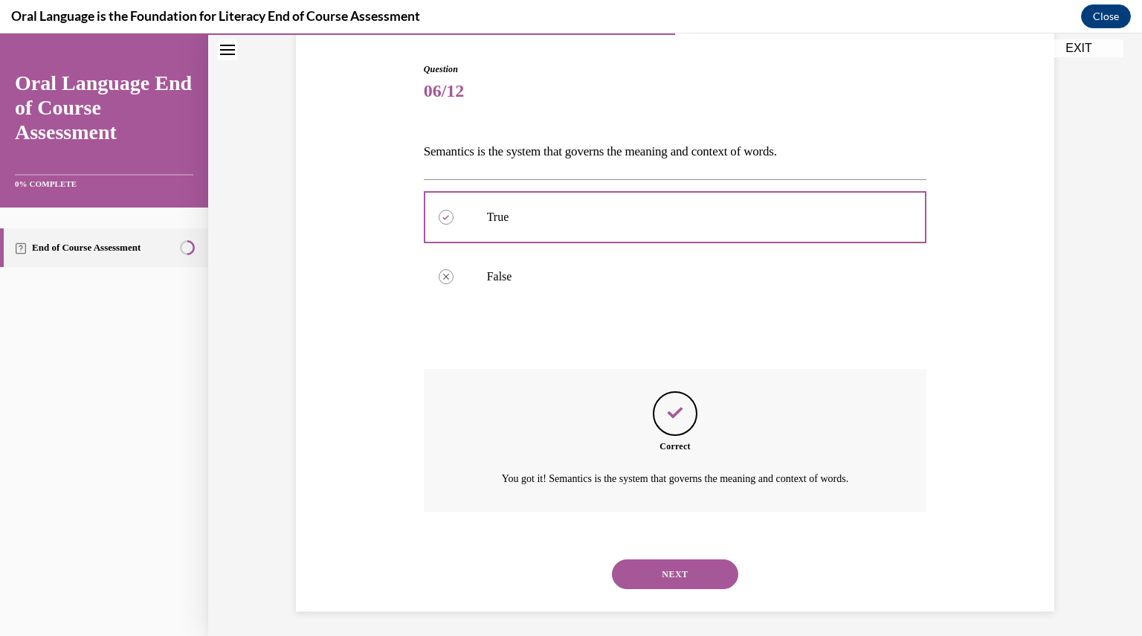
scroll to position [149, 0]
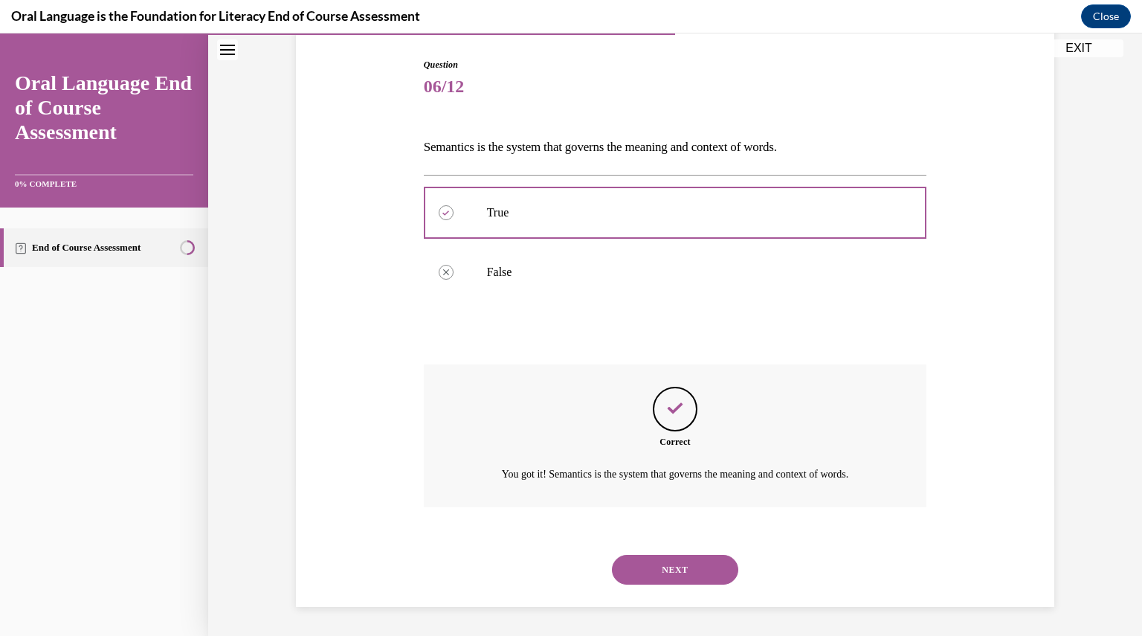
click at [672, 573] on button "NEXT" at bounding box center [675, 570] width 126 height 30
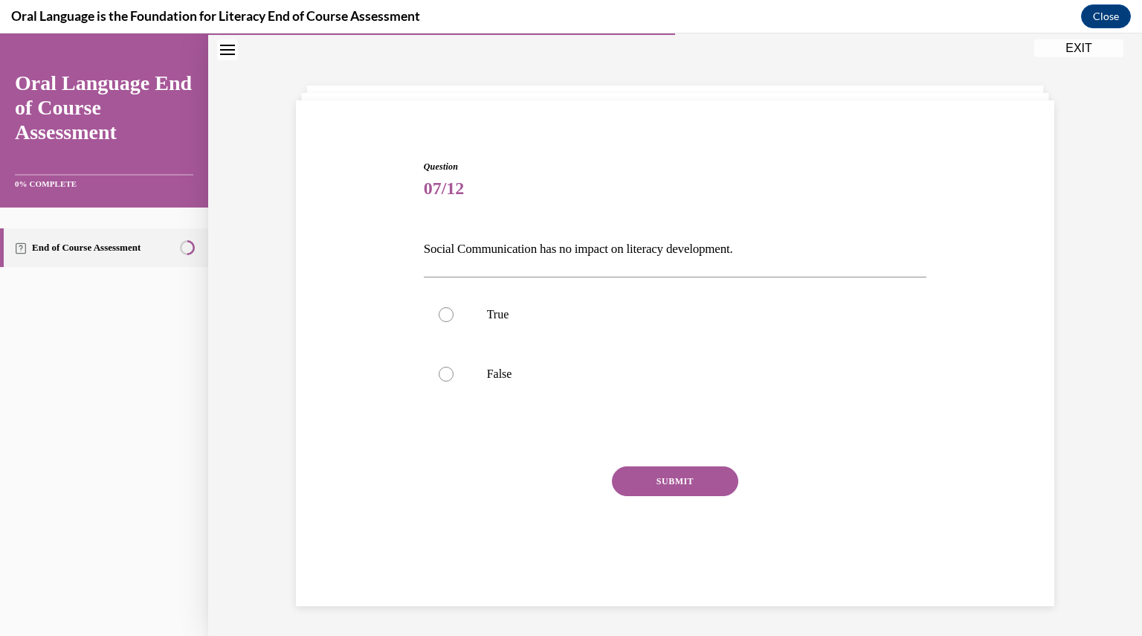
scroll to position [47, 0]
click at [439, 372] on div at bounding box center [446, 374] width 15 height 15
click at [439, 372] on input "False" at bounding box center [446, 374] width 15 height 15
radio input "true"
click at [644, 482] on button "SUBMIT" at bounding box center [675, 481] width 126 height 30
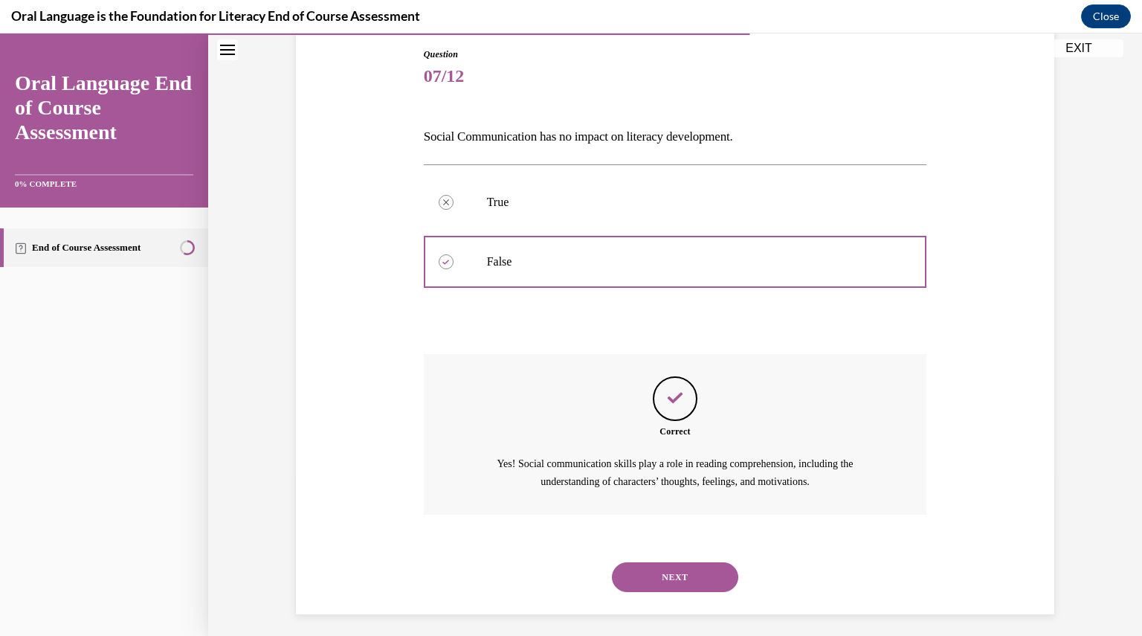
scroll to position [166, 0]
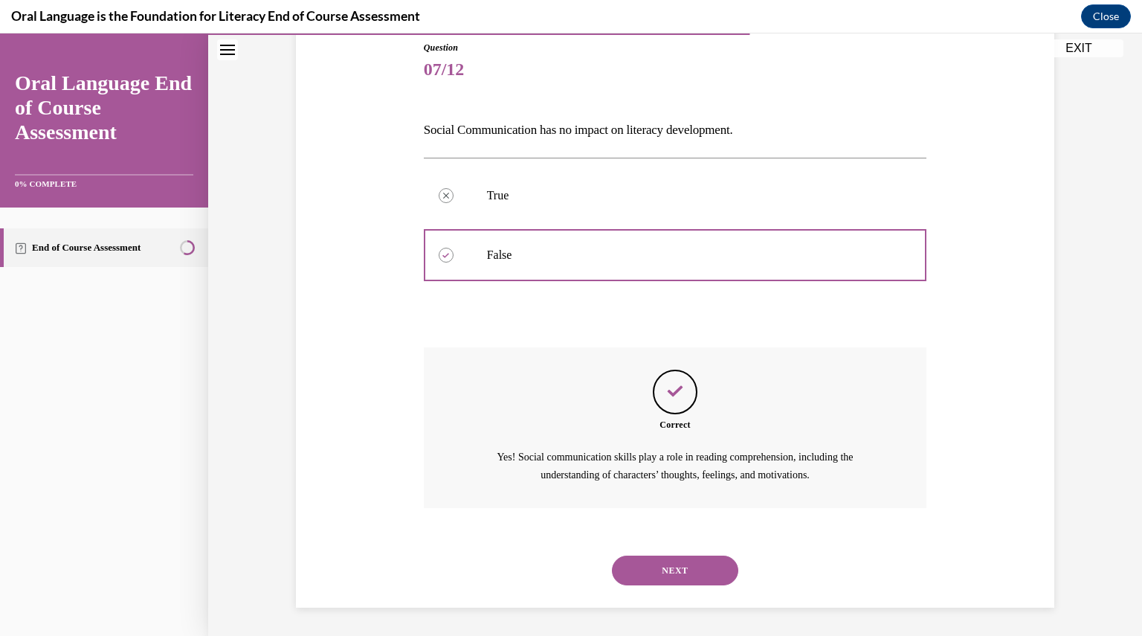
click at [688, 569] on button "NEXT" at bounding box center [675, 570] width 126 height 30
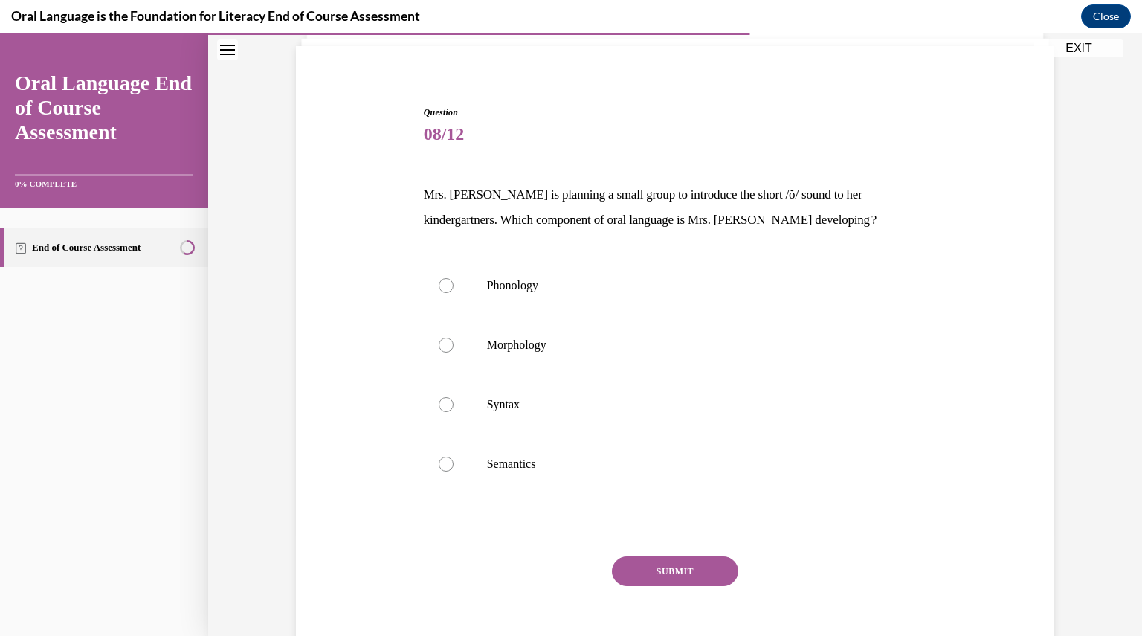
scroll to position [77, 0]
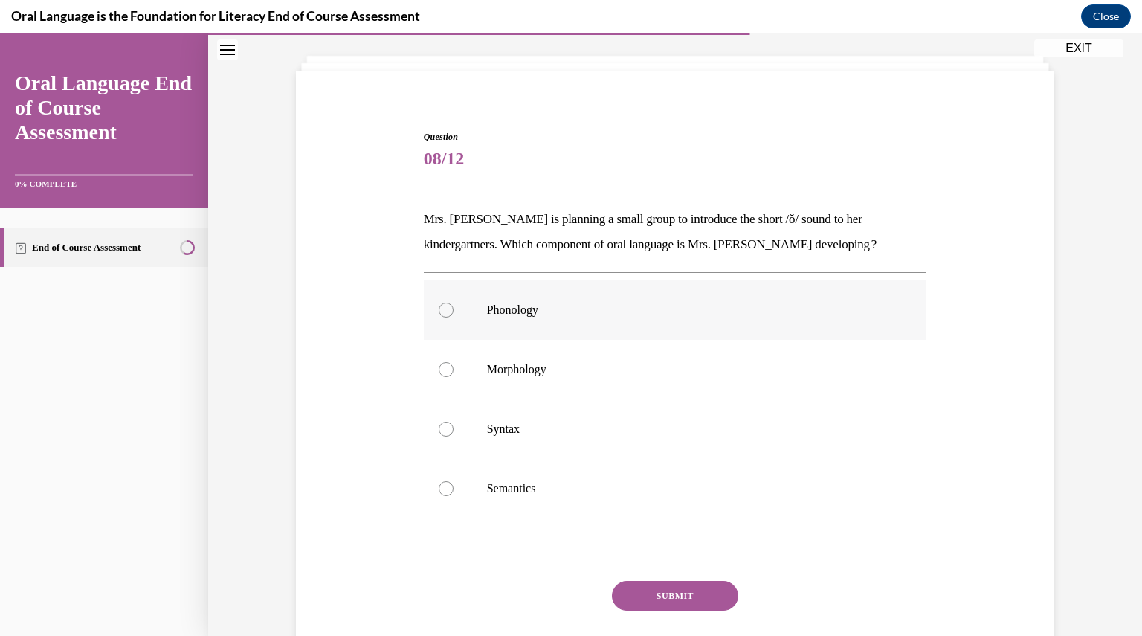
click at [439, 307] on div at bounding box center [446, 310] width 15 height 15
click at [439, 307] on input "Phonology" at bounding box center [446, 310] width 15 height 15
radio input "true"
click at [669, 589] on button "SUBMIT" at bounding box center [675, 596] width 126 height 30
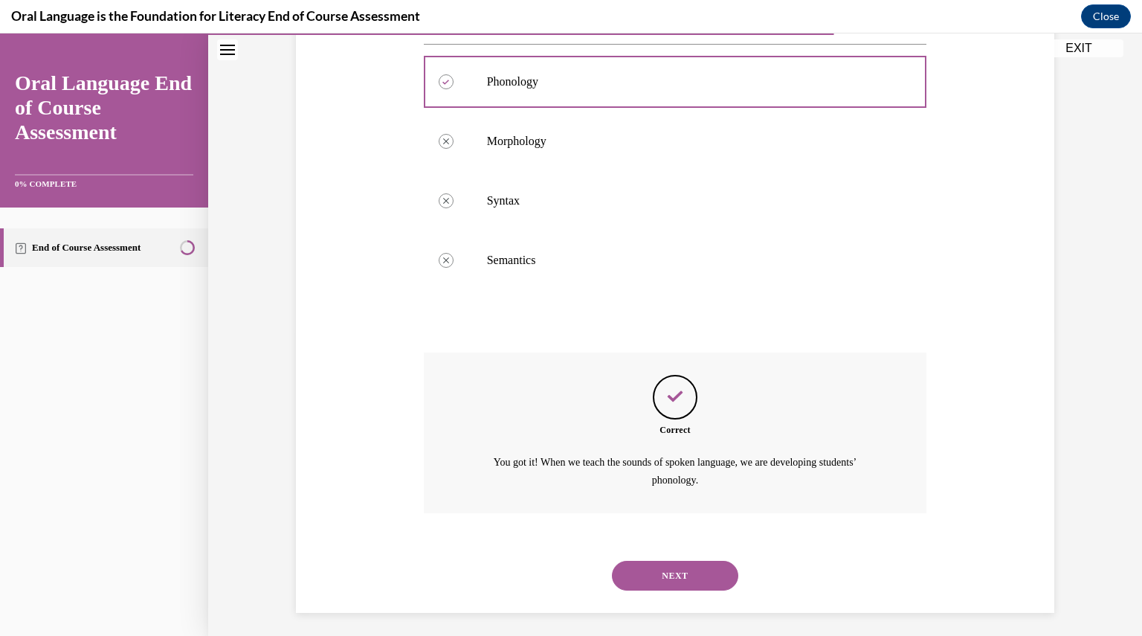
scroll to position [310, 0]
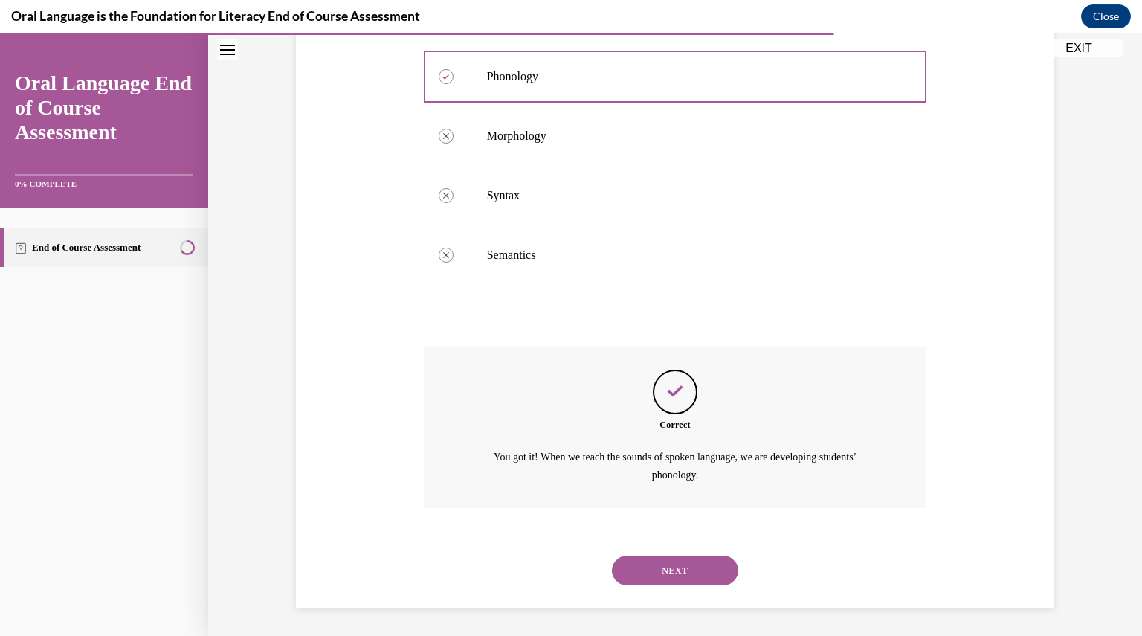
click at [669, 572] on button "NEXT" at bounding box center [675, 570] width 126 height 30
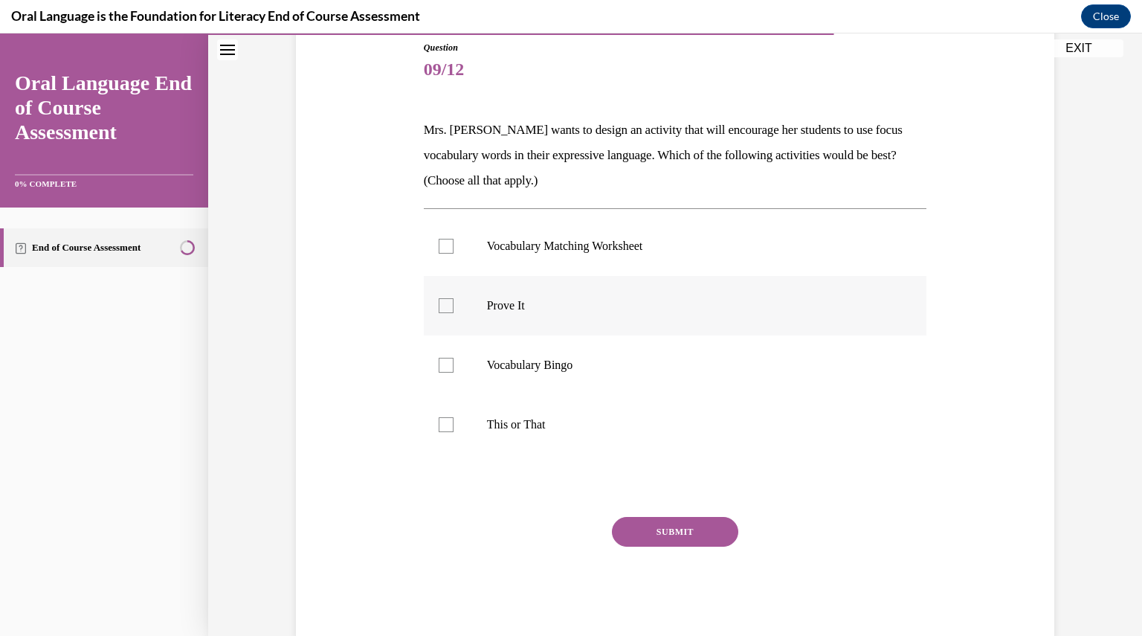
click at [442, 305] on div at bounding box center [446, 305] width 15 height 15
click at [442, 305] on input "Prove It" at bounding box center [446, 305] width 15 height 15
checkbox input "true"
click at [439, 430] on div at bounding box center [446, 424] width 15 height 15
click at [439, 430] on input "This or That" at bounding box center [446, 424] width 15 height 15
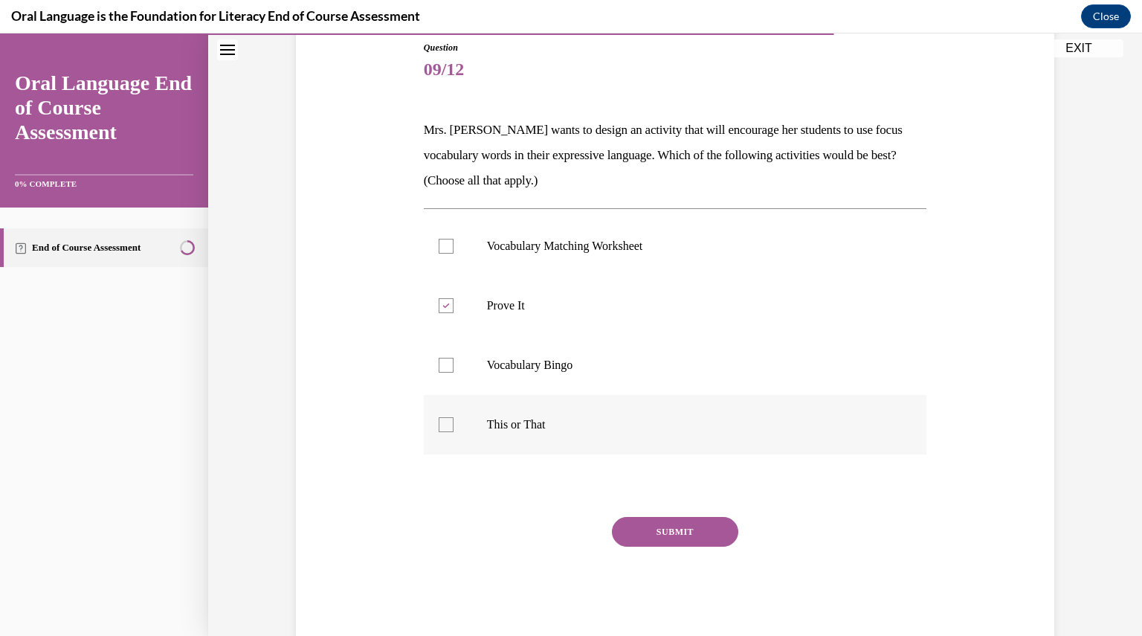
checkbox input "true"
click at [627, 530] on button "SUBMIT" at bounding box center [675, 532] width 126 height 30
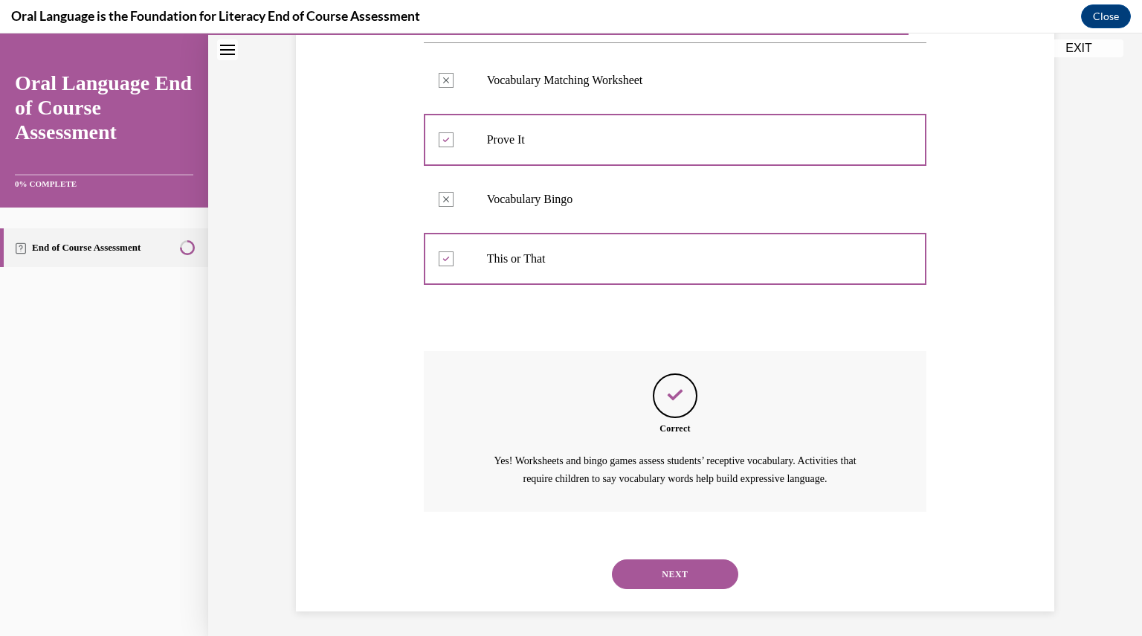
scroll to position [335, 0]
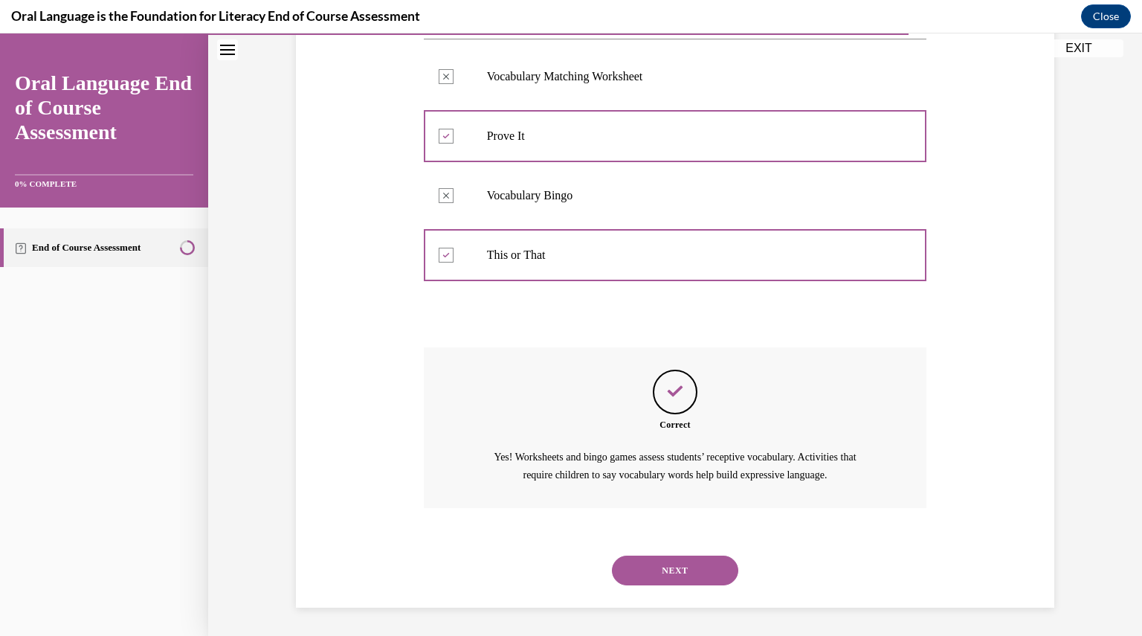
click at [702, 584] on div "NEXT" at bounding box center [675, 569] width 503 height 59
click at [689, 570] on button "NEXT" at bounding box center [675, 570] width 126 height 30
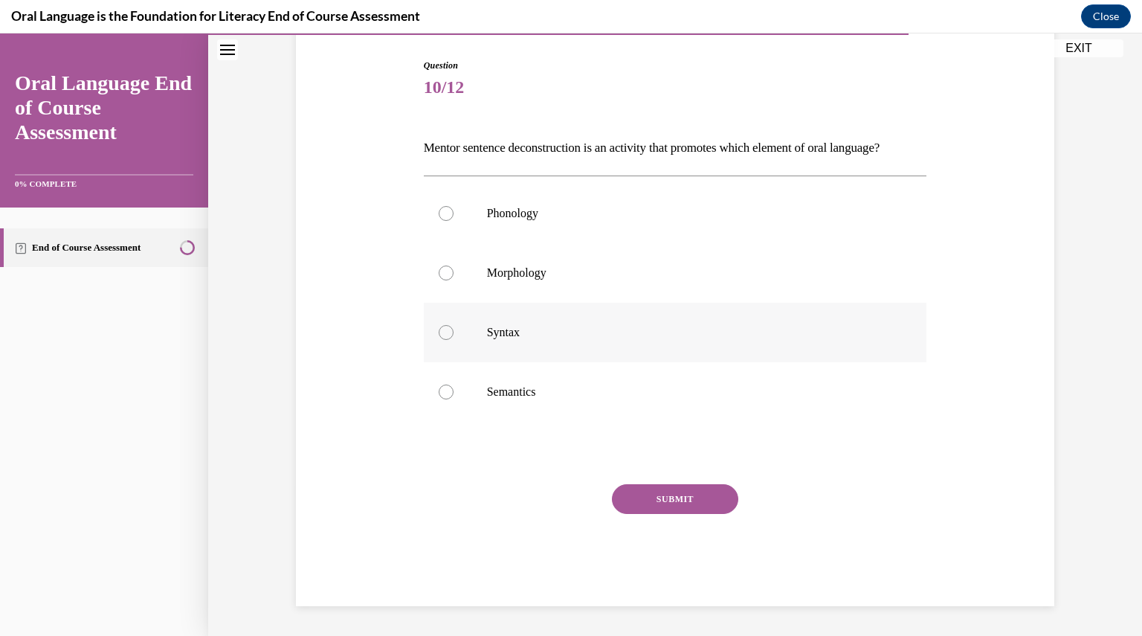
click at [440, 340] on div at bounding box center [446, 332] width 15 height 15
click at [440, 340] on input "Syntax" at bounding box center [446, 332] width 15 height 15
radio input "true"
click at [641, 502] on button "SUBMIT" at bounding box center [675, 499] width 126 height 30
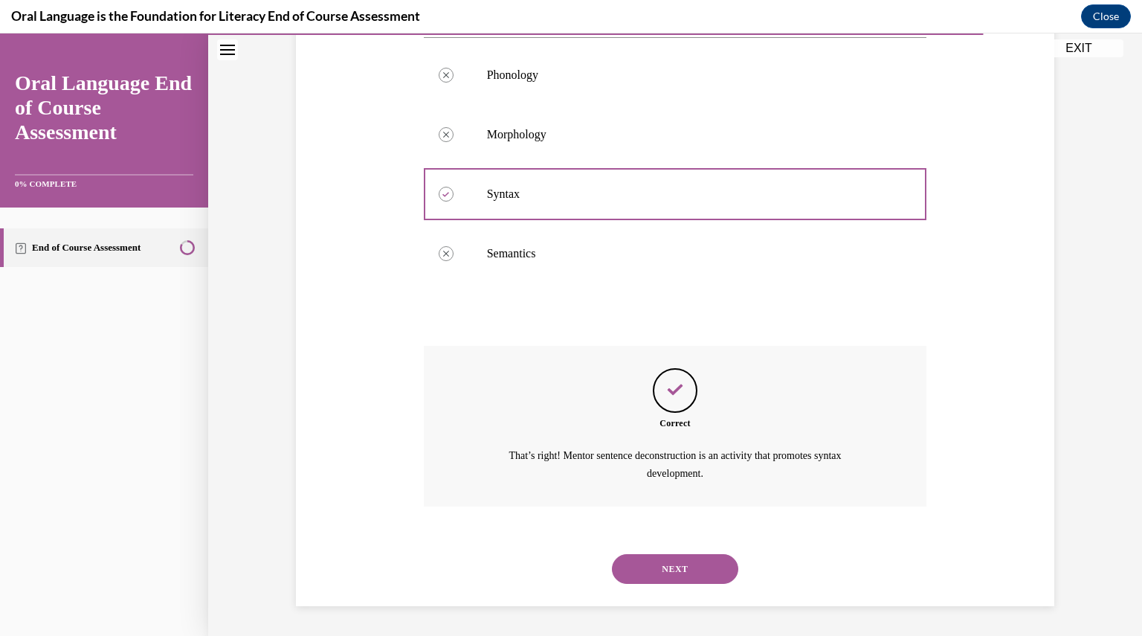
scroll to position [310, 0]
click at [690, 573] on button "NEXT" at bounding box center [675, 569] width 126 height 30
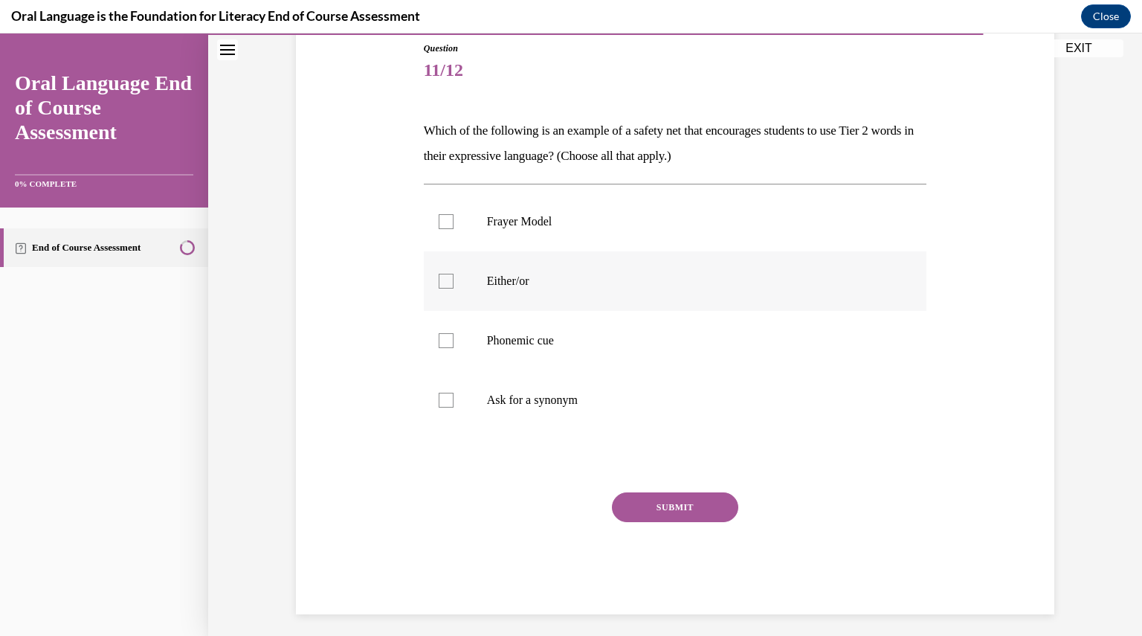
click at [445, 277] on div at bounding box center [446, 281] width 15 height 15
click at [445, 277] on input "Either/or" at bounding box center [446, 281] width 15 height 15
checkbox input "true"
click at [664, 499] on button "SUBMIT" at bounding box center [675, 507] width 126 height 30
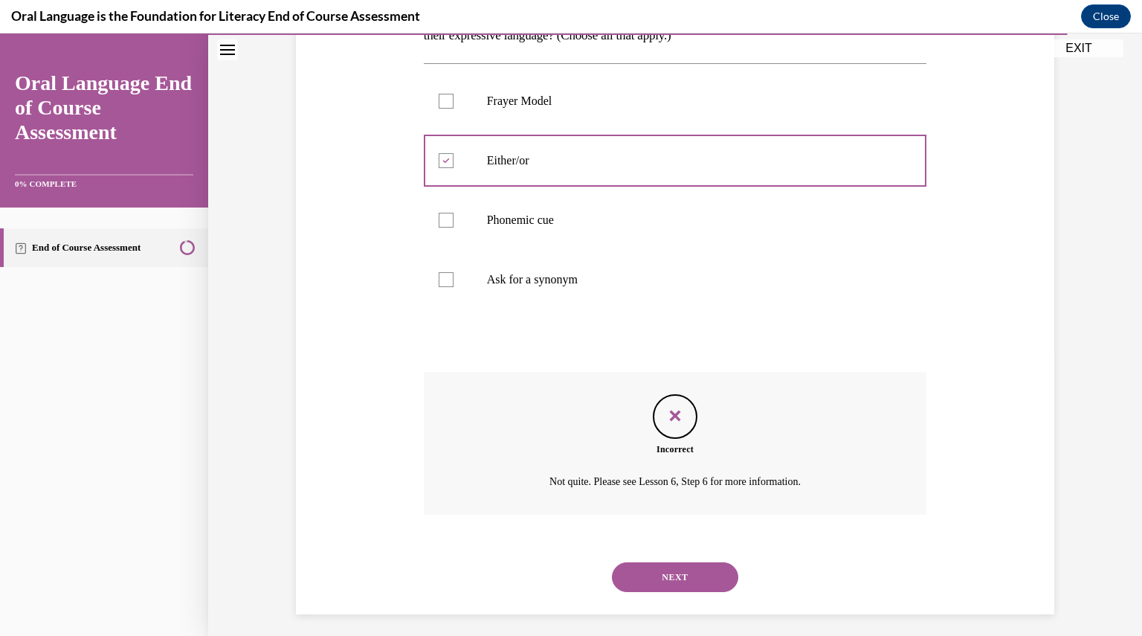
scroll to position [293, 0]
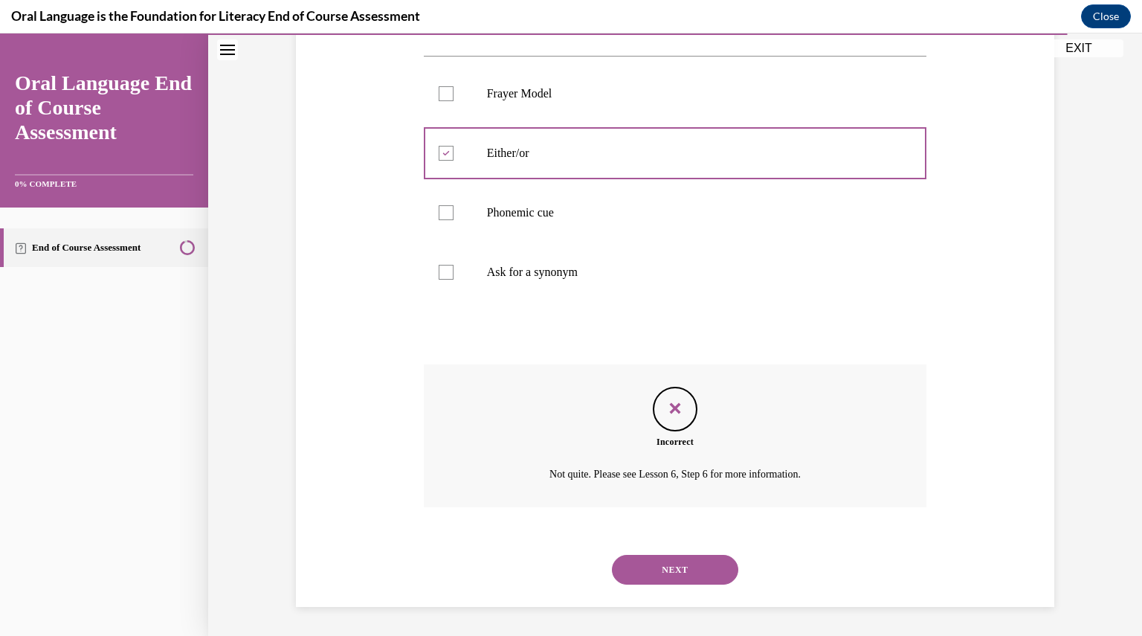
click at [679, 569] on button "NEXT" at bounding box center [675, 570] width 126 height 30
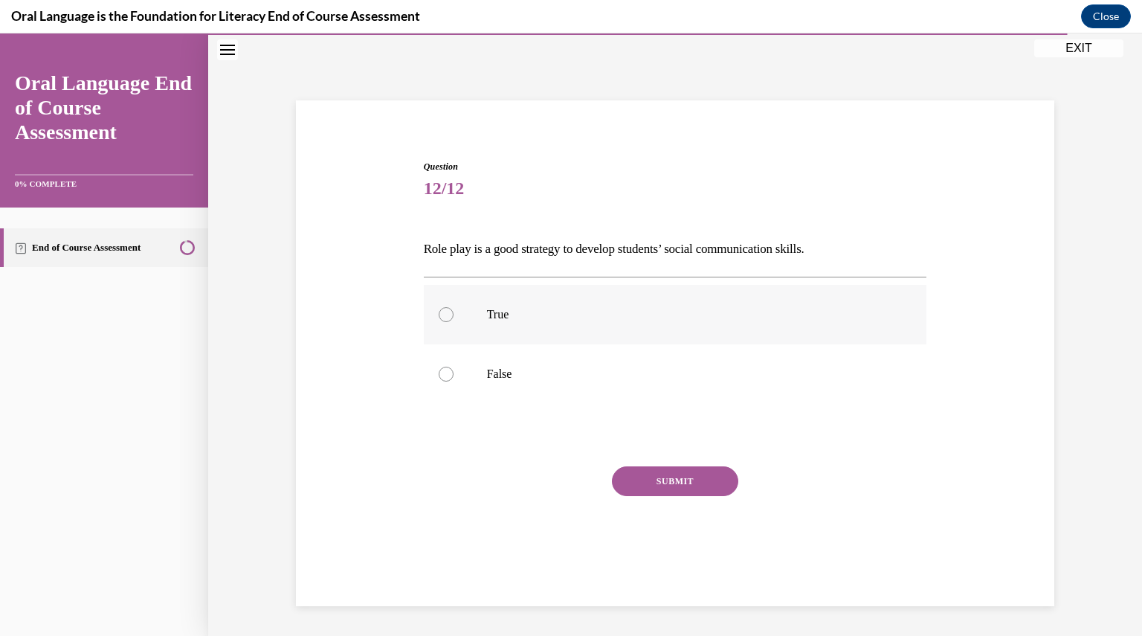
click at [439, 311] on div at bounding box center [446, 314] width 15 height 15
click at [439, 311] on input "True" at bounding box center [446, 314] width 15 height 15
radio input "true"
click at [694, 485] on button "SUBMIT" at bounding box center [675, 481] width 126 height 30
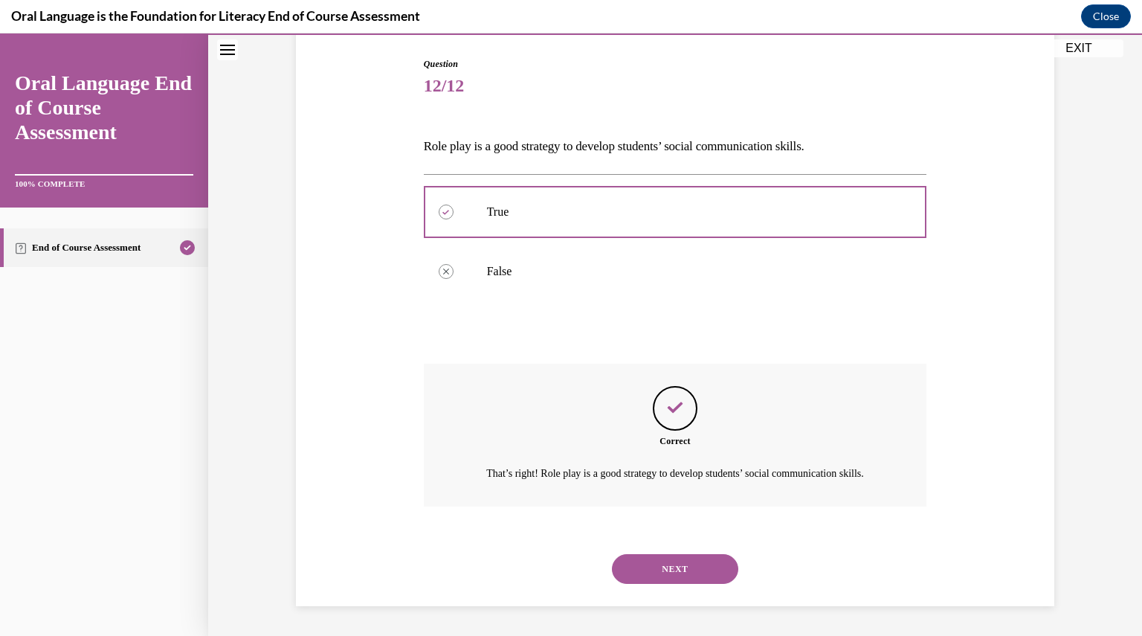
scroll to position [166, 0]
click at [662, 566] on button "NEXT" at bounding box center [675, 569] width 126 height 30
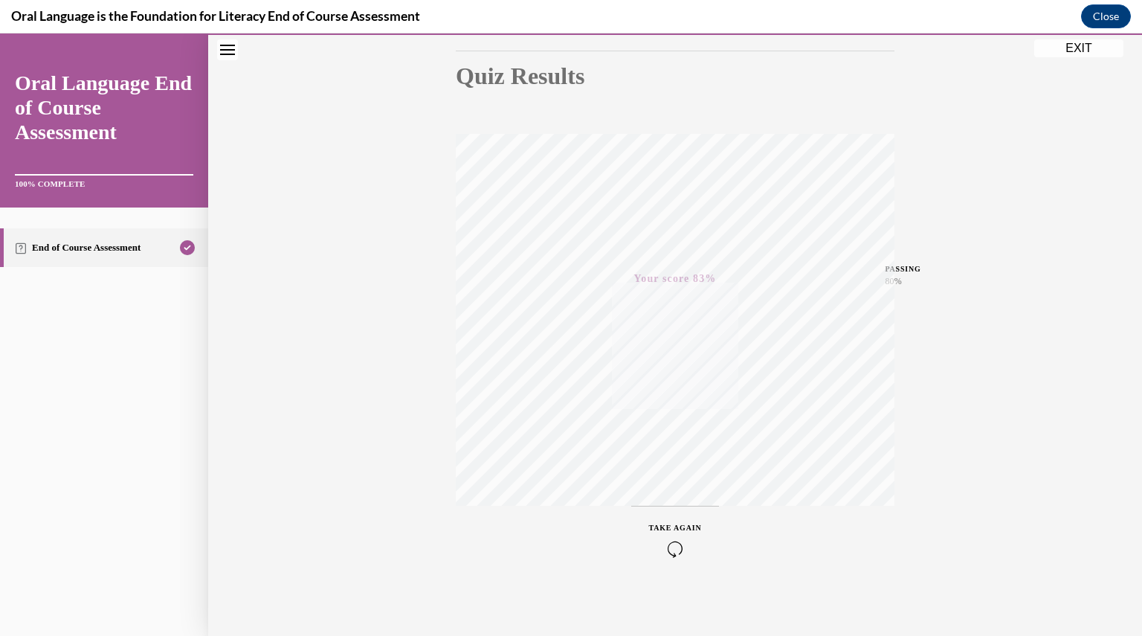
scroll to position [159, 0]
click at [381, 288] on div "Quiz Results PASSING 80% Your score 83% Passed PASSING 80% Your score Your scor…" at bounding box center [675, 278] width 934 height 715
